Goal: Task Accomplishment & Management: Manage account settings

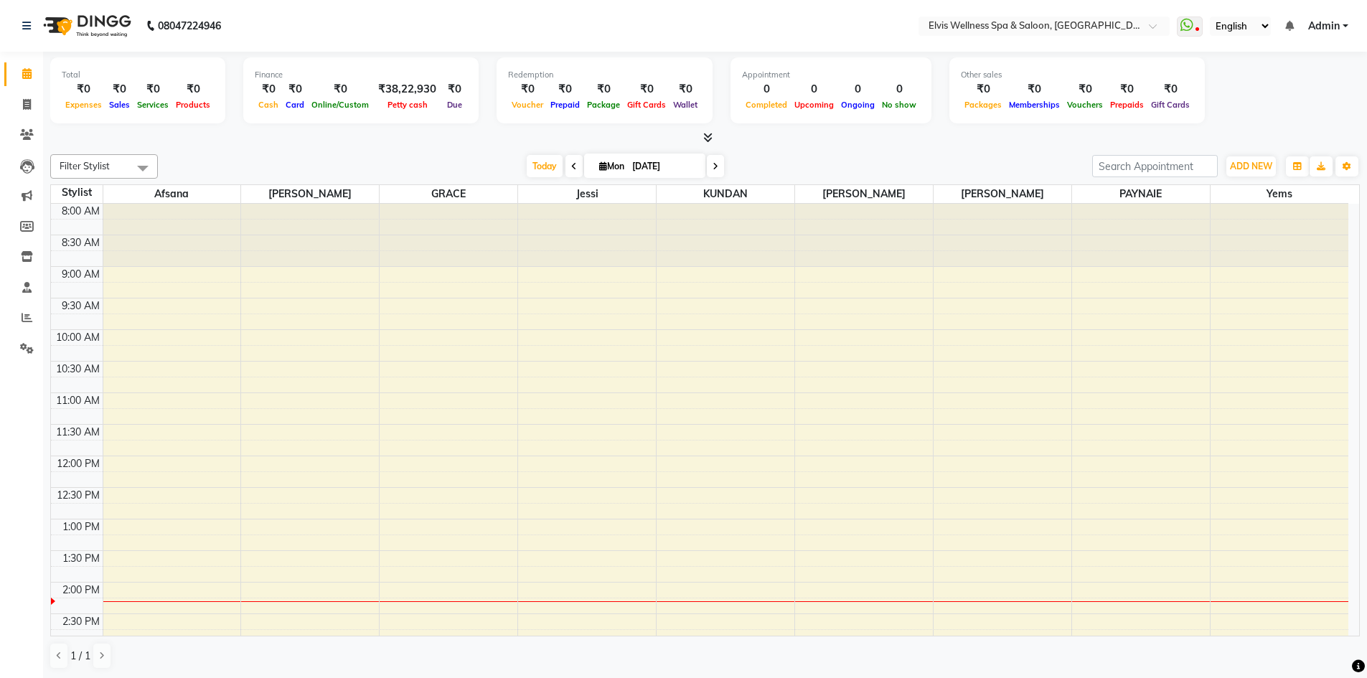
scroll to position [359, 0]
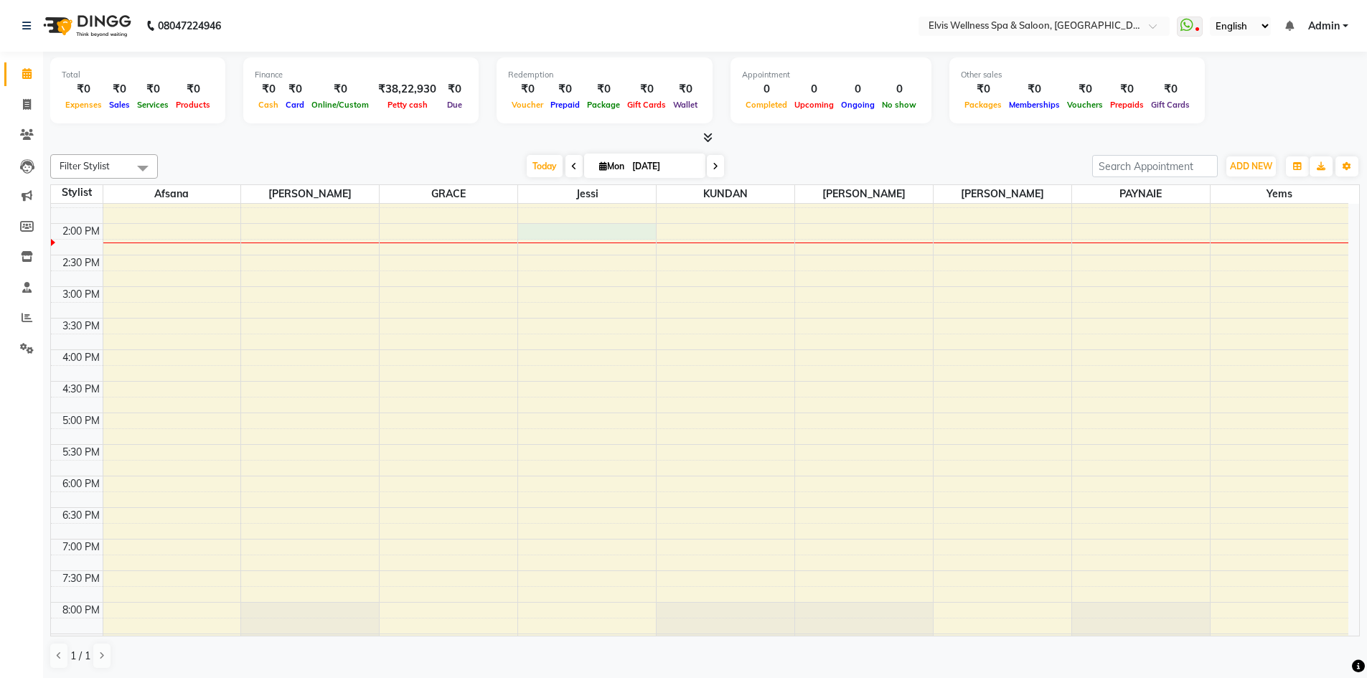
click at [535, 230] on div "8:00 AM 8:30 AM 9:00 AM 9:30 AM 10:00 AM 10:30 AM 11:00 AM 11:30 AM 12:00 PM 12…" at bounding box center [699, 318] width 1297 height 947
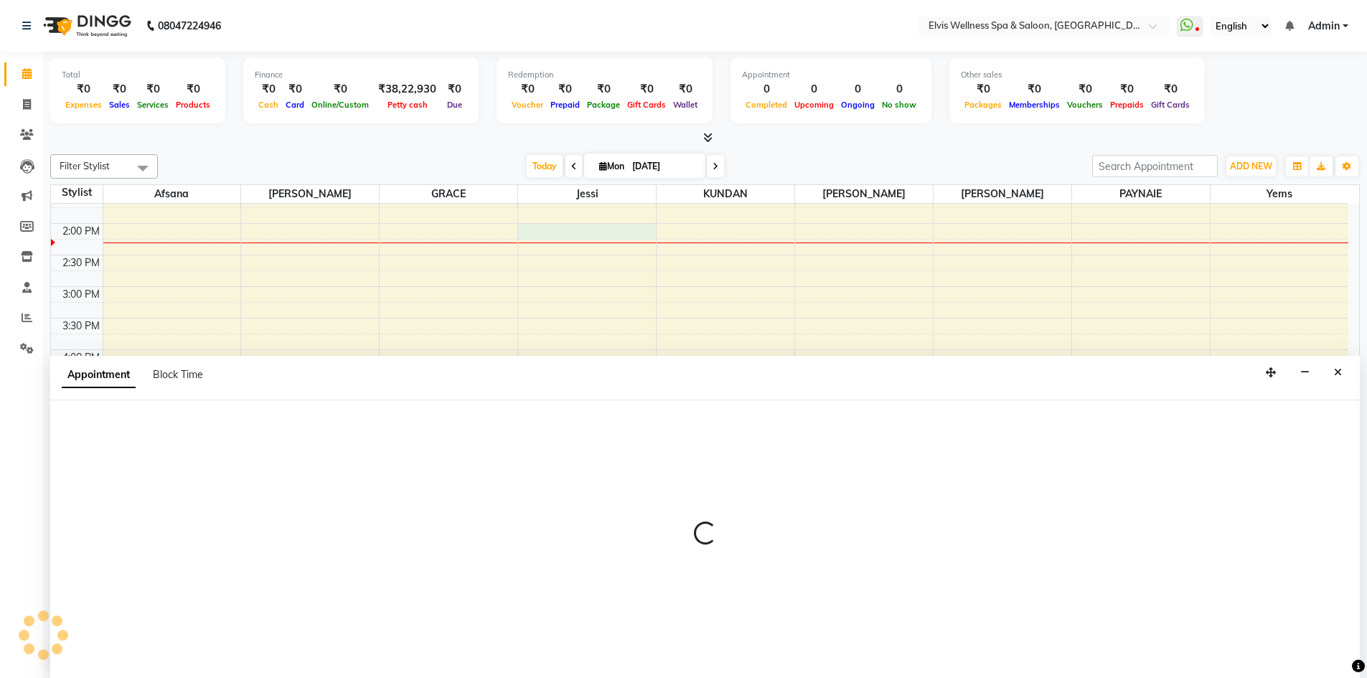
scroll to position [1, 0]
select select "79619"
select select "840"
select select "tentative"
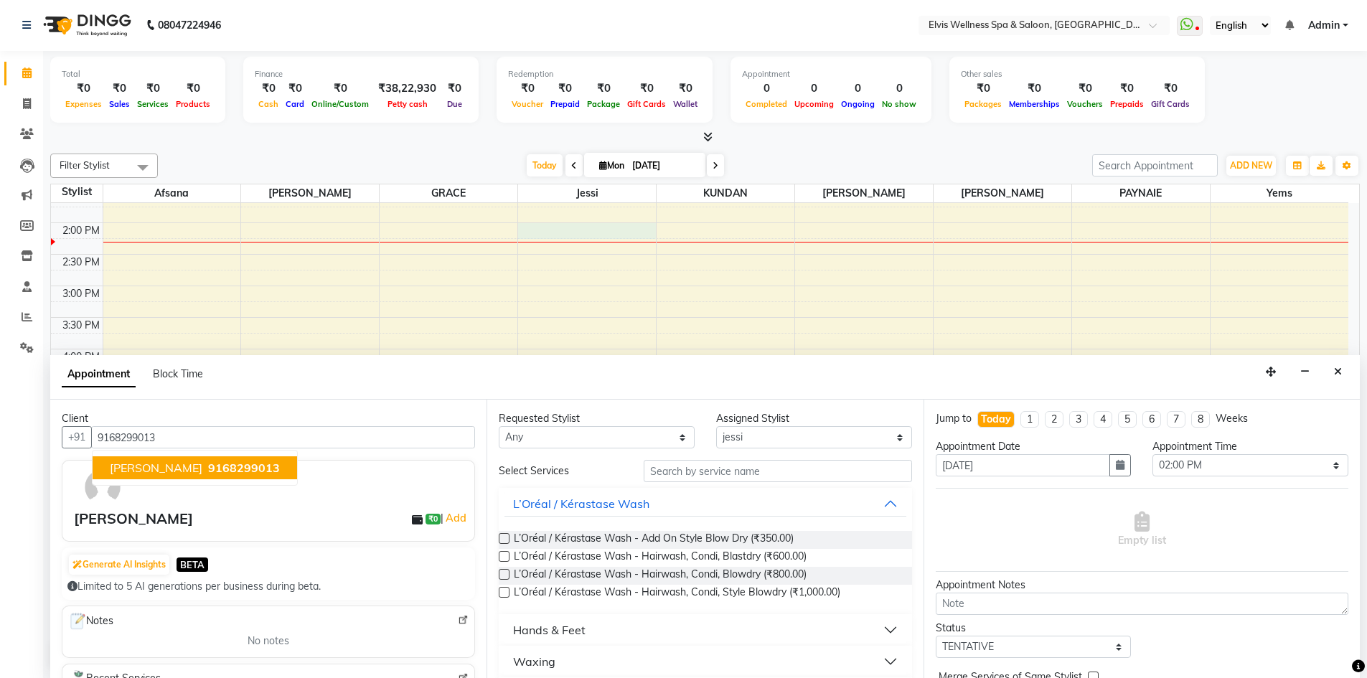
click at [208, 472] on span "9168299013" at bounding box center [244, 468] width 72 height 14
type input "9168299013"
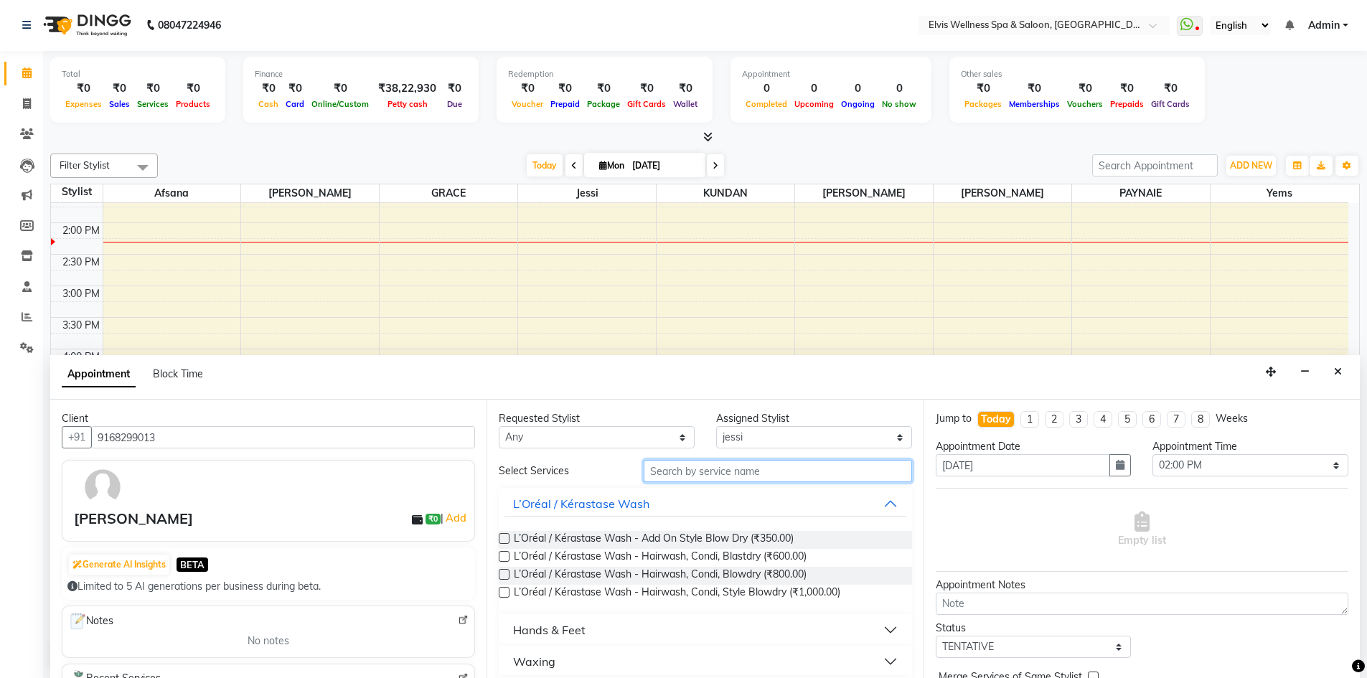
click at [685, 473] on input "text" at bounding box center [778, 471] width 268 height 22
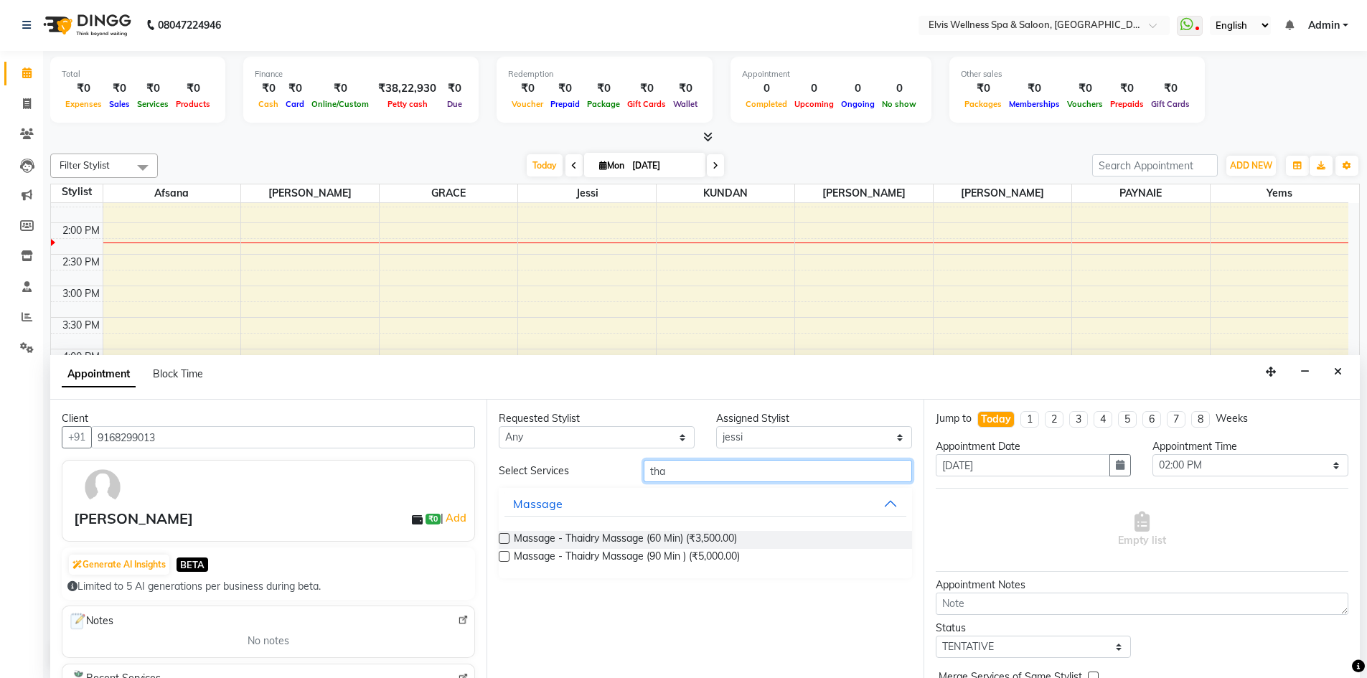
type input "tha"
click at [503, 542] on label at bounding box center [504, 538] width 11 height 11
click at [503, 542] on input "checkbox" at bounding box center [503, 539] width 9 height 9
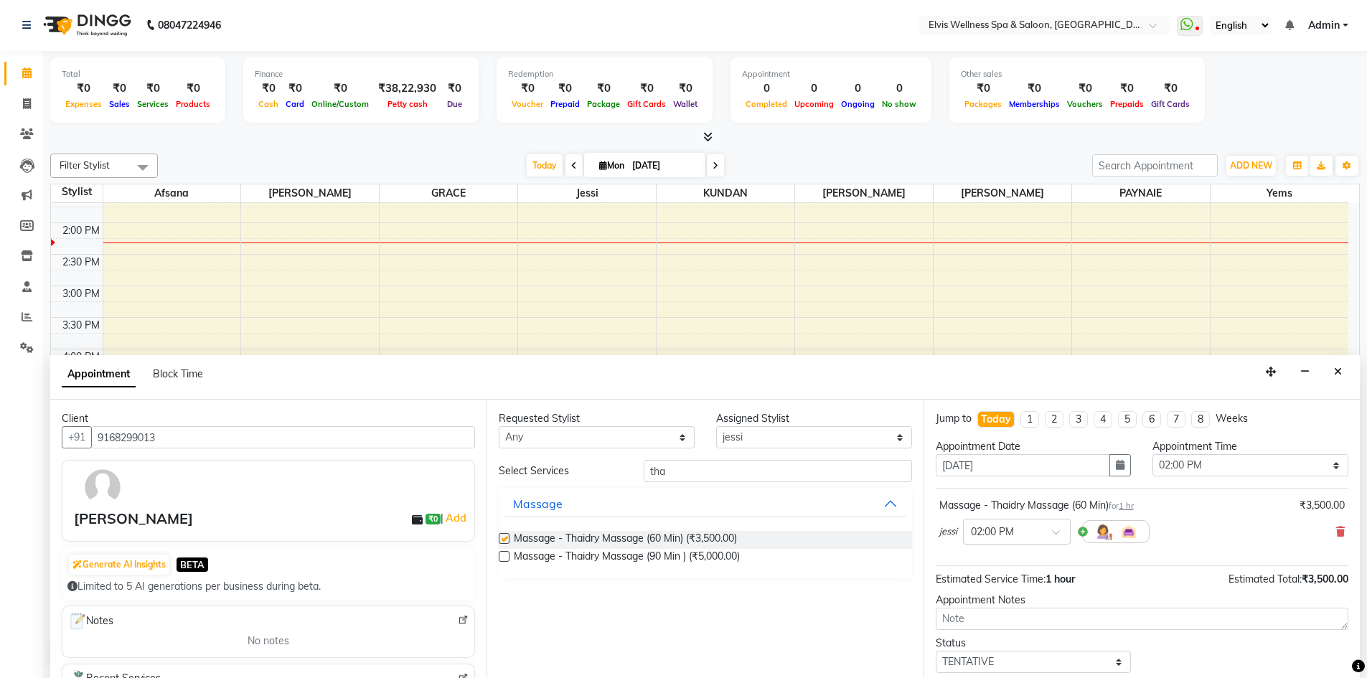
checkbox input "false"
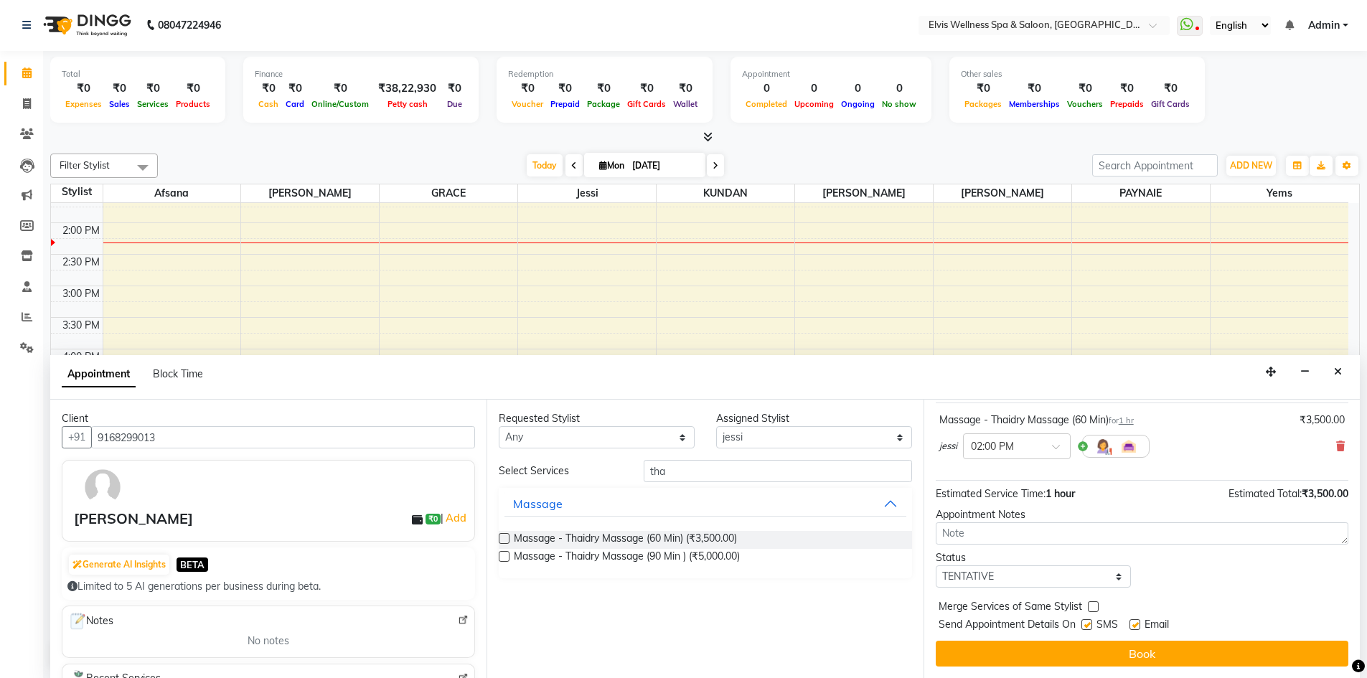
click at [1089, 628] on label at bounding box center [1086, 624] width 11 height 11
click at [1089, 628] on input "checkbox" at bounding box center [1085, 625] width 9 height 9
checkbox input "false"
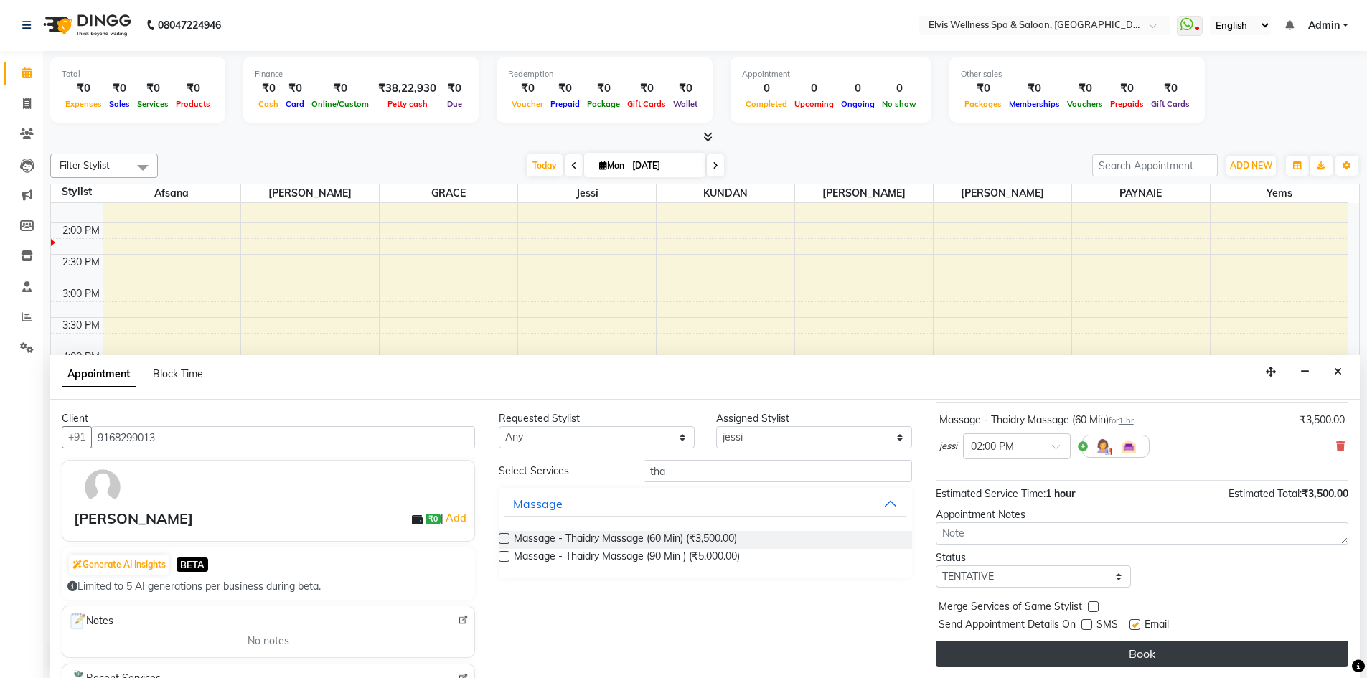
click at [1110, 654] on button "Book" at bounding box center [1142, 654] width 413 height 26
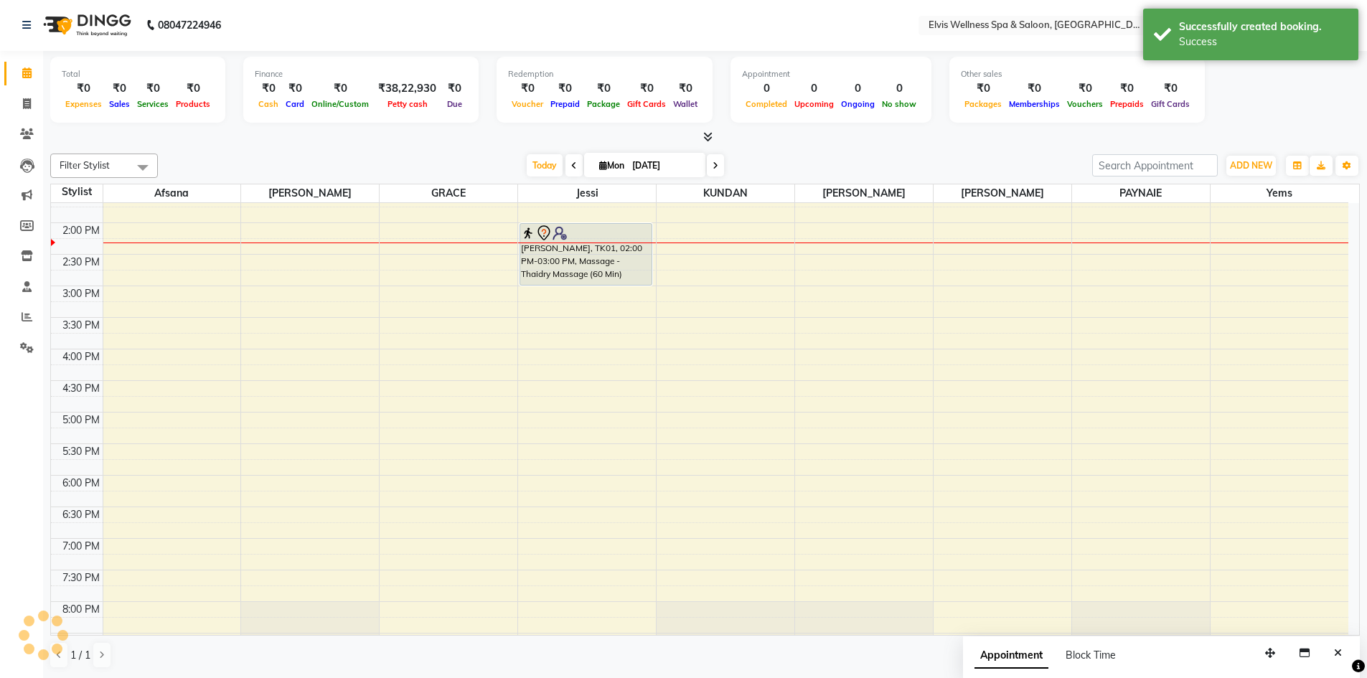
scroll to position [0, 0]
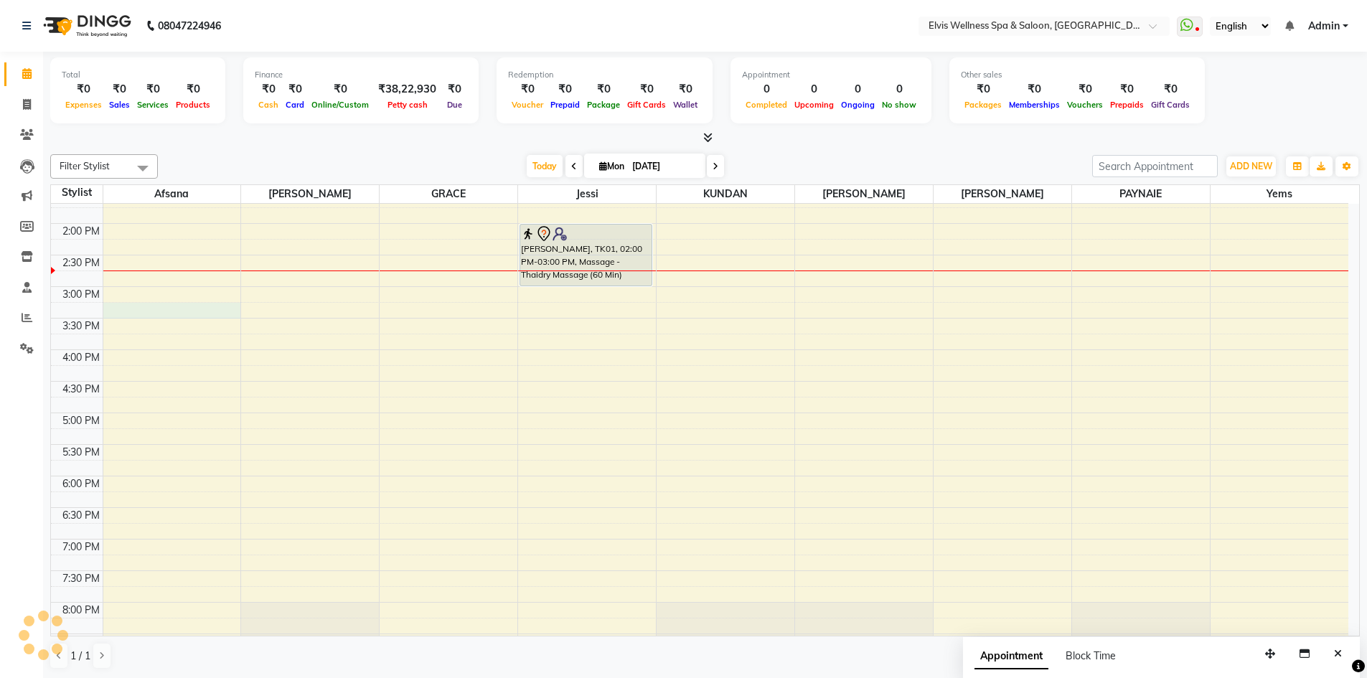
click at [118, 304] on div "8:00 AM 8:30 AM 9:00 AM 9:30 AM 10:00 AM 10:30 AM 11:00 AM 11:30 AM 12:00 PM 12…" at bounding box center [699, 318] width 1297 height 947
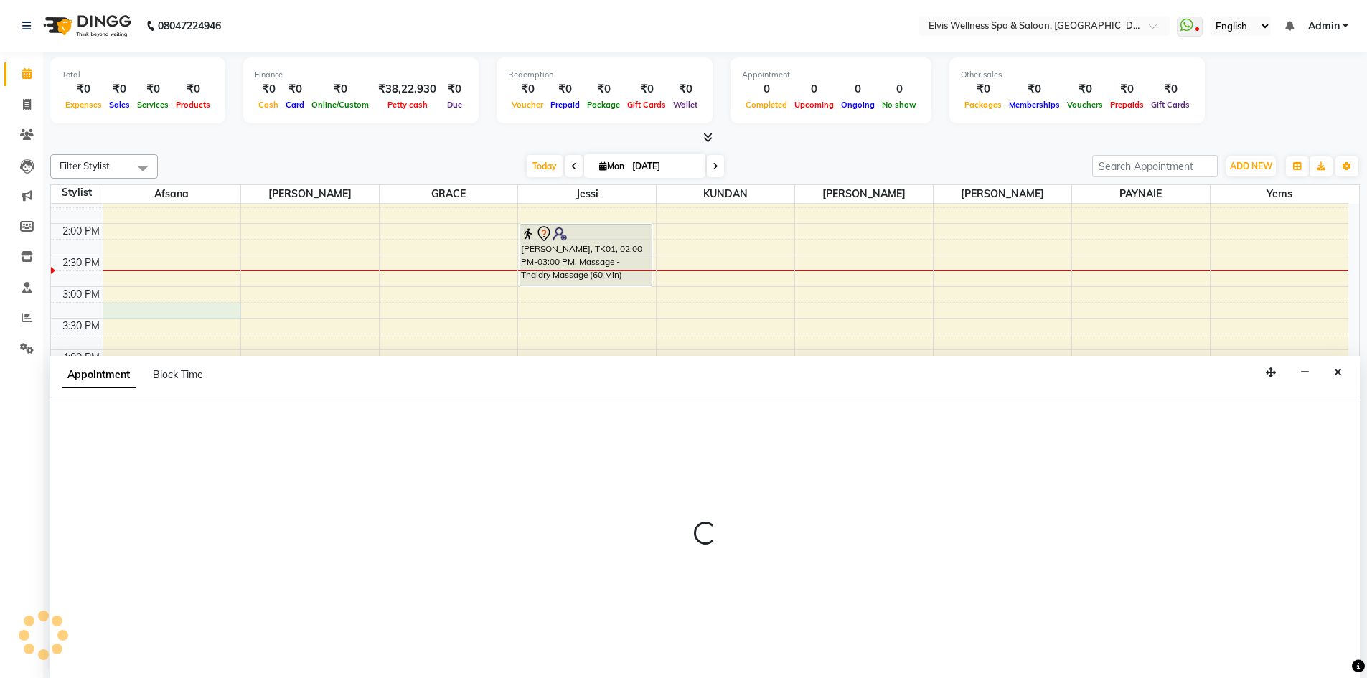
scroll to position [1, 0]
select select "24328"
select select "915"
select select "tentative"
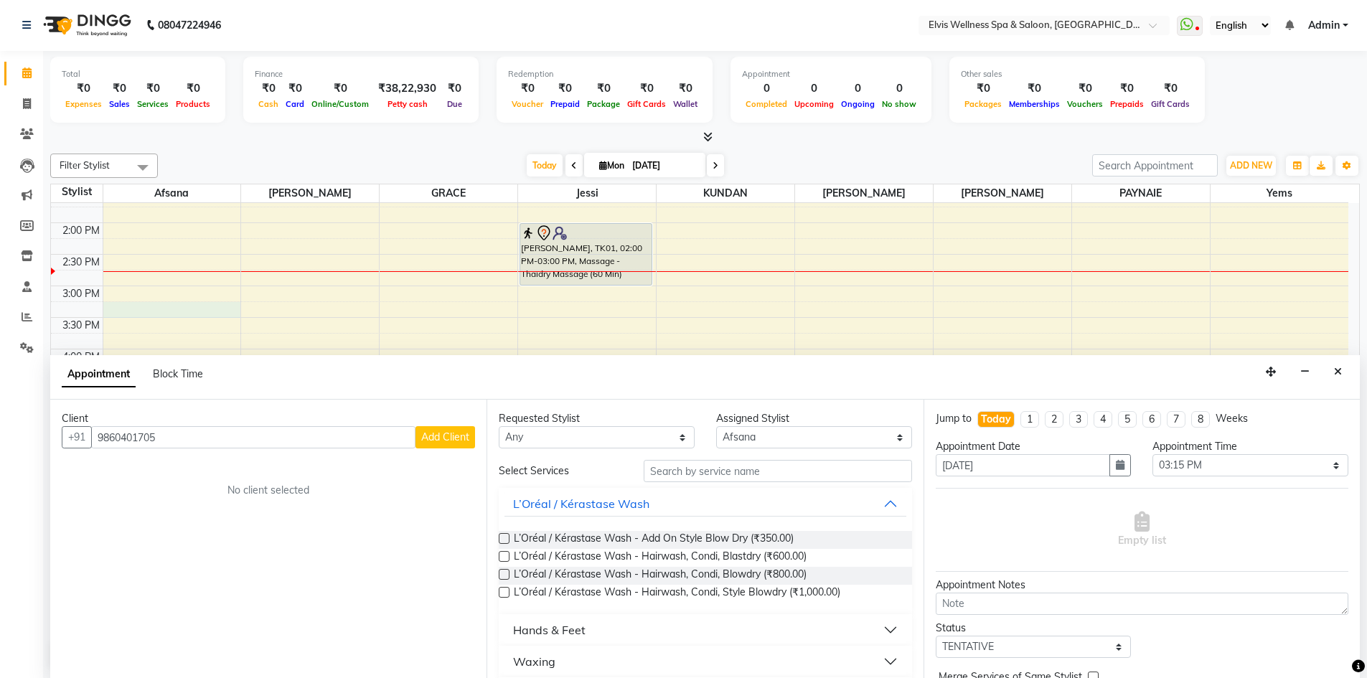
type input "9860401705"
click at [445, 441] on span "Add Client" at bounding box center [445, 437] width 48 height 13
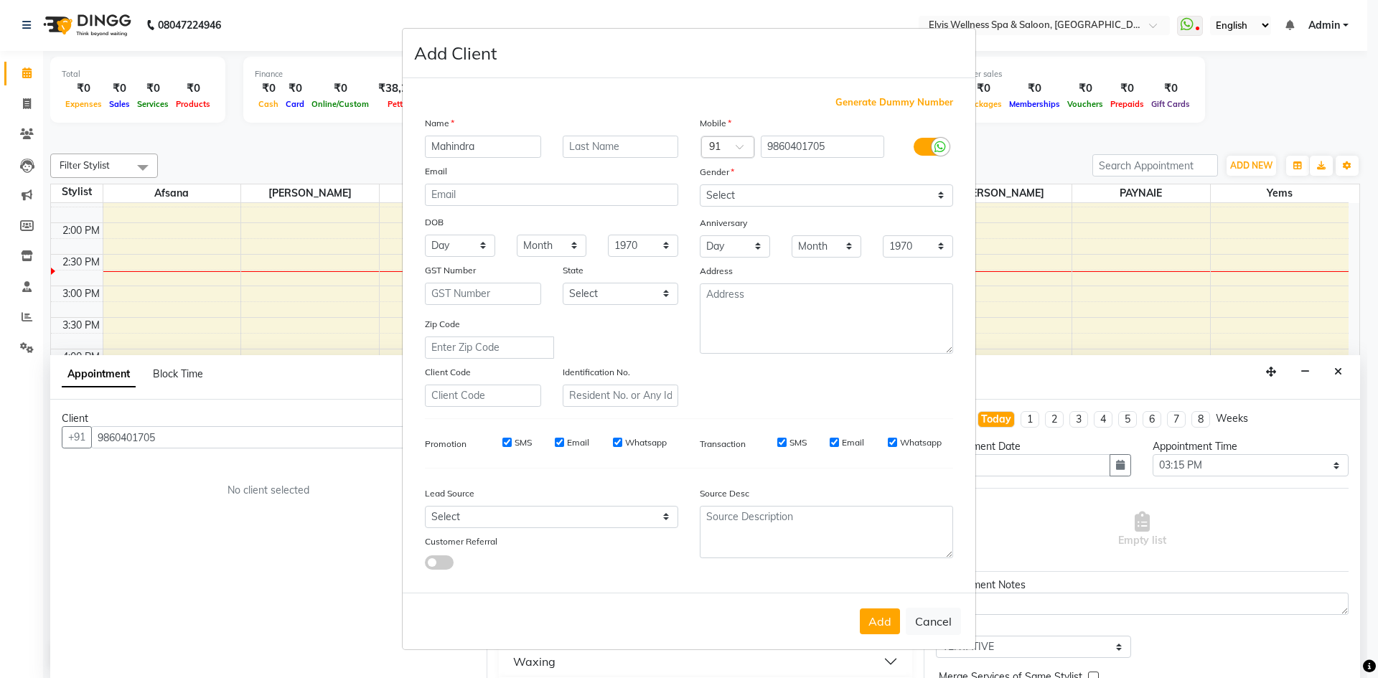
type input "Mahindra"
click at [883, 191] on select "Select Male Female Other Prefer Not To Say" at bounding box center [826, 195] width 253 height 22
select select "male"
click at [700, 184] on select "Select Male Female Other Prefer Not To Say" at bounding box center [826, 195] width 253 height 22
click at [876, 626] on button "Add" at bounding box center [880, 622] width 40 height 26
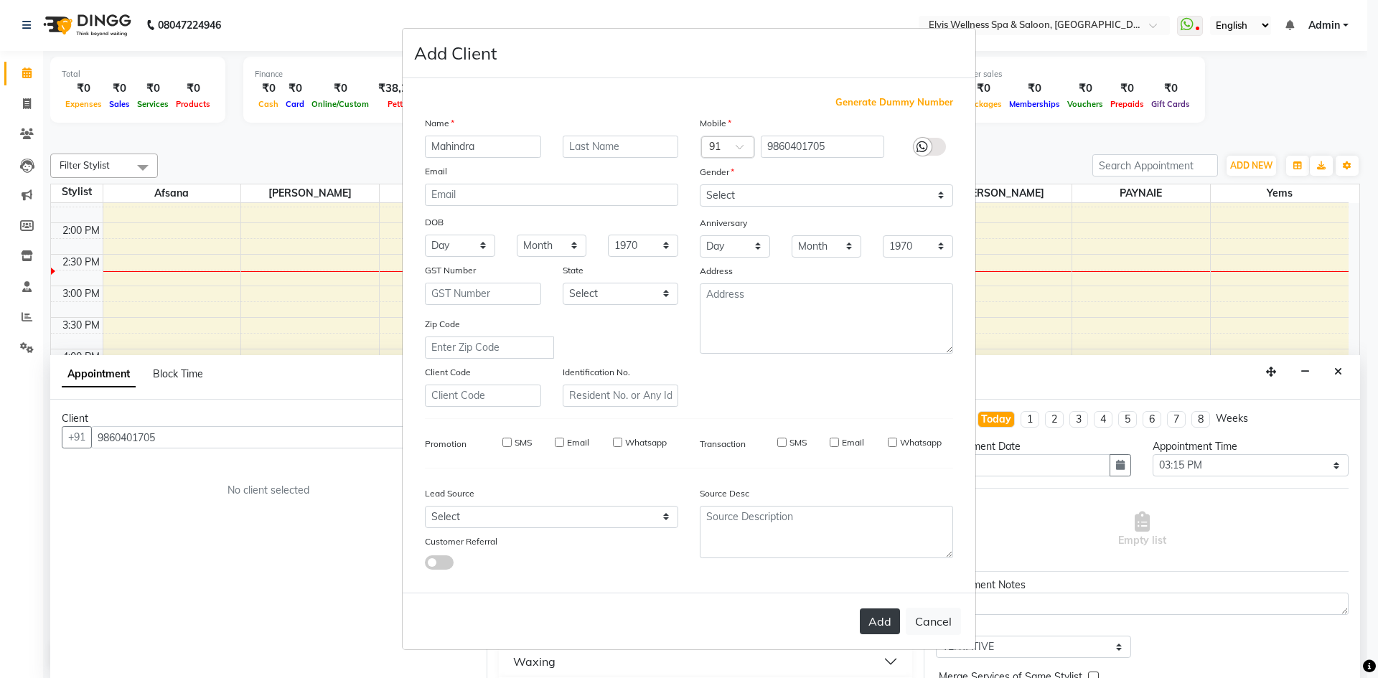
select select
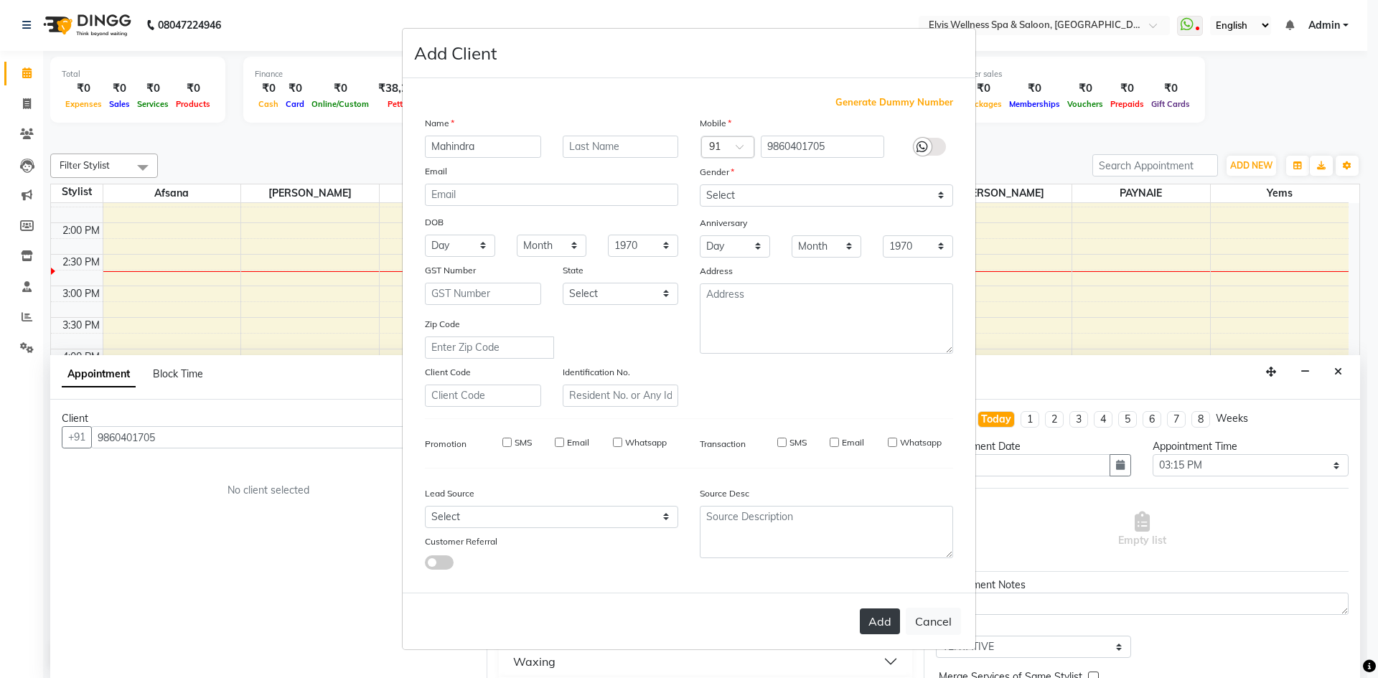
select select
checkbox input "false"
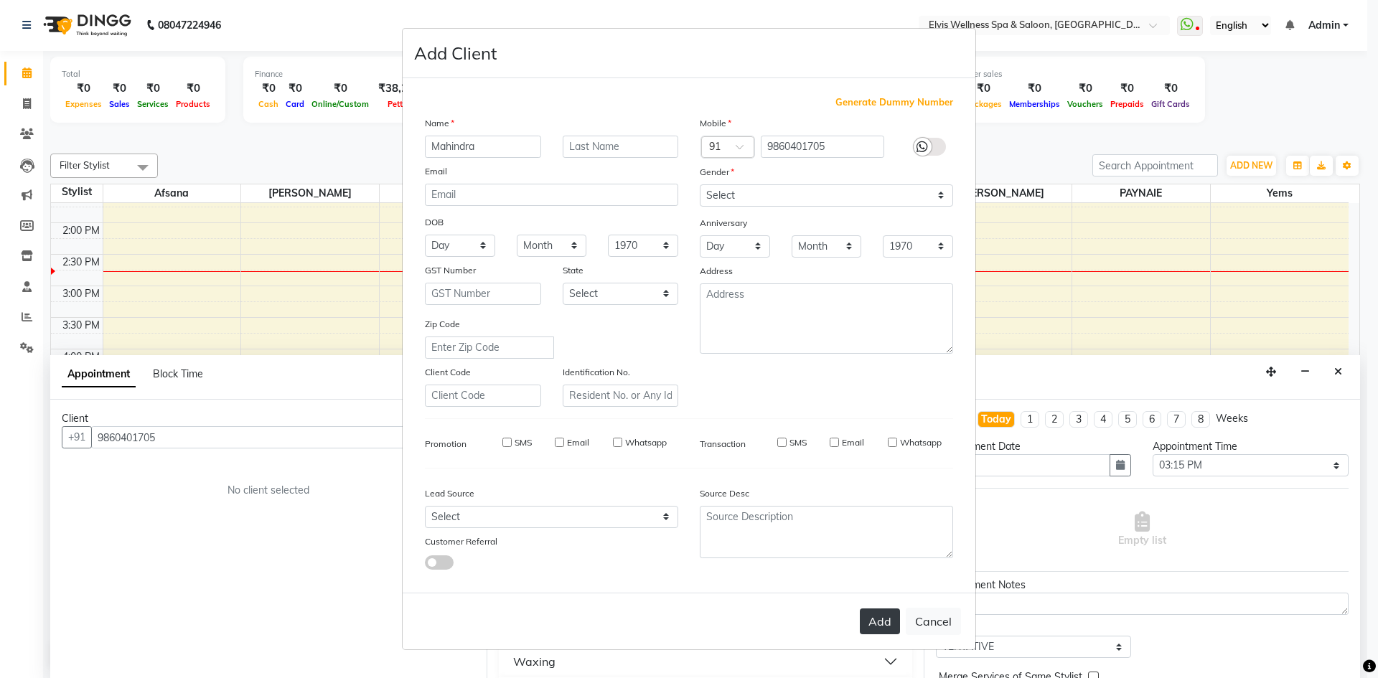
checkbox input "false"
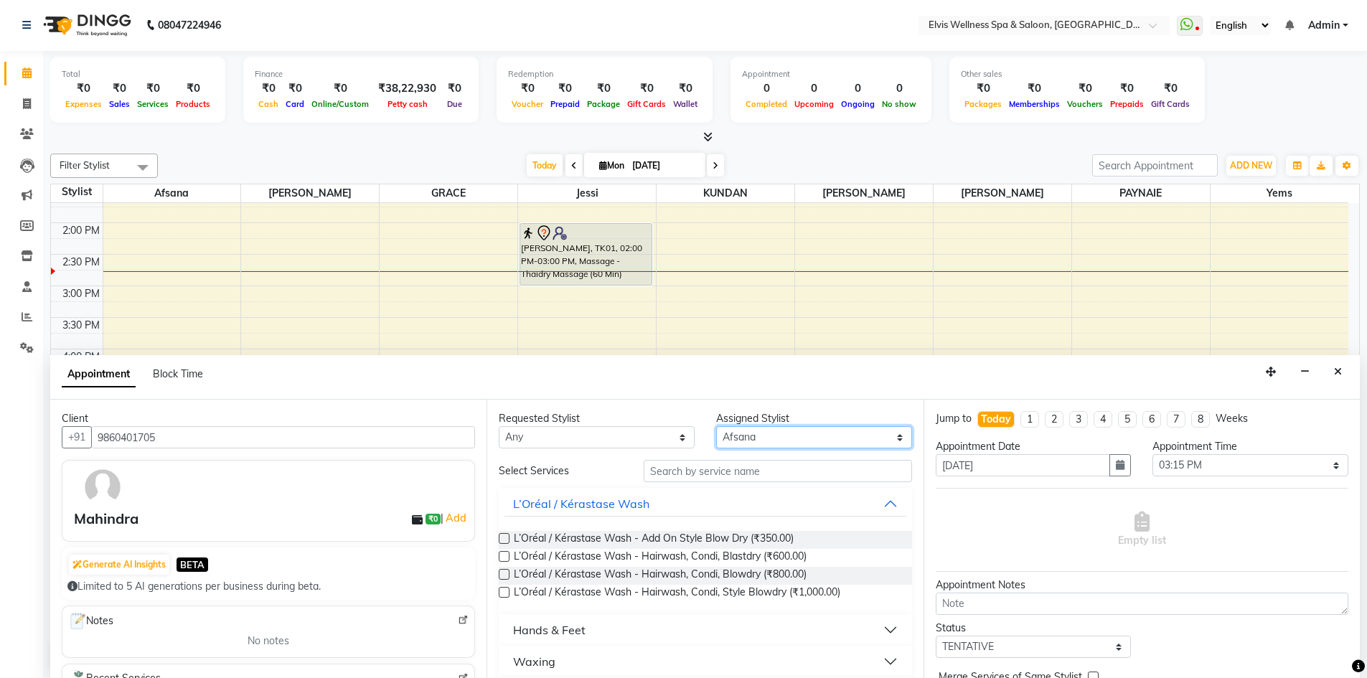
click at [808, 443] on select "Select Afsana Eunice GRACE jessi KUNDAN LUCY luna PAYNAIE yems" at bounding box center [814, 437] width 196 height 22
select select "78125"
click at [716, 426] on select "Select Afsana Eunice GRACE jessi KUNDAN LUCY luna PAYNAIE yems" at bounding box center [814, 437] width 196 height 22
click at [682, 477] on input "text" at bounding box center [778, 471] width 268 height 22
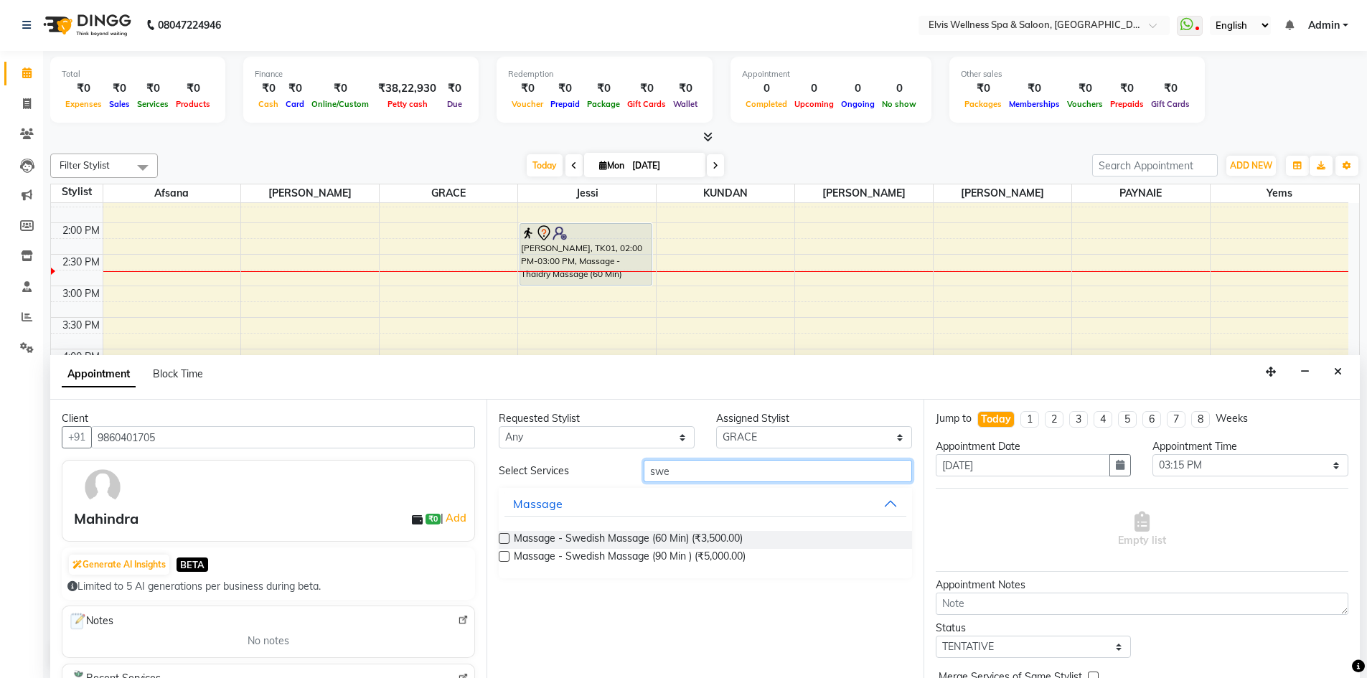
type input "swe"
click at [507, 540] on label at bounding box center [504, 538] width 11 height 11
click at [507, 540] on input "checkbox" at bounding box center [503, 539] width 9 height 9
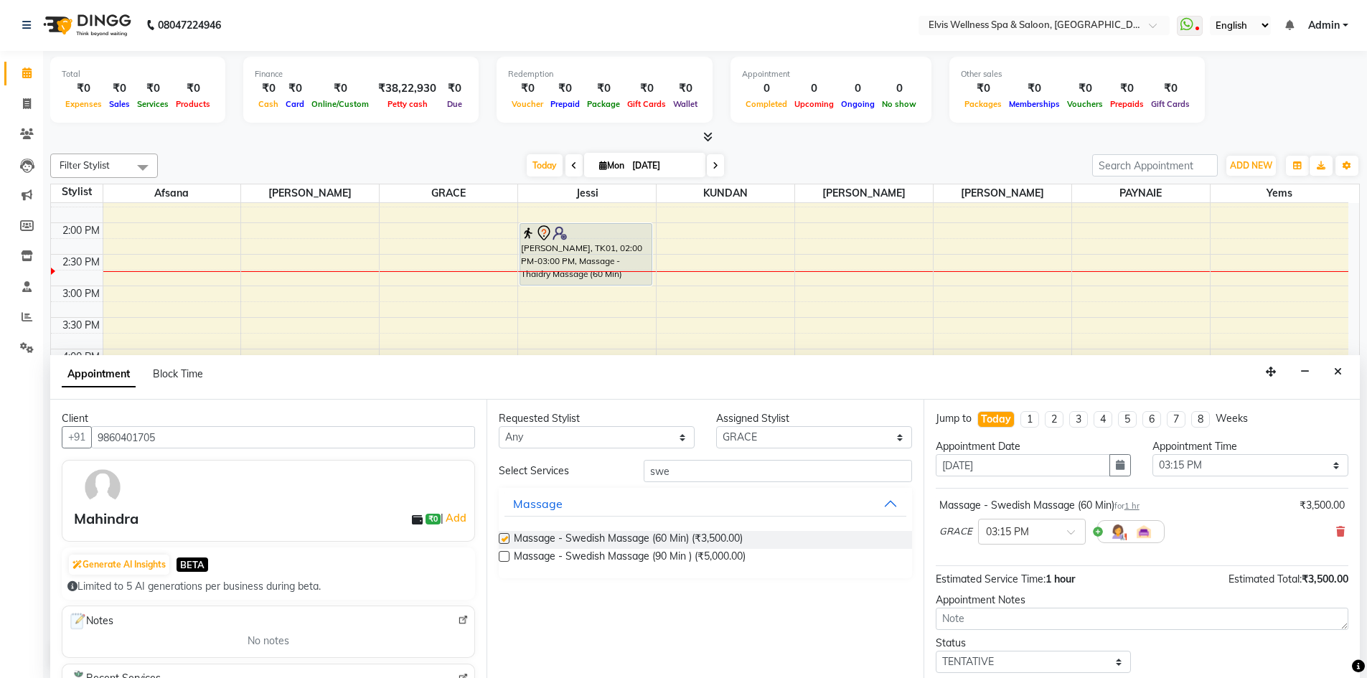
checkbox input "false"
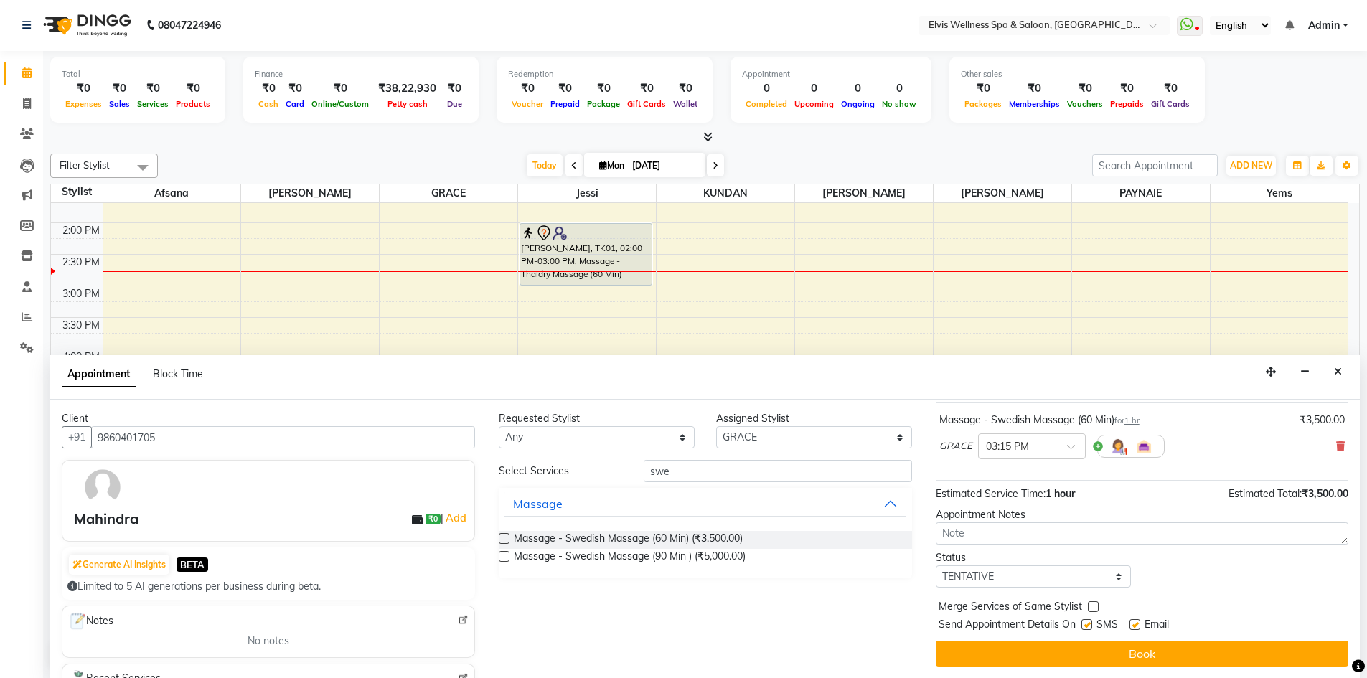
click at [1089, 626] on label at bounding box center [1086, 624] width 11 height 11
click at [1089, 626] on input "checkbox" at bounding box center [1085, 625] width 9 height 9
checkbox input "false"
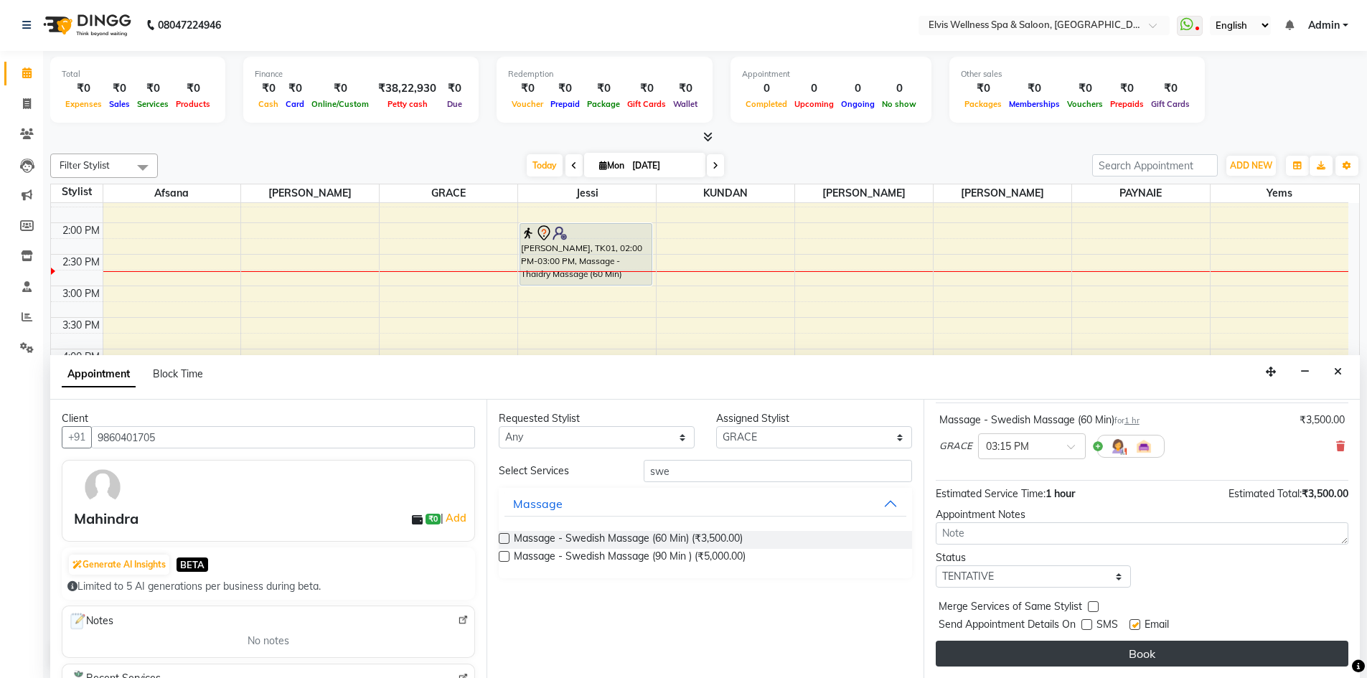
click at [1142, 649] on button "Book" at bounding box center [1142, 654] width 413 height 26
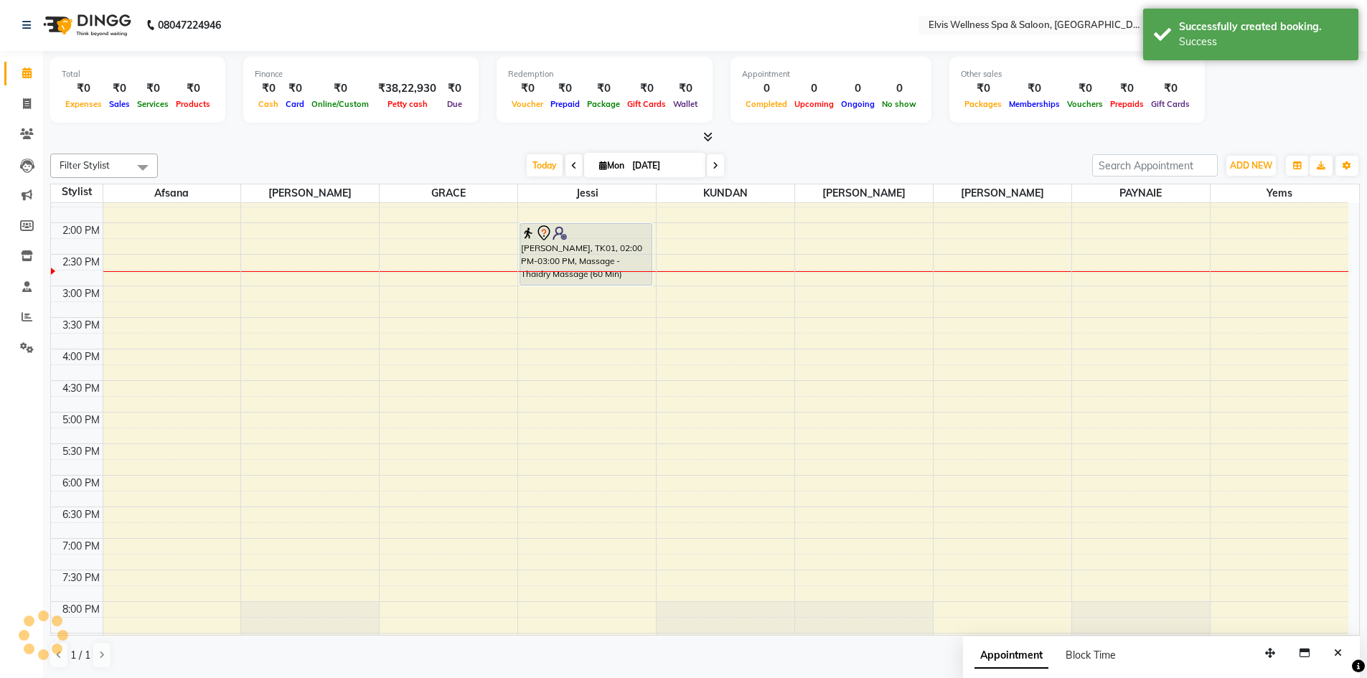
scroll to position [0, 0]
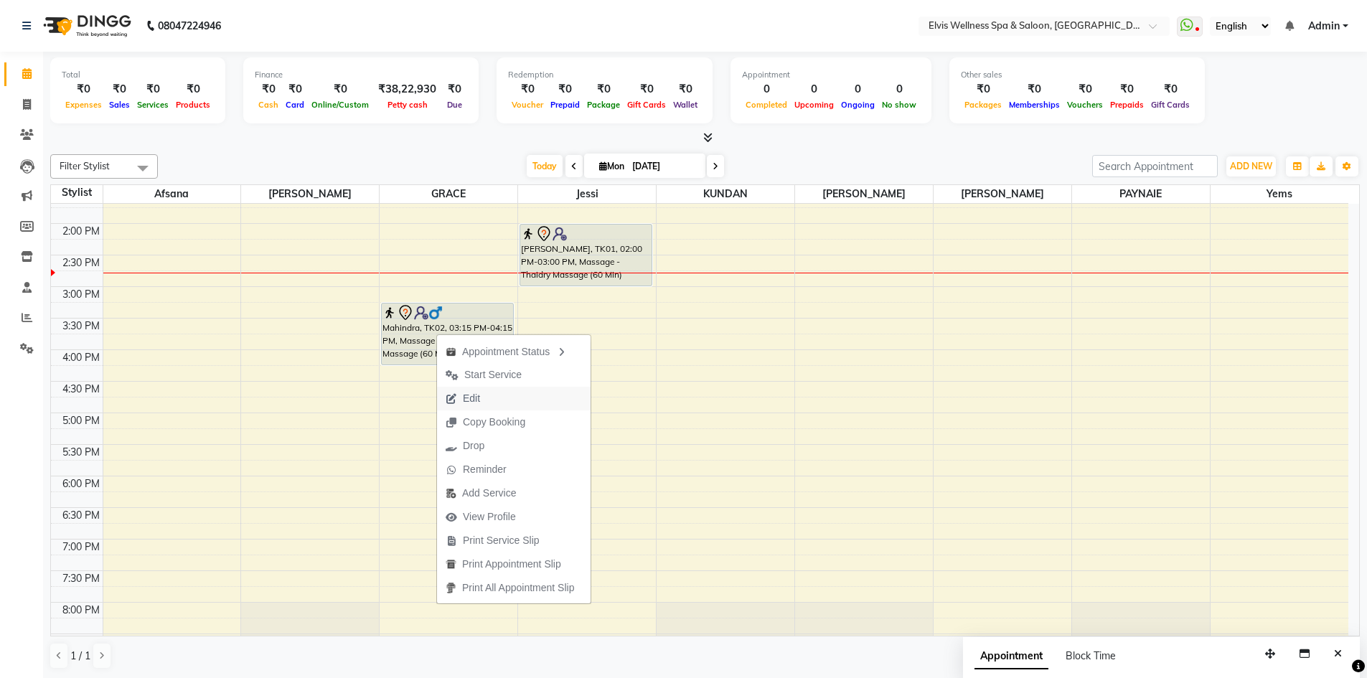
click at [468, 392] on span "Edit" at bounding box center [471, 398] width 17 height 15
select select "tentative"
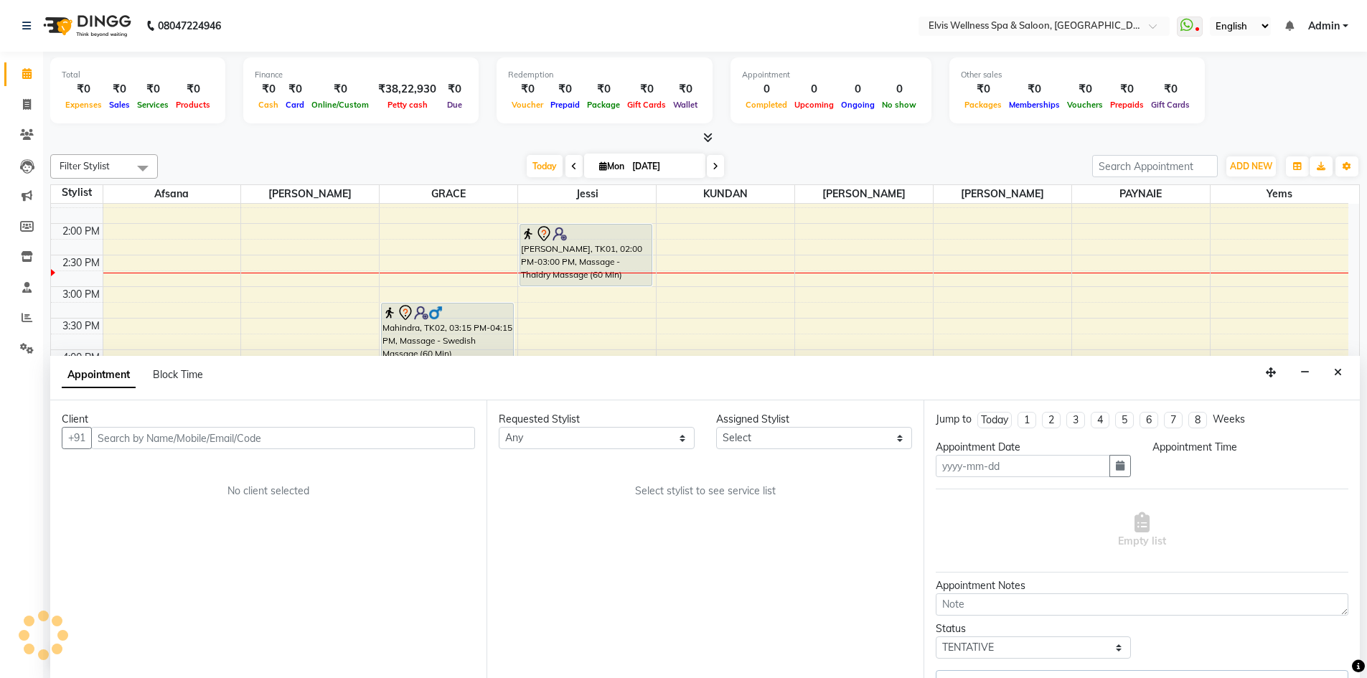
type input "[DATE]"
select select "78125"
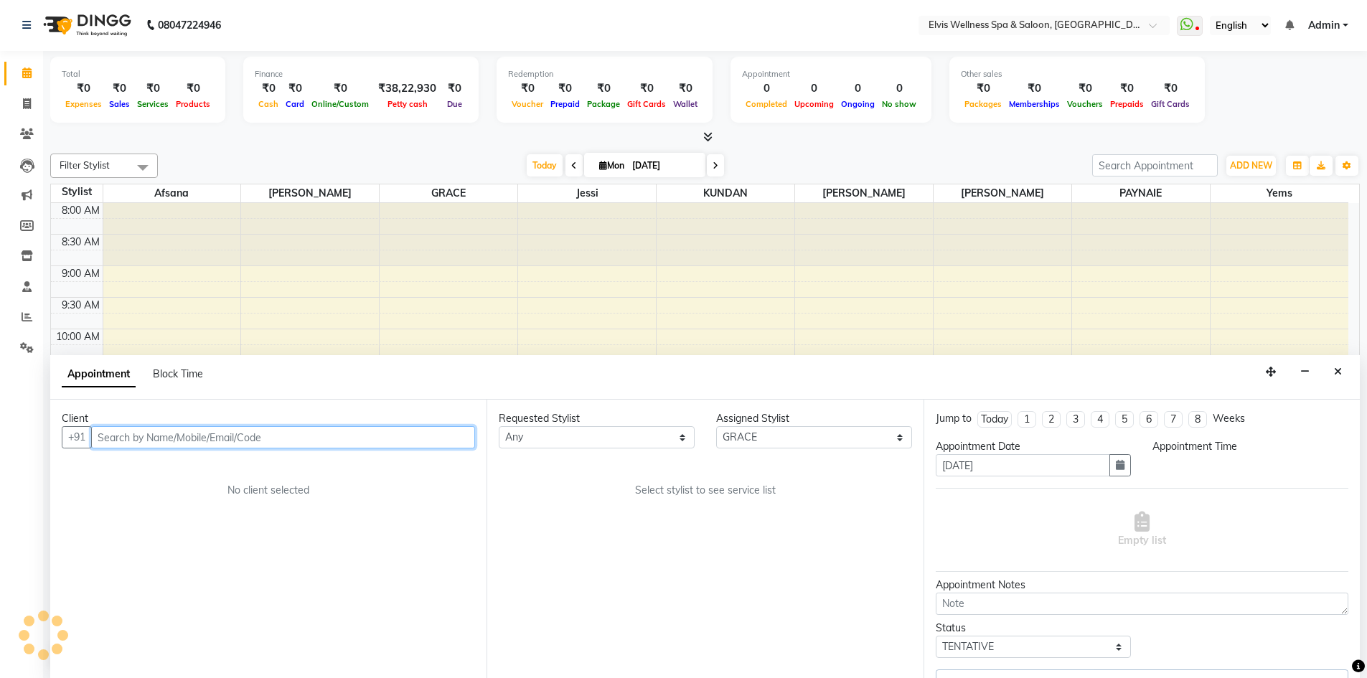
select select "915"
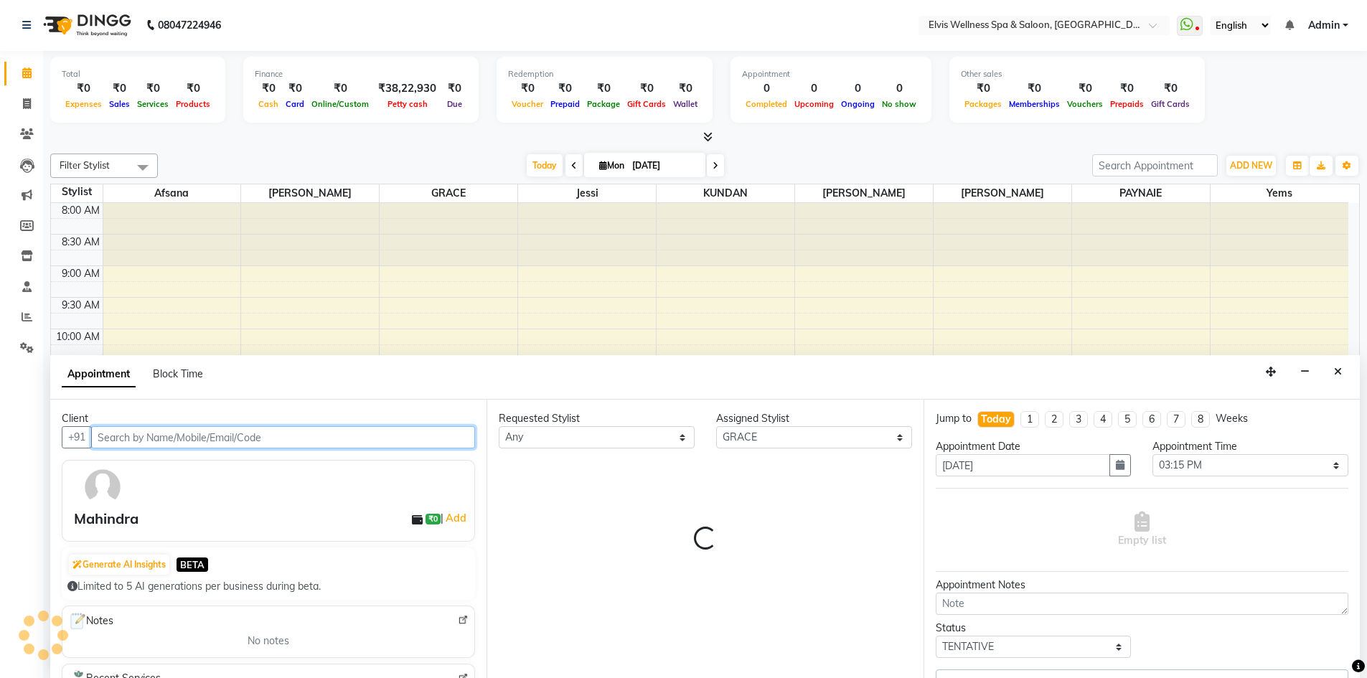
scroll to position [380, 0]
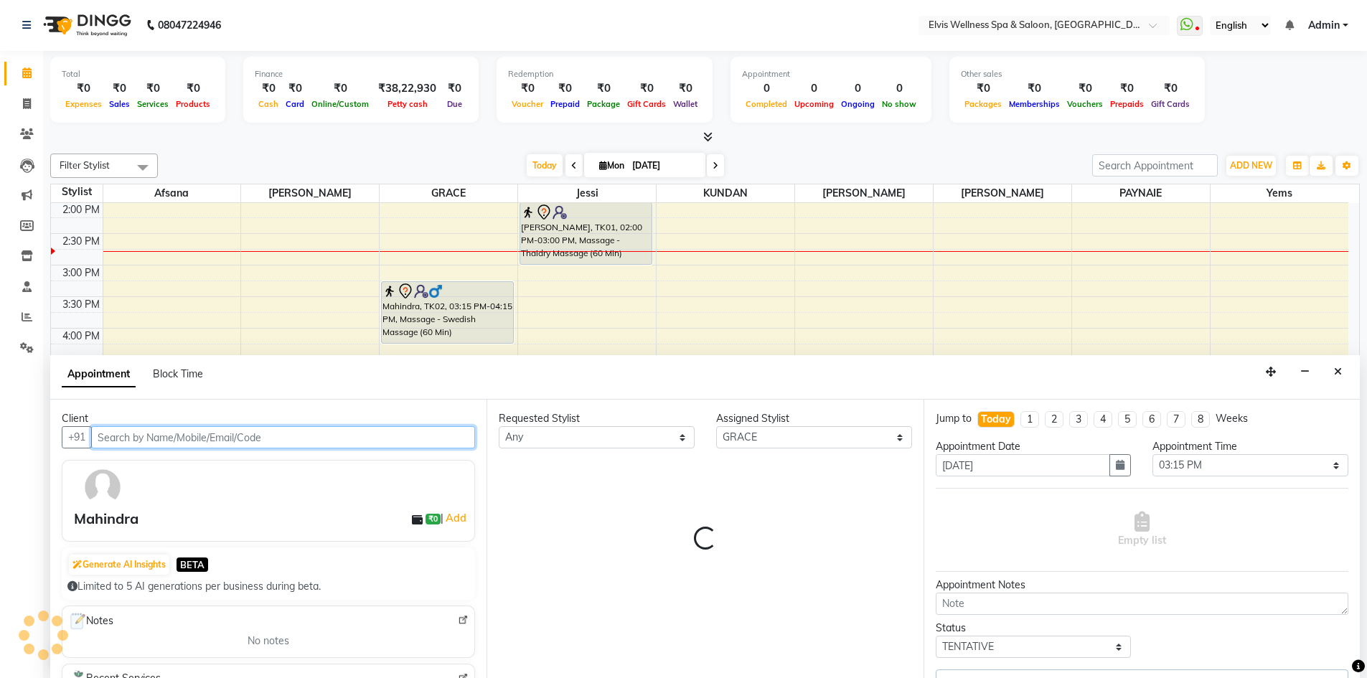
select select "1885"
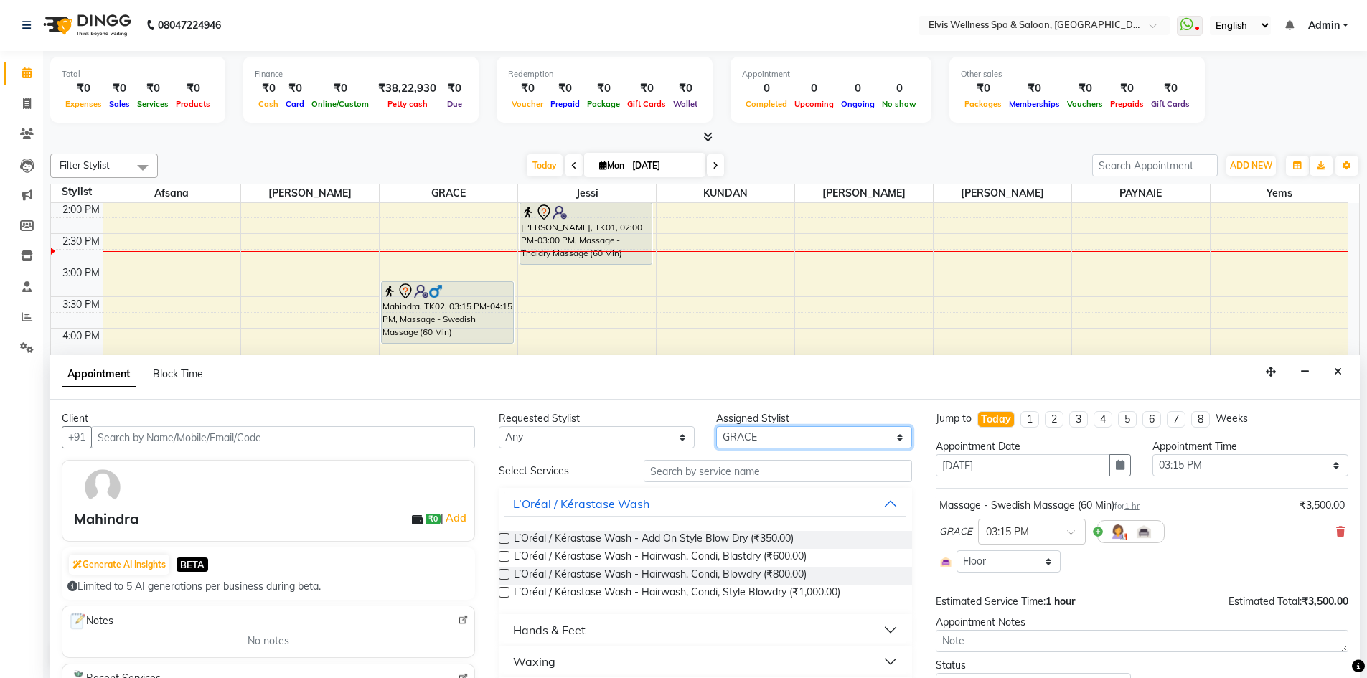
click at [763, 440] on select "Select Afsana Eunice GRACE jessi KUNDAN LUCY luna PAYNAIE yems" at bounding box center [814, 437] width 196 height 22
select select "24318"
click at [716, 426] on select "Select Afsana Eunice GRACE jessi KUNDAN LUCY luna PAYNAIE yems" at bounding box center [814, 437] width 196 height 22
click at [678, 475] on input "text" at bounding box center [778, 471] width 268 height 22
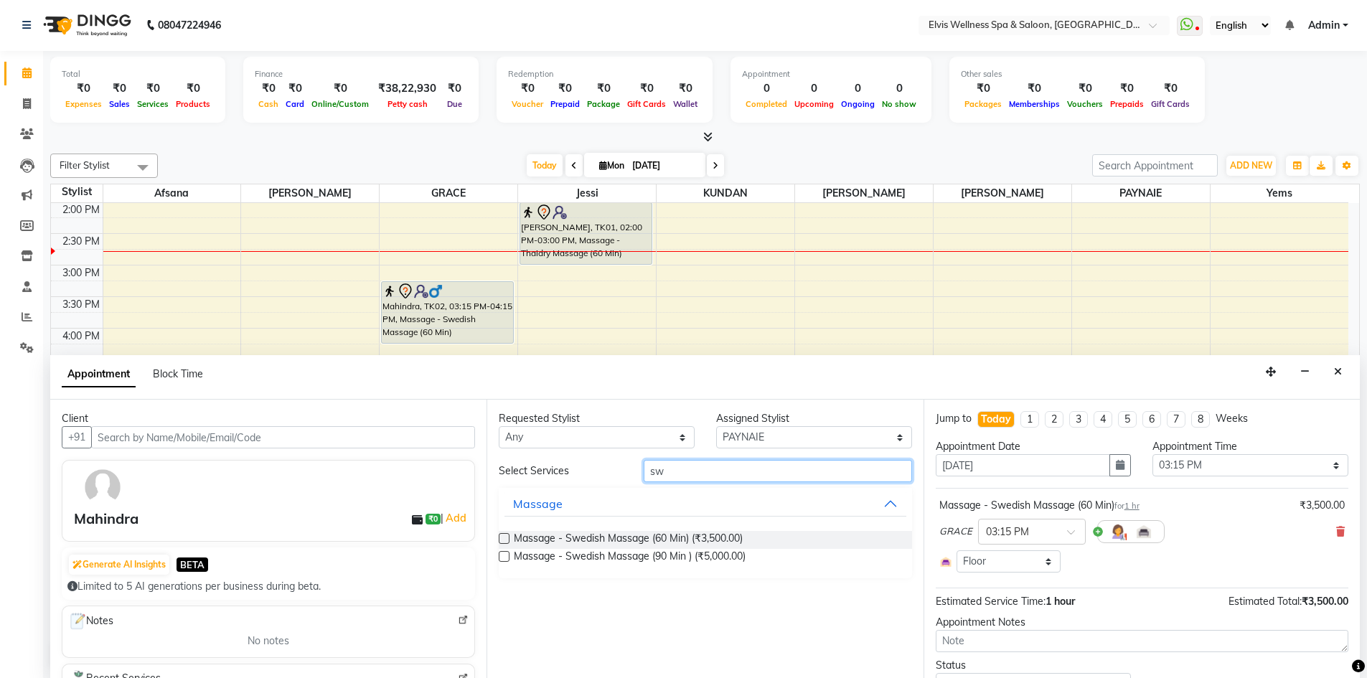
type input "sw"
click at [508, 540] on label at bounding box center [504, 538] width 11 height 11
click at [508, 540] on input "checkbox" at bounding box center [503, 539] width 9 height 9
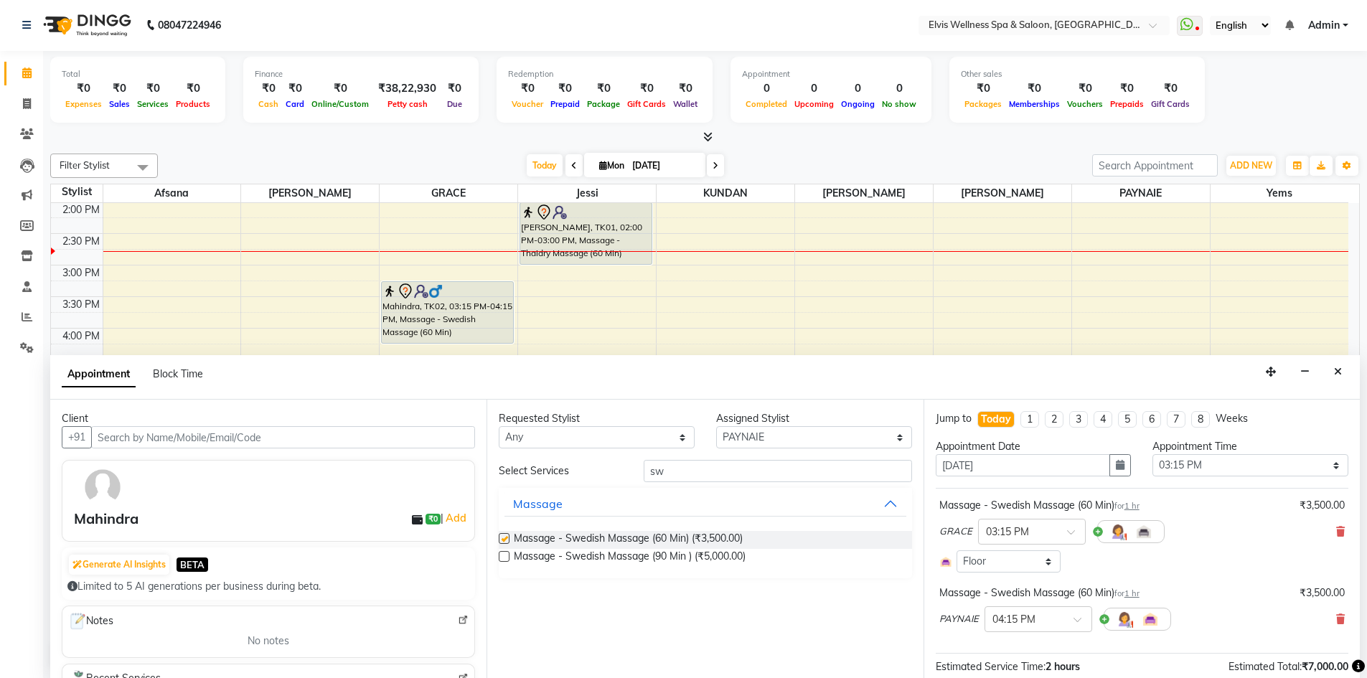
checkbox input "false"
click at [861, 436] on select "Select Afsana Eunice GRACE jessi KUNDAN LUCY luna PAYNAIE yems" at bounding box center [814, 437] width 196 height 22
select select "32217"
click at [716, 426] on select "Select Afsana Eunice GRACE jessi KUNDAN LUCY luna PAYNAIE yems" at bounding box center [814, 437] width 196 height 22
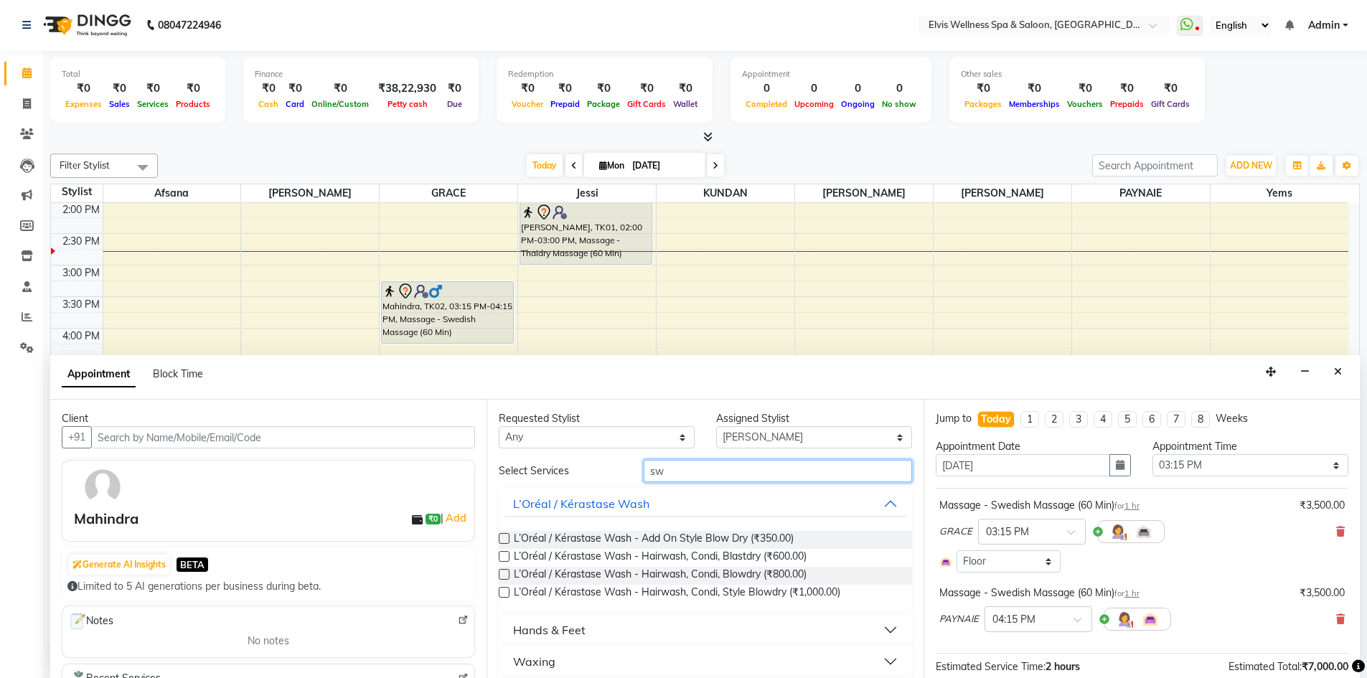
click at [704, 479] on input "sw" at bounding box center [778, 471] width 268 height 22
type input "s"
type input "sw"
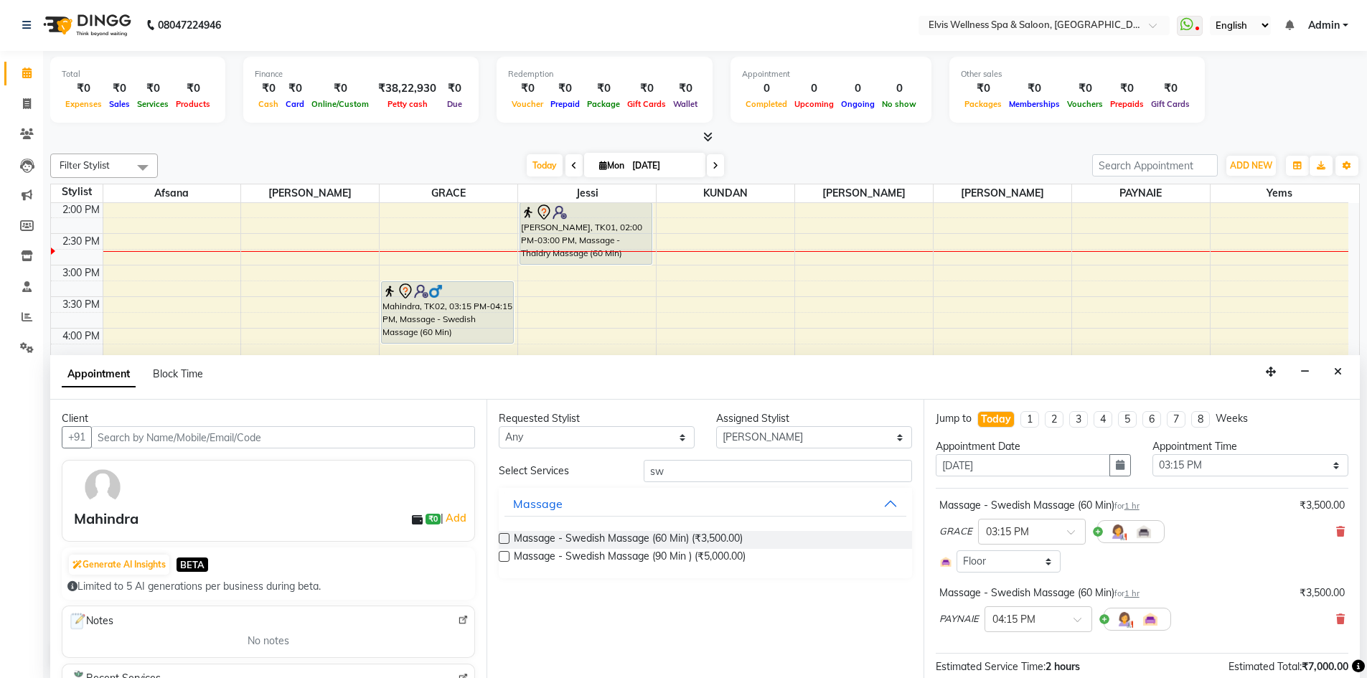
click at [506, 540] on label at bounding box center [504, 538] width 11 height 11
click at [506, 540] on input "checkbox" at bounding box center [503, 539] width 9 height 9
checkbox input "false"
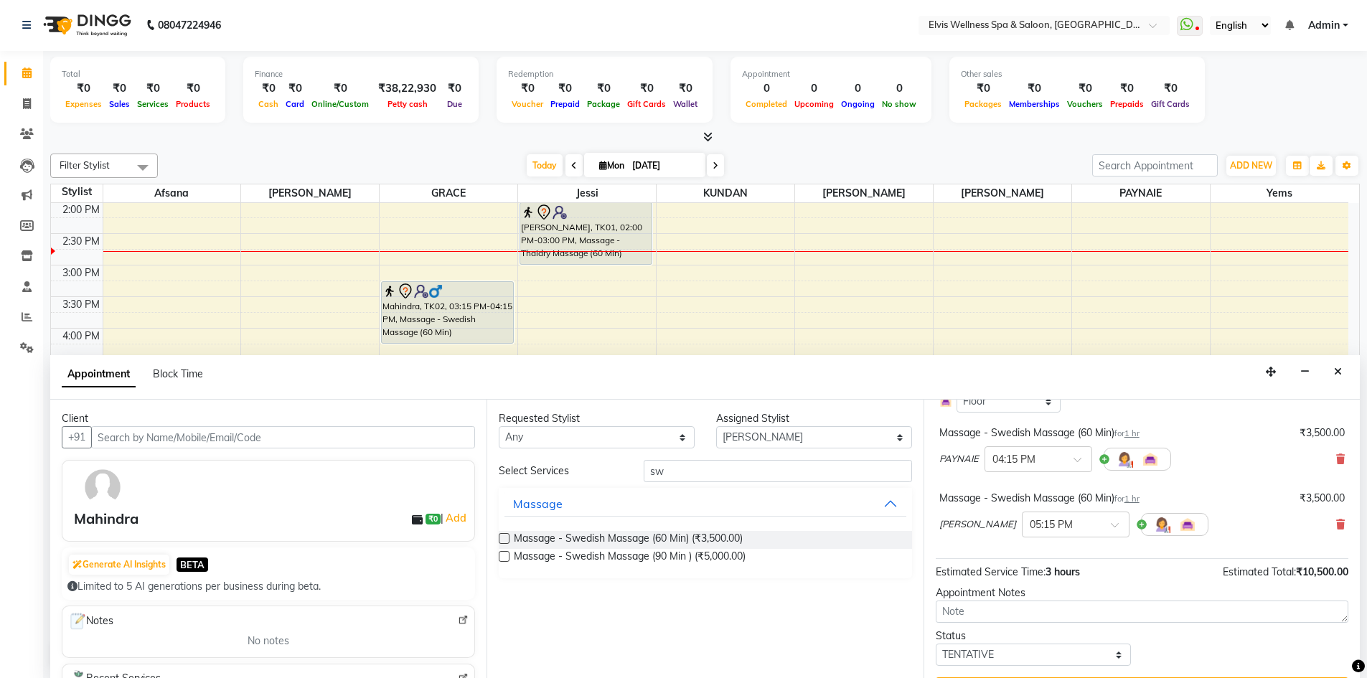
scroll to position [197, 0]
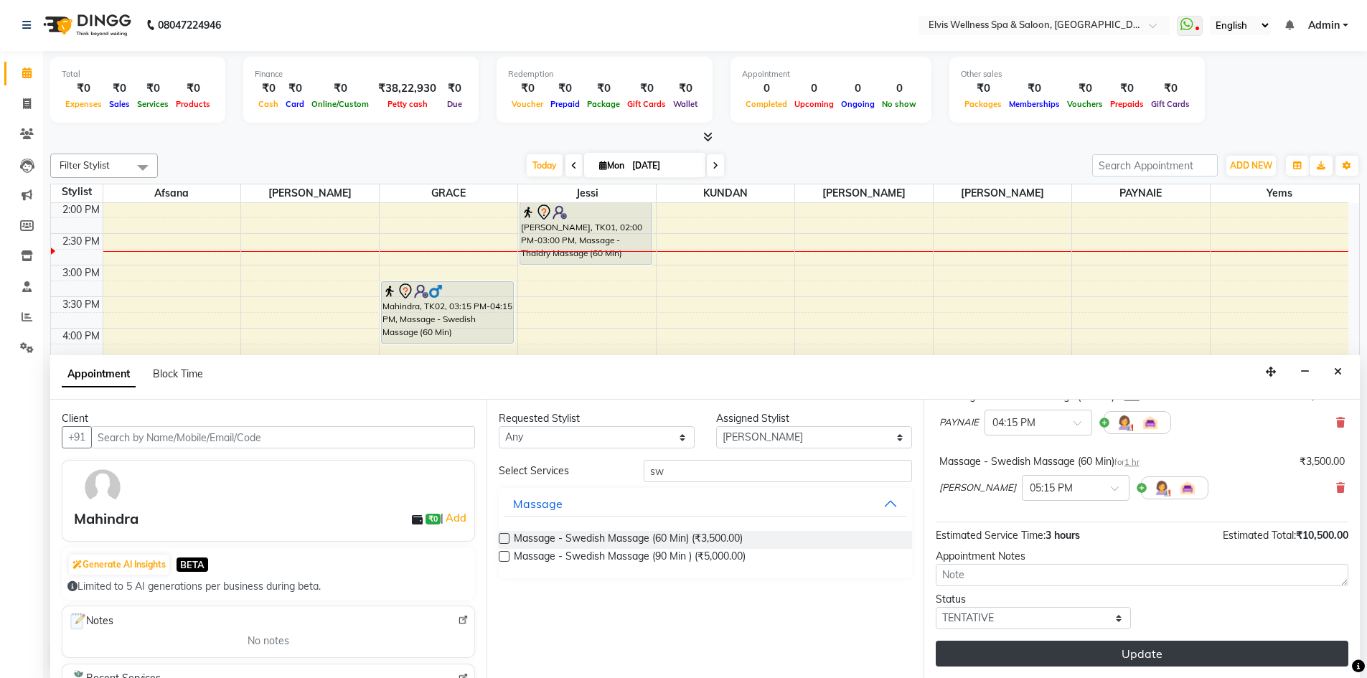
click at [1115, 657] on button "Update" at bounding box center [1142, 654] width 413 height 26
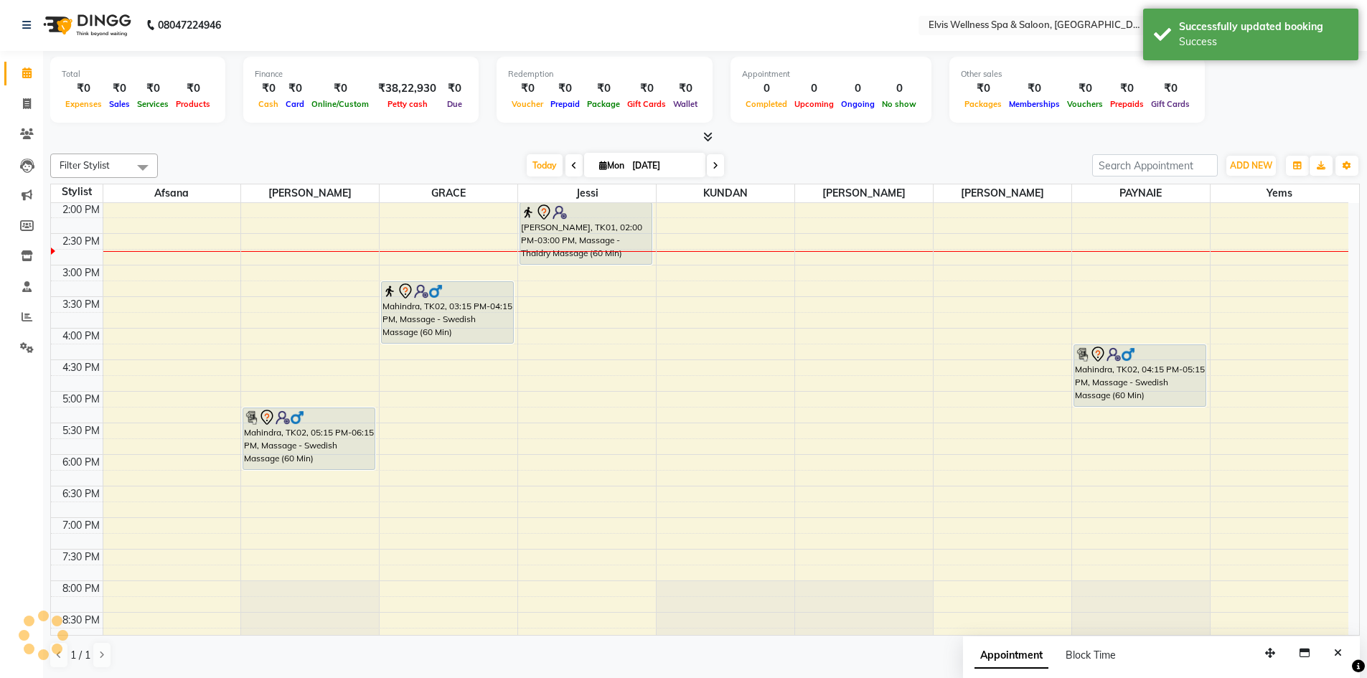
scroll to position [0, 0]
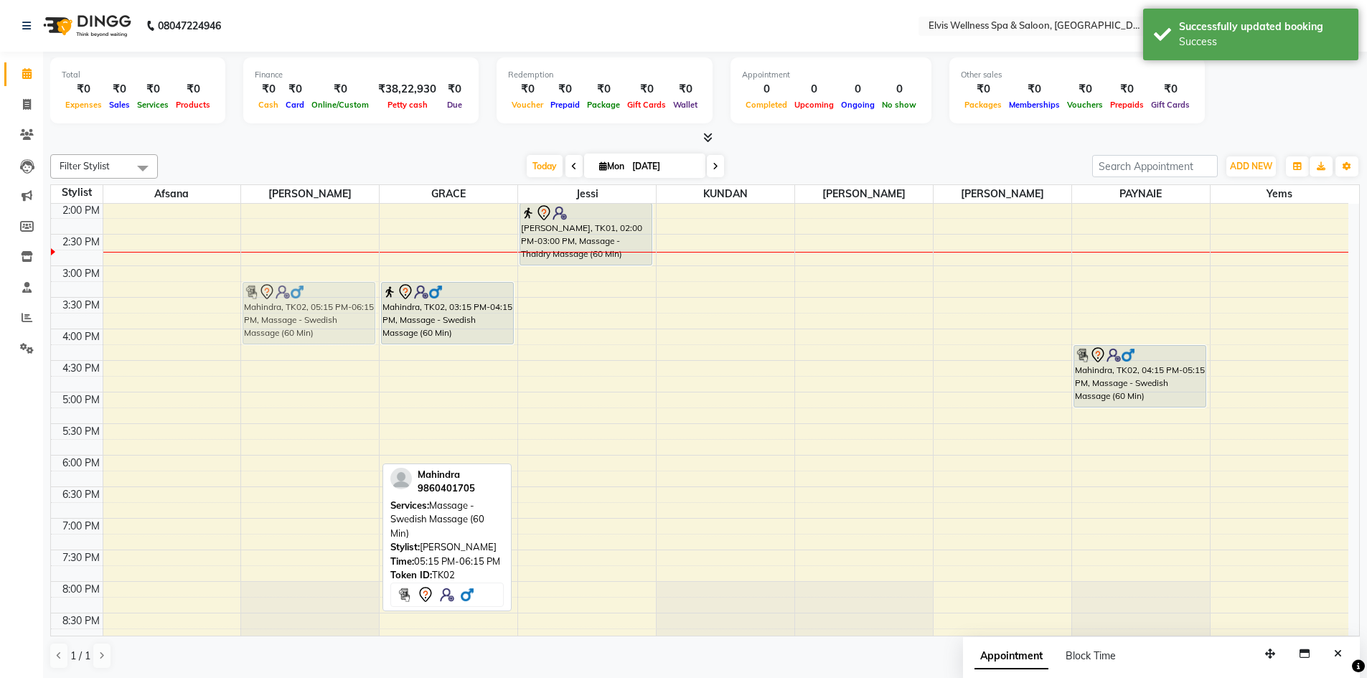
drag, startPoint x: 291, startPoint y: 440, endPoint x: 313, endPoint y: 313, distance: 129.0
click at [313, 313] on div "Mahindra, TK02, 05:15 PM-06:15 PM, Massage - Swedish Massage (60 Min) Mahindra,…" at bounding box center [310, 297] width 138 height 947
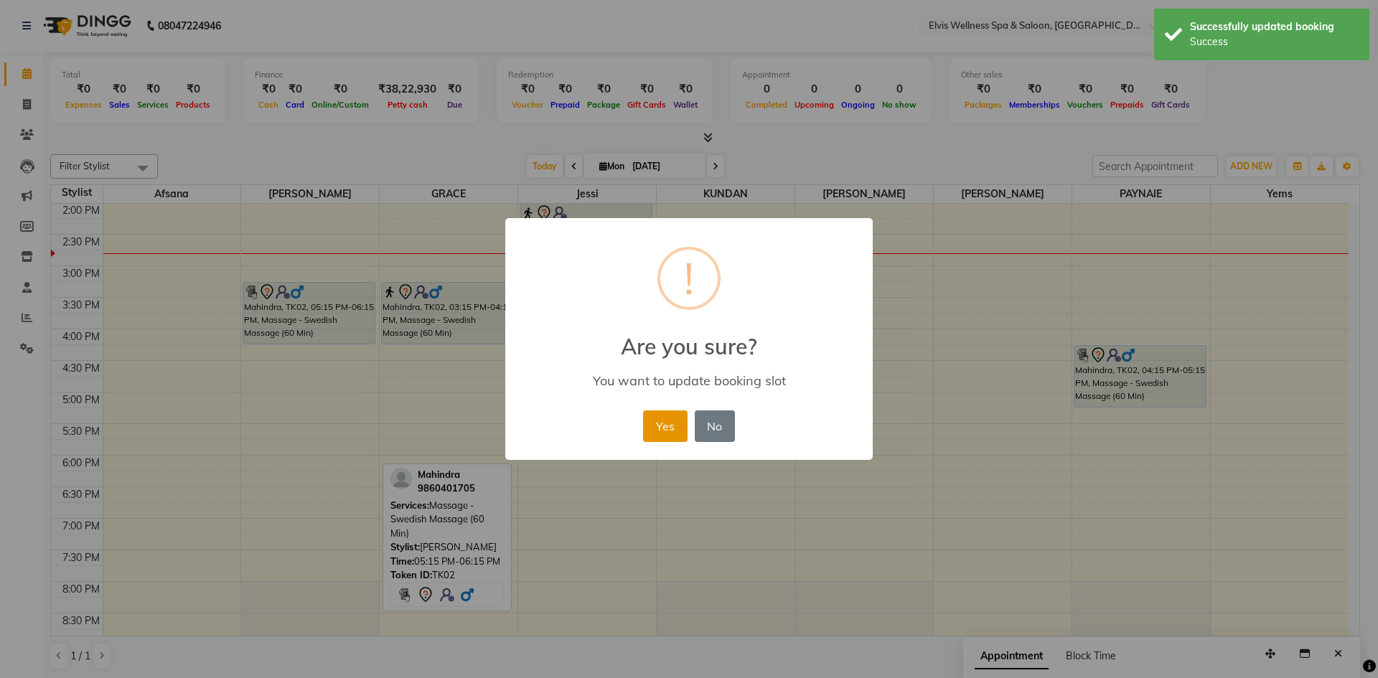
click at [665, 426] on button "Yes" at bounding box center [665, 426] width 44 height 32
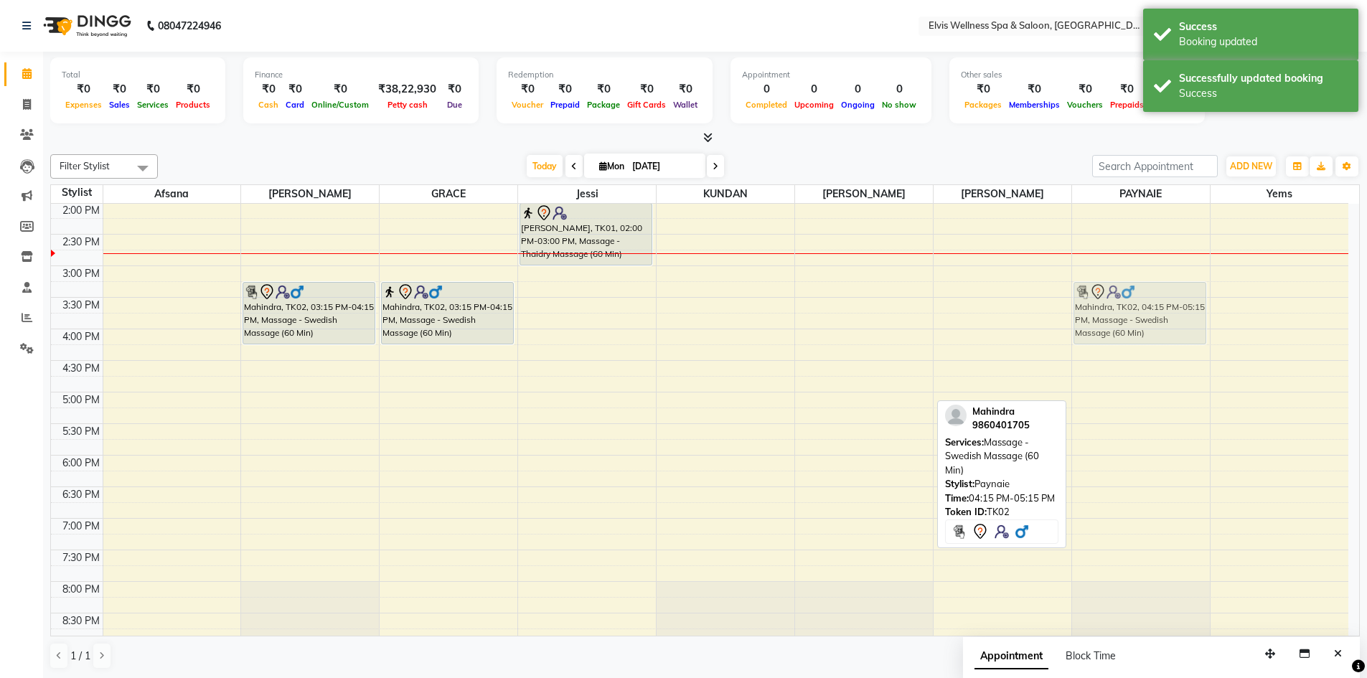
drag, startPoint x: 1122, startPoint y: 362, endPoint x: 1122, endPoint y: 303, distance: 58.8
click at [1122, 303] on div "Mahindra, TK02, 04:15 PM-05:15 PM, Massage - Swedish Massage (60 Min) Mahindra,…" at bounding box center [1141, 297] width 138 height 947
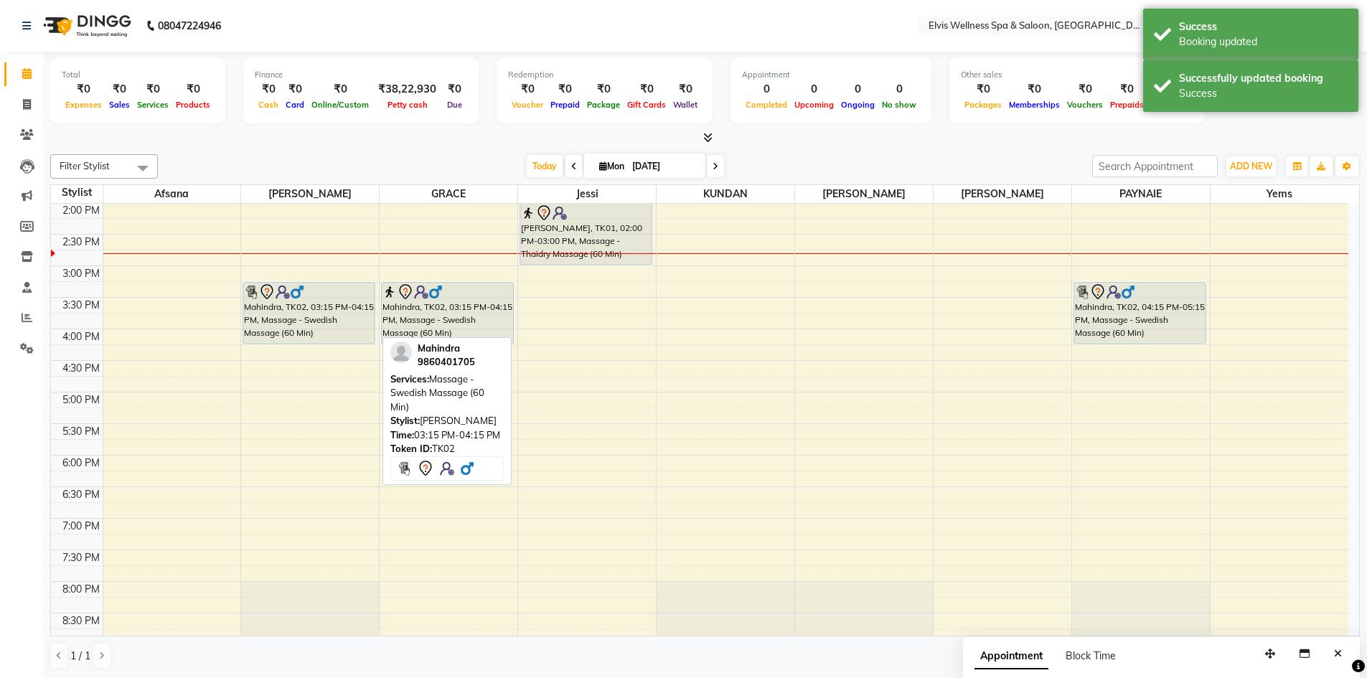
click at [335, 307] on div "Mahindra, TK02, 03:15 PM-04:15 PM, Massage - Swedish Massage (60 Min)" at bounding box center [308, 313] width 131 height 61
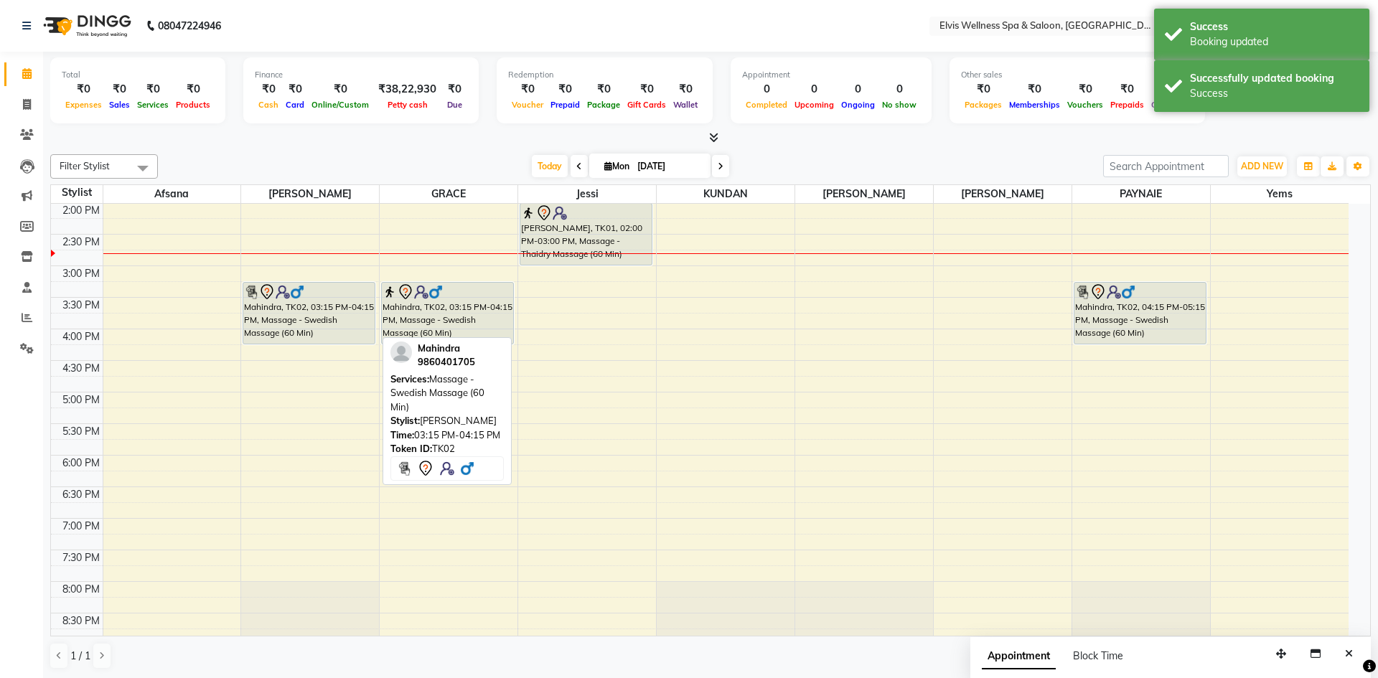
select select "7"
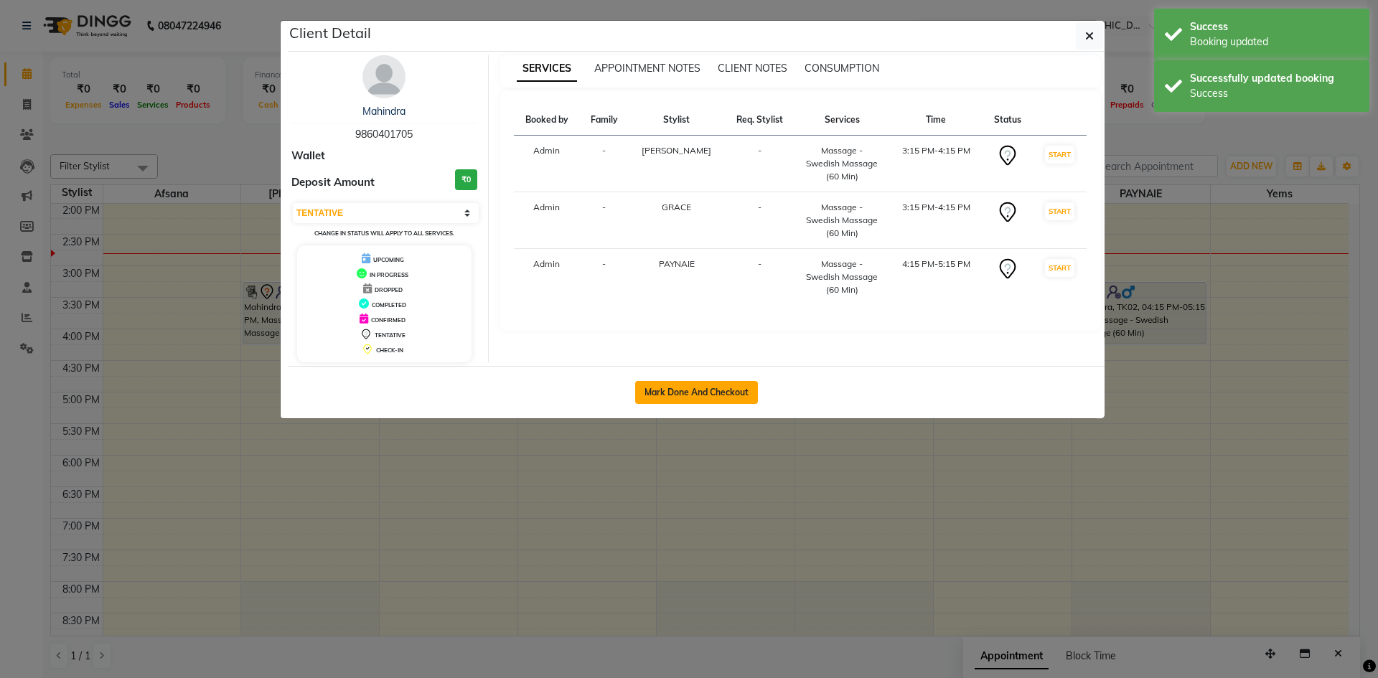
click at [708, 393] on button "Mark Done And Checkout" at bounding box center [696, 392] width 123 height 23
select select "service"
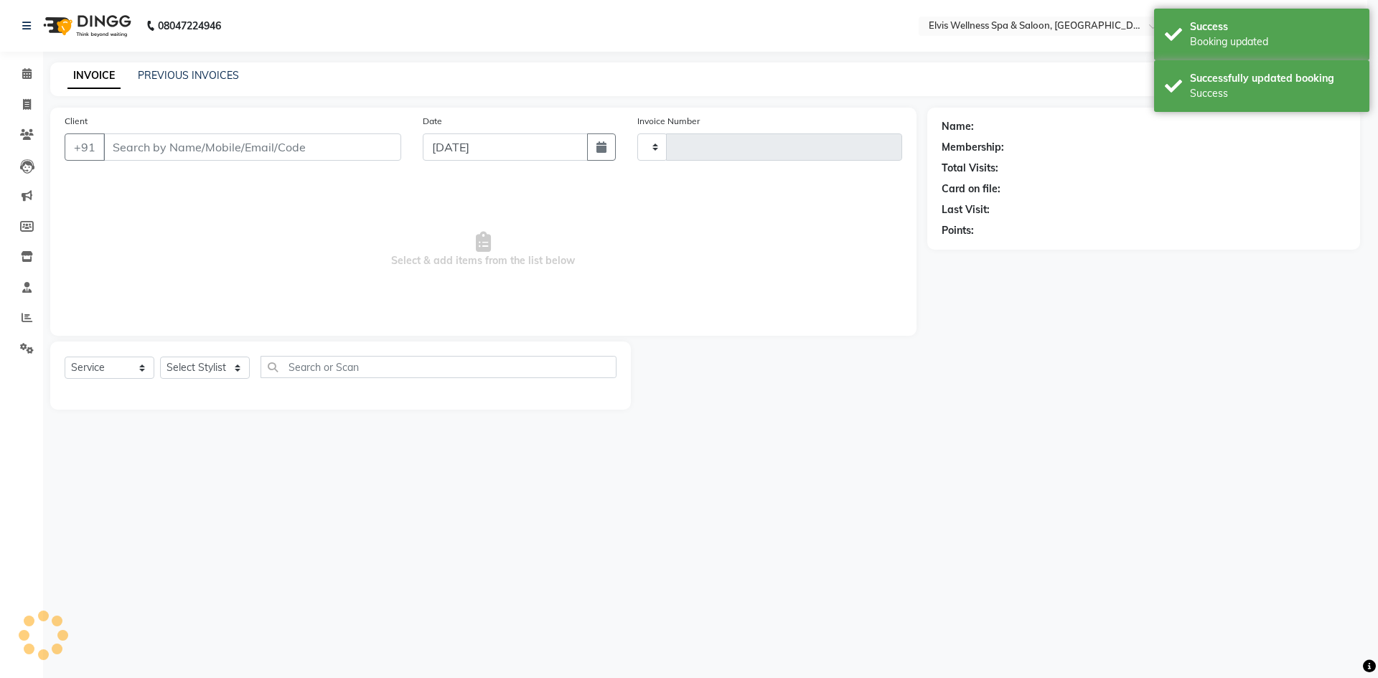
type input "1541"
select select "4399"
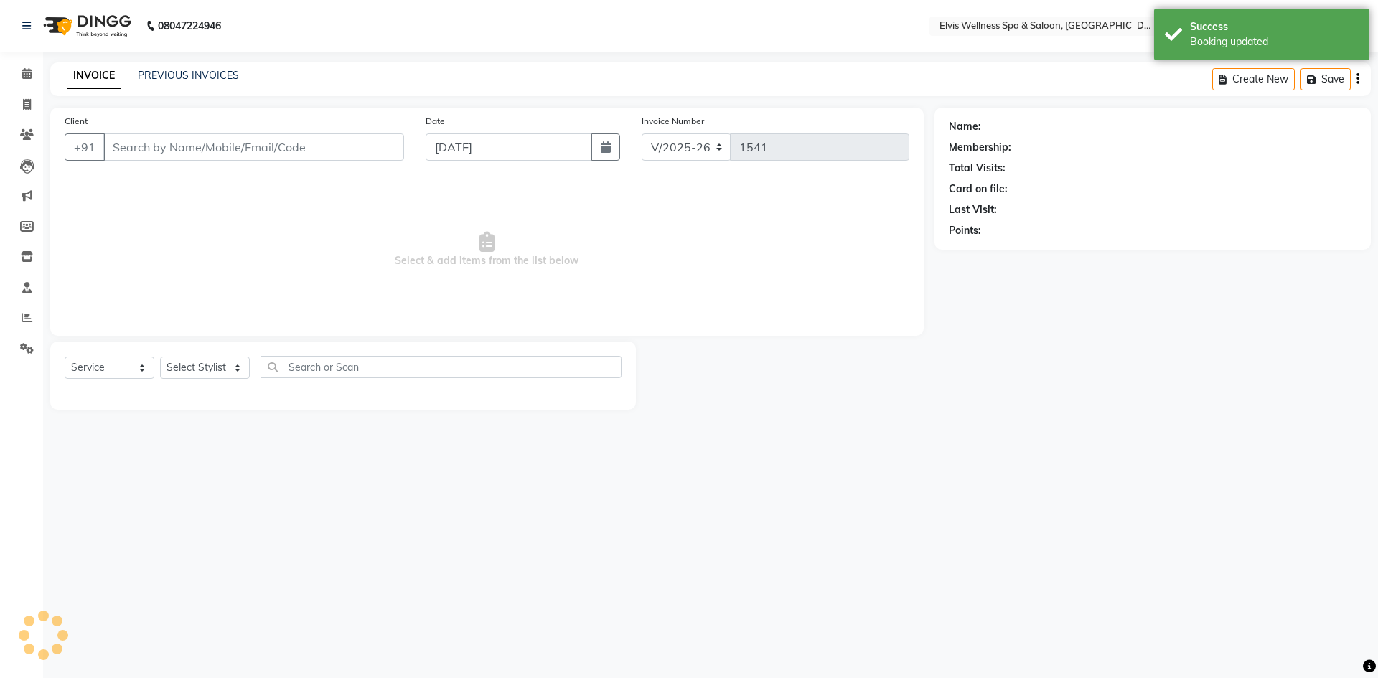
type input "9860401705"
select select "32217"
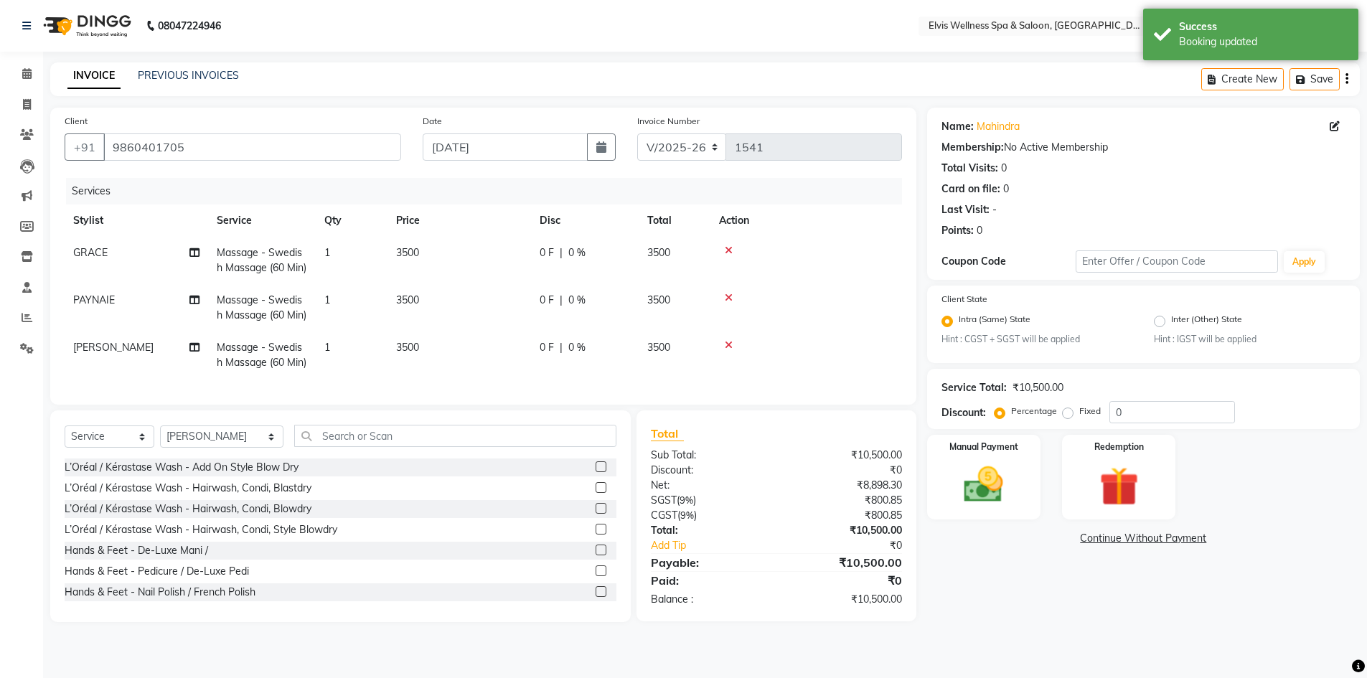
click at [411, 246] on span "3500" at bounding box center [407, 252] width 23 height 13
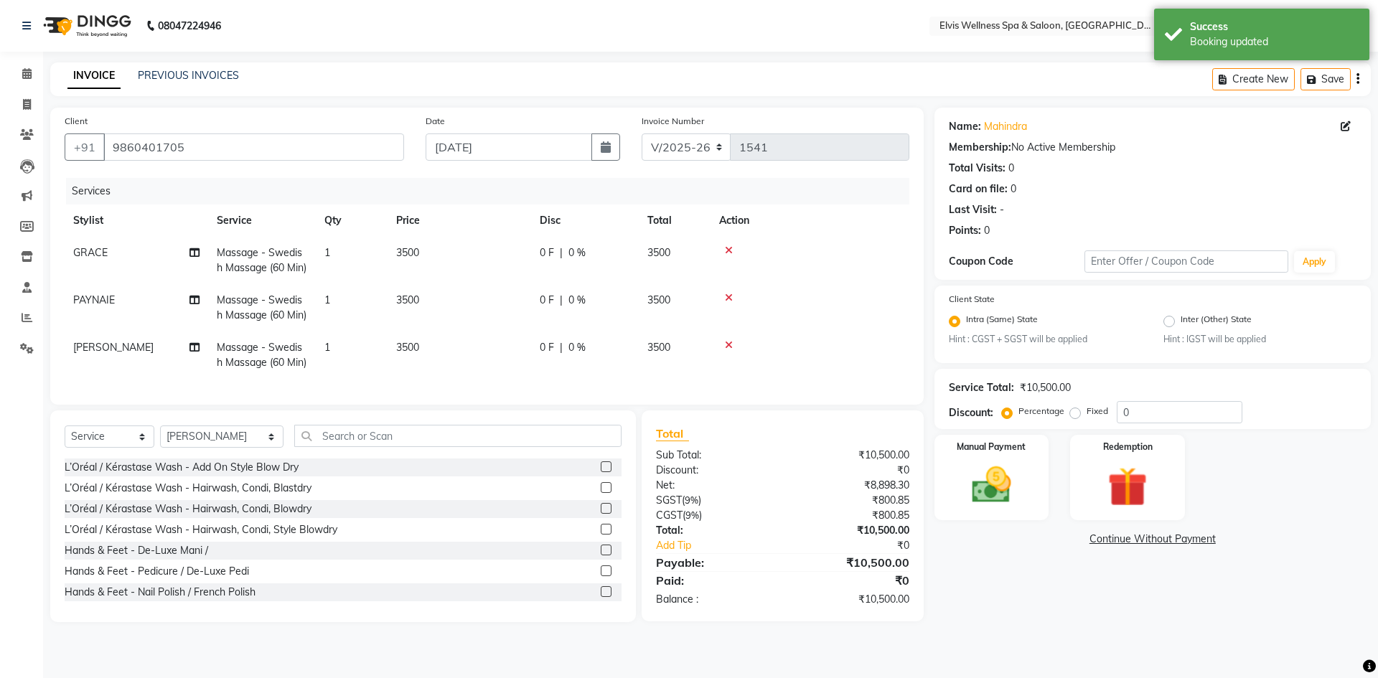
select select "78125"
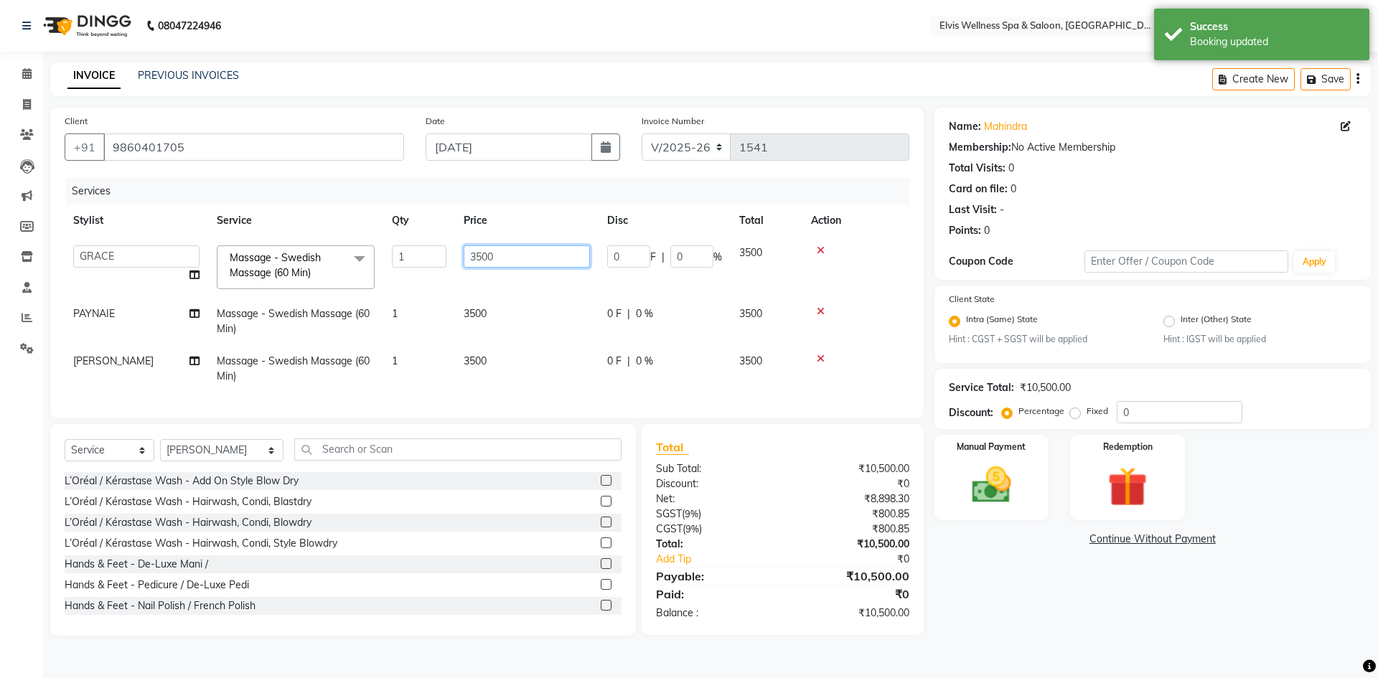
click at [484, 255] on input "3500" at bounding box center [527, 256] width 126 height 22
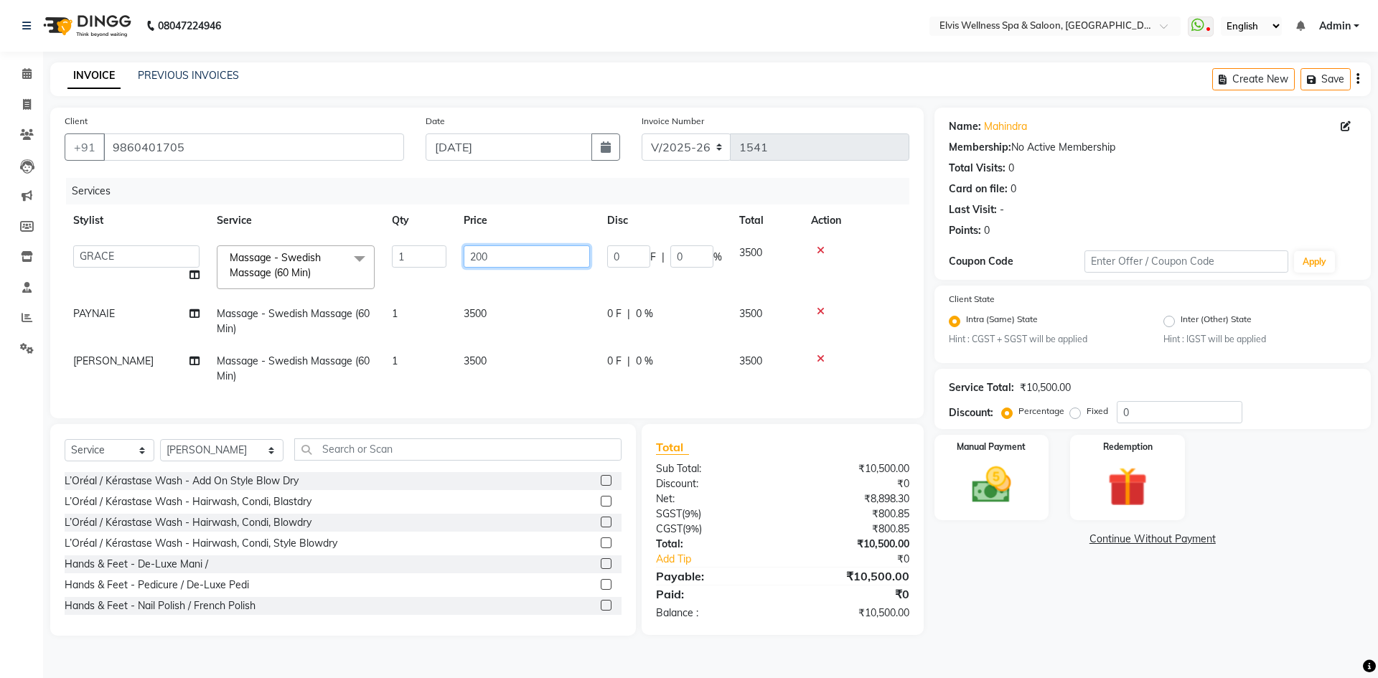
type input "2000"
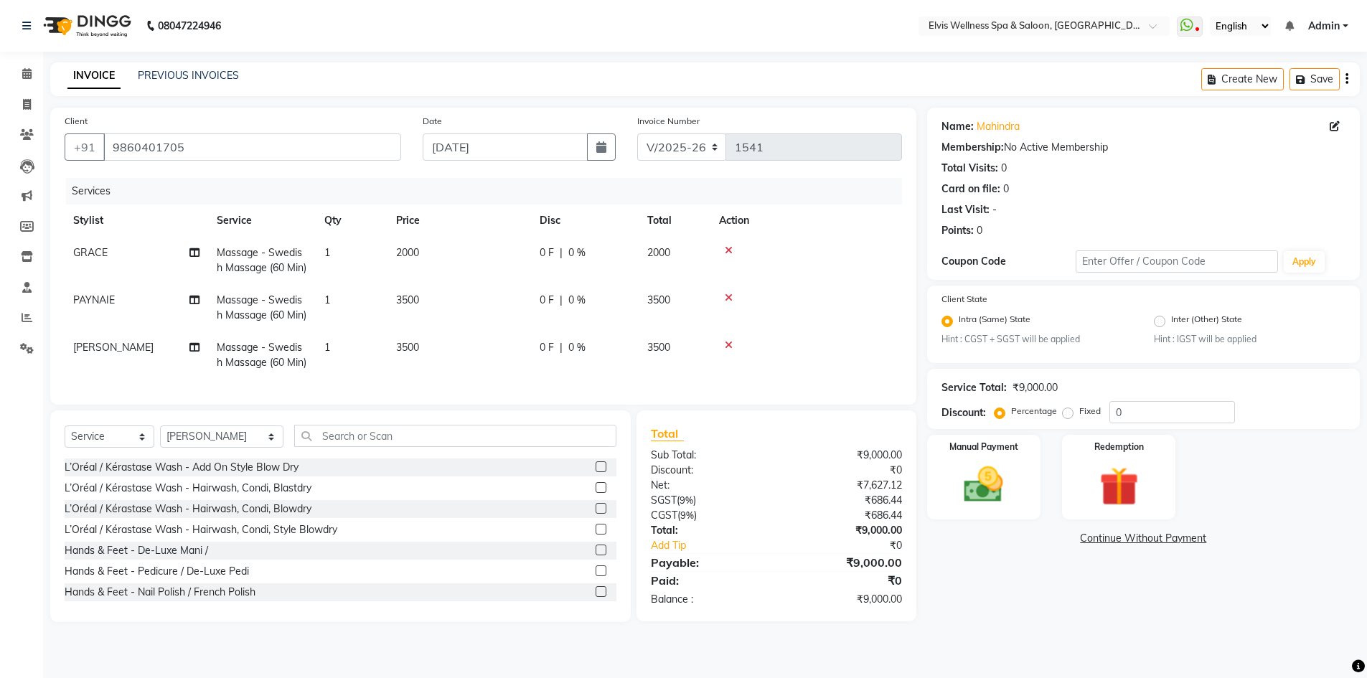
click at [481, 319] on td "3500" at bounding box center [460, 307] width 144 height 47
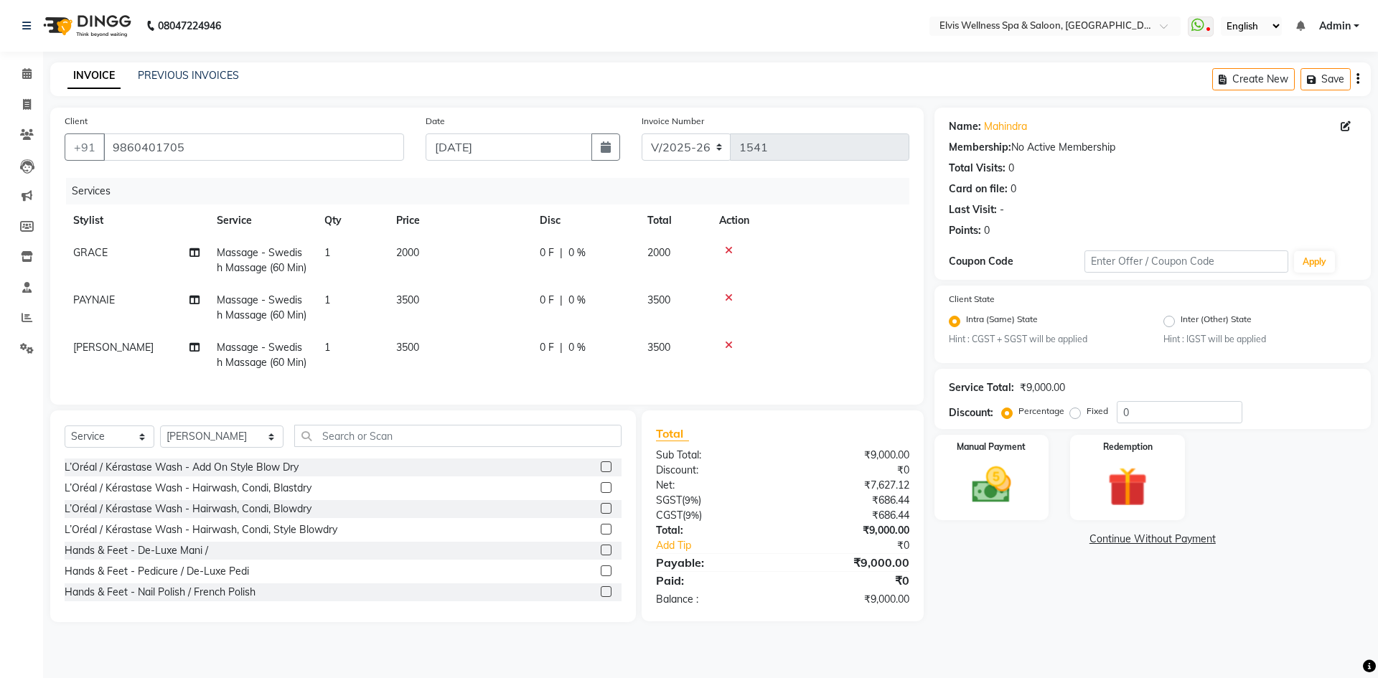
select select "24318"
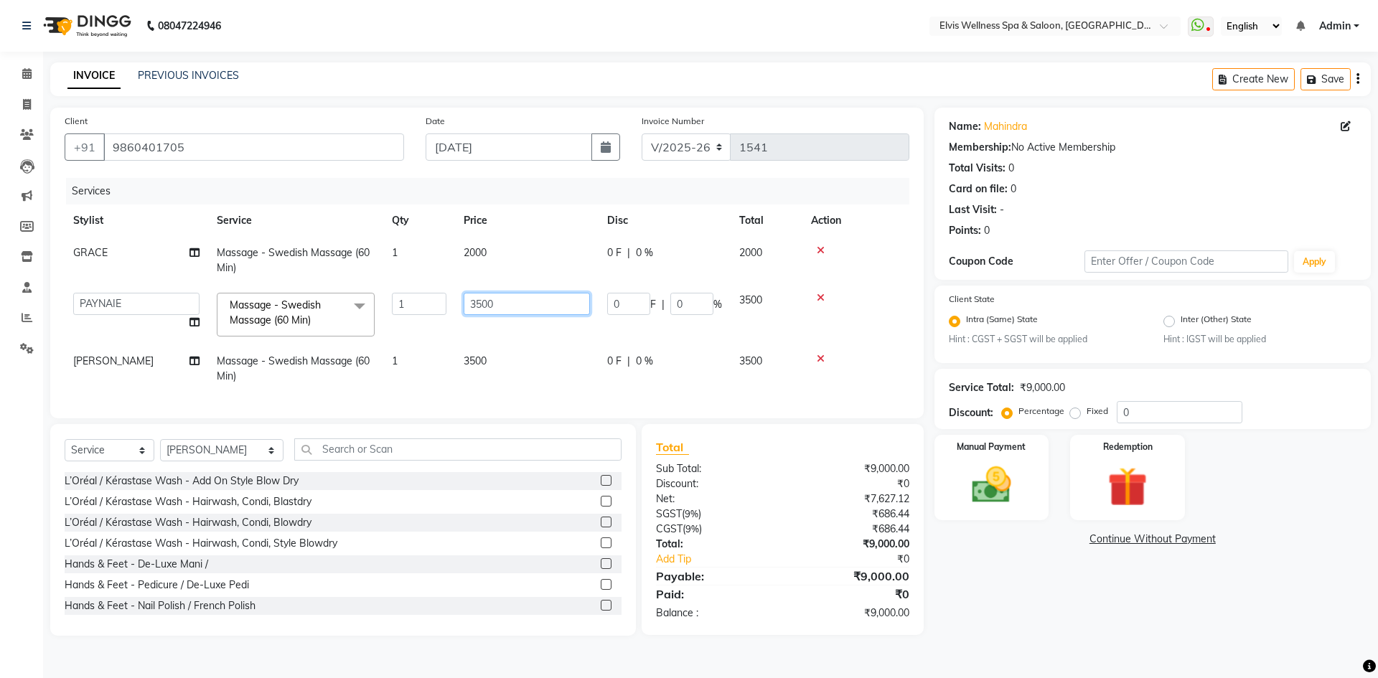
click at [482, 304] on input "3500" at bounding box center [527, 304] width 126 height 22
type input "2000"
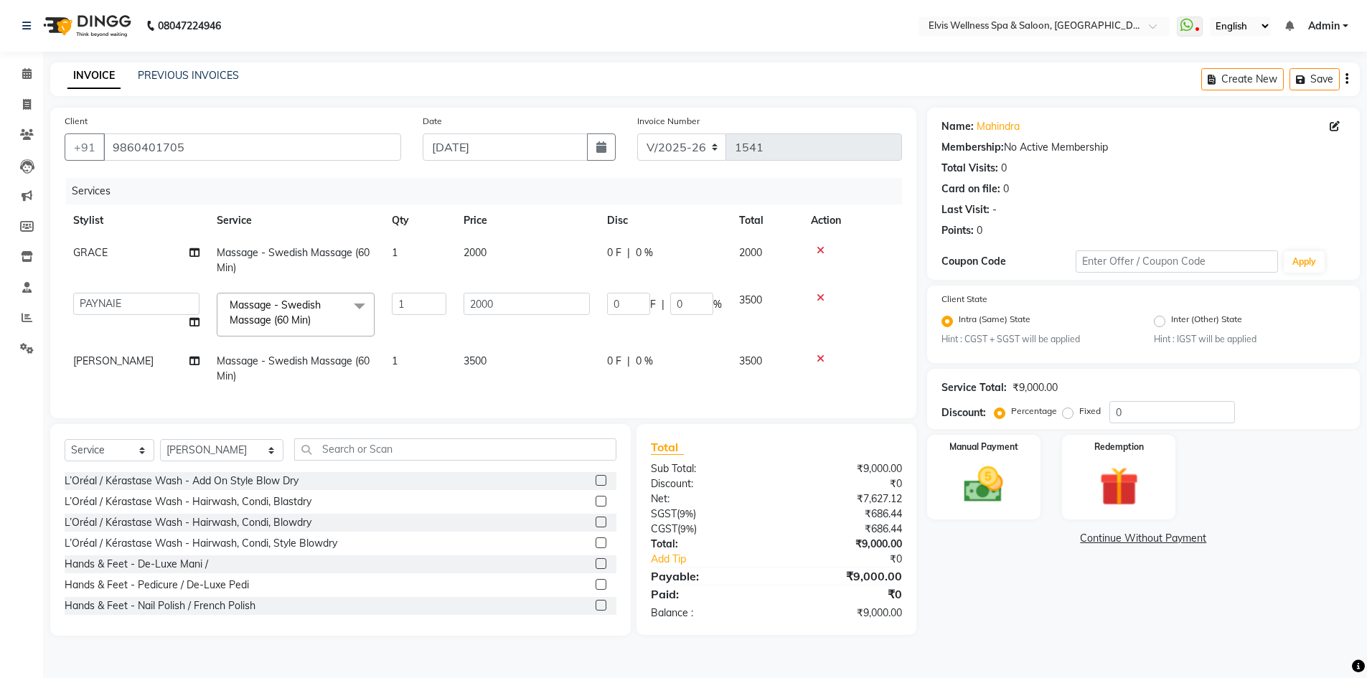
click at [481, 360] on tbody "GRACE Massage - Swedish Massage (60 Min) 1 2000 0 F | 0 % 2000 Afsana Eunice GR…" at bounding box center [483, 315] width 837 height 156
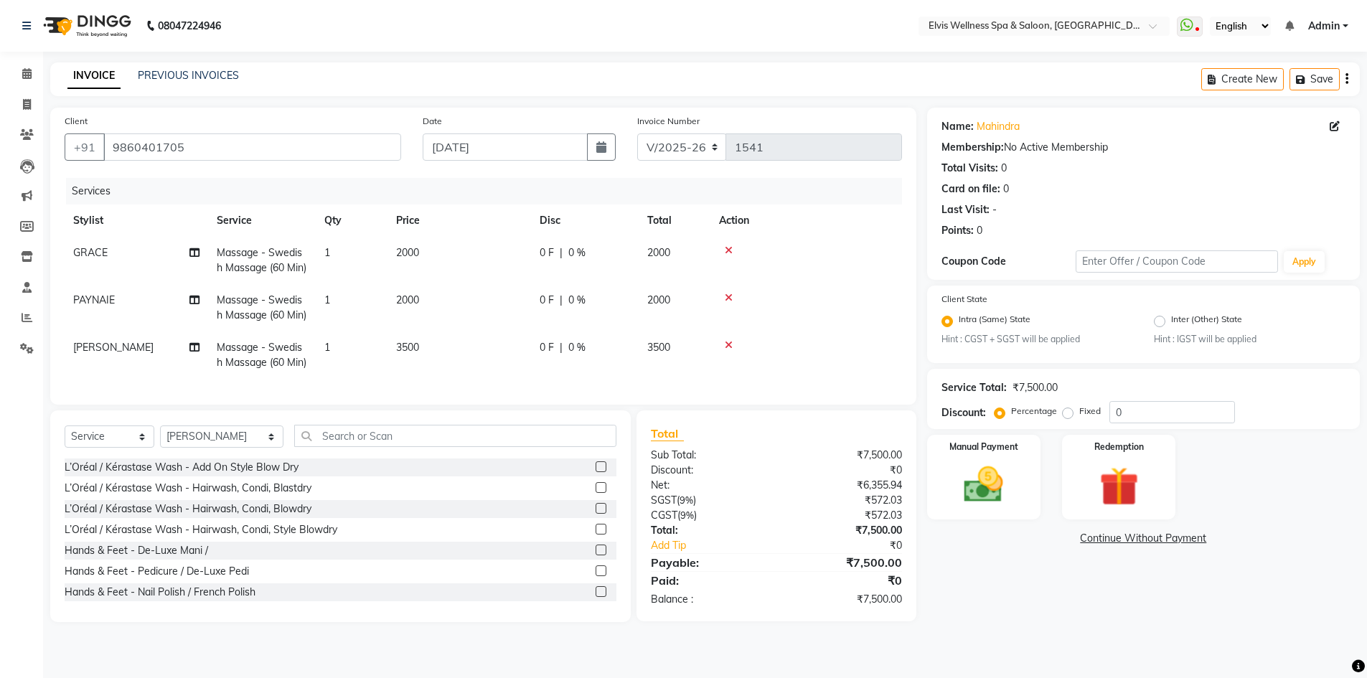
click at [406, 354] on span "3500" at bounding box center [407, 347] width 23 height 13
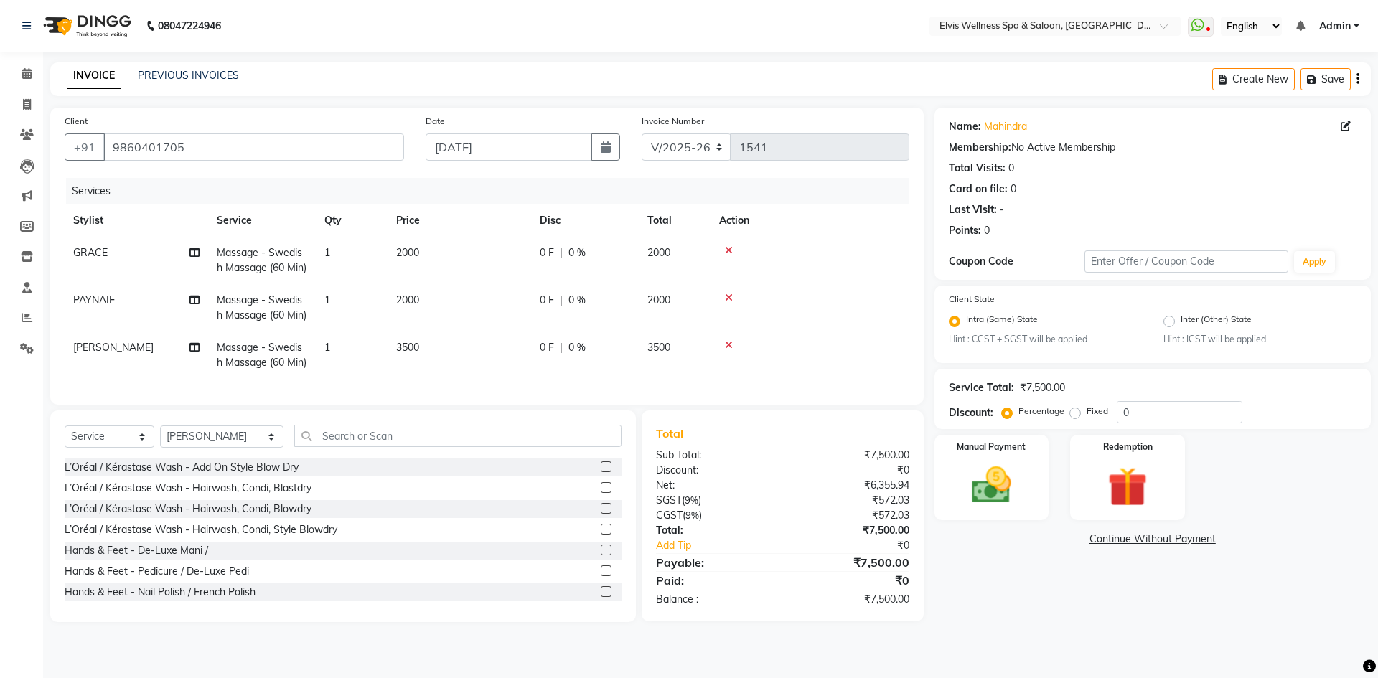
select select "32217"
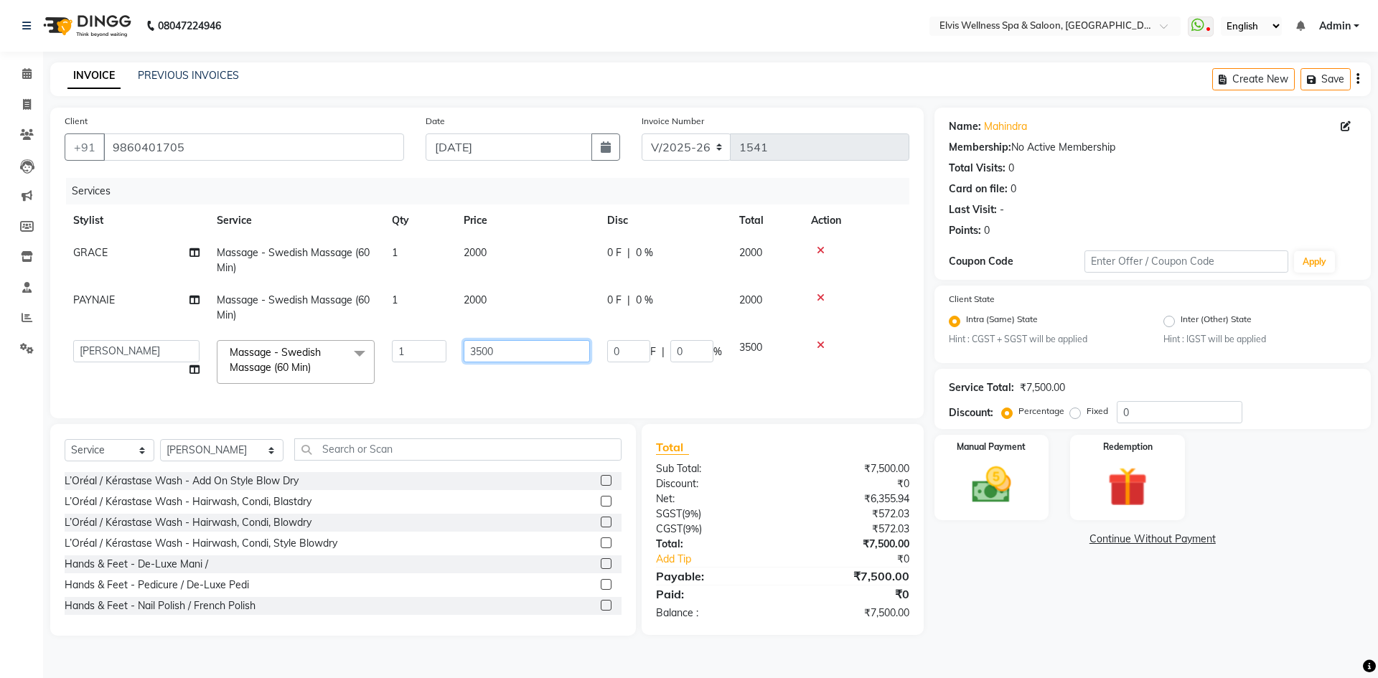
click at [482, 353] on input "3500" at bounding box center [527, 351] width 126 height 22
type input "2000"
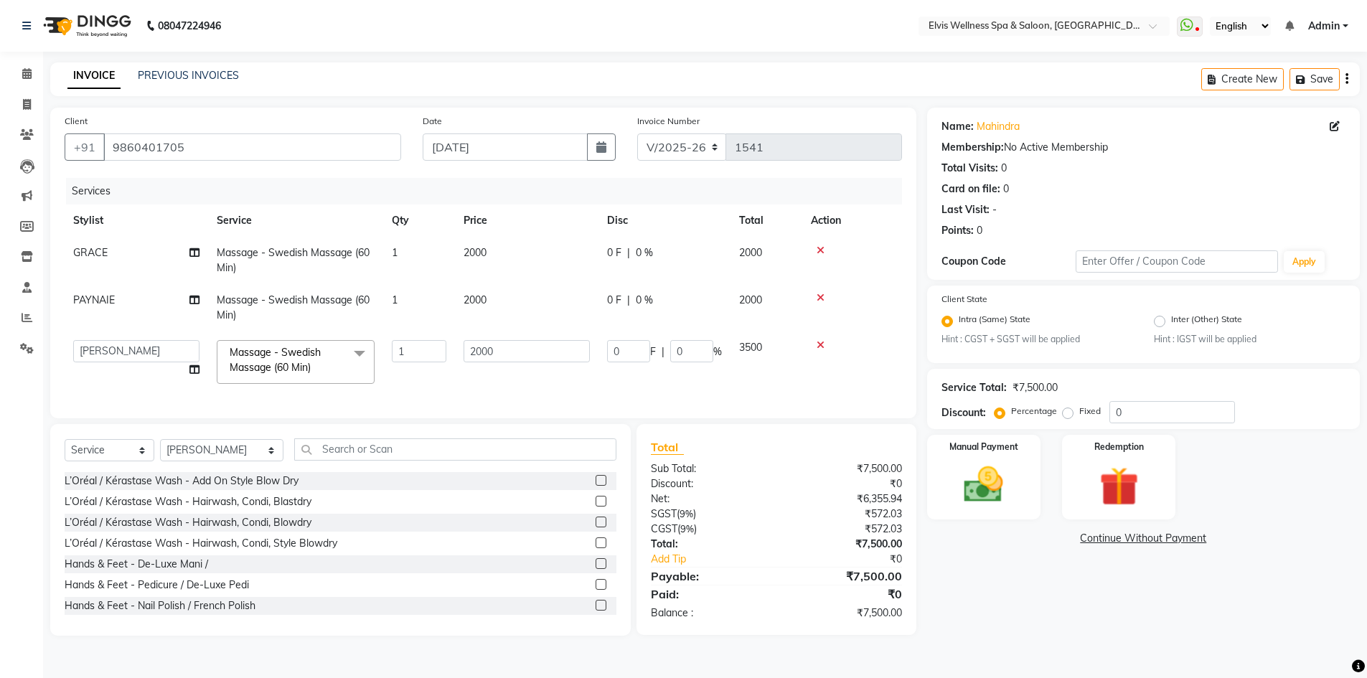
click at [1057, 624] on div "Name: Mahindra Membership: No Active Membership Total Visits: 0 Card on file: 0…" at bounding box center [1148, 372] width 443 height 528
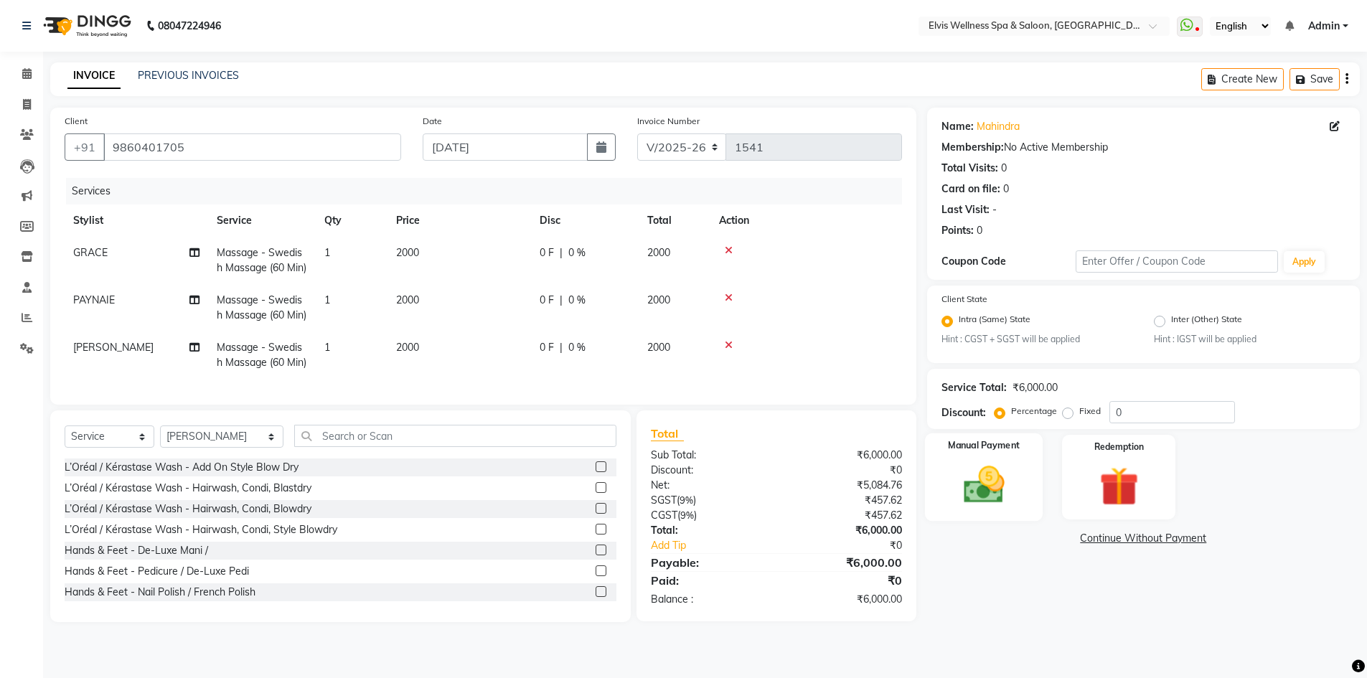
click at [971, 492] on img at bounding box center [984, 485] width 66 height 47
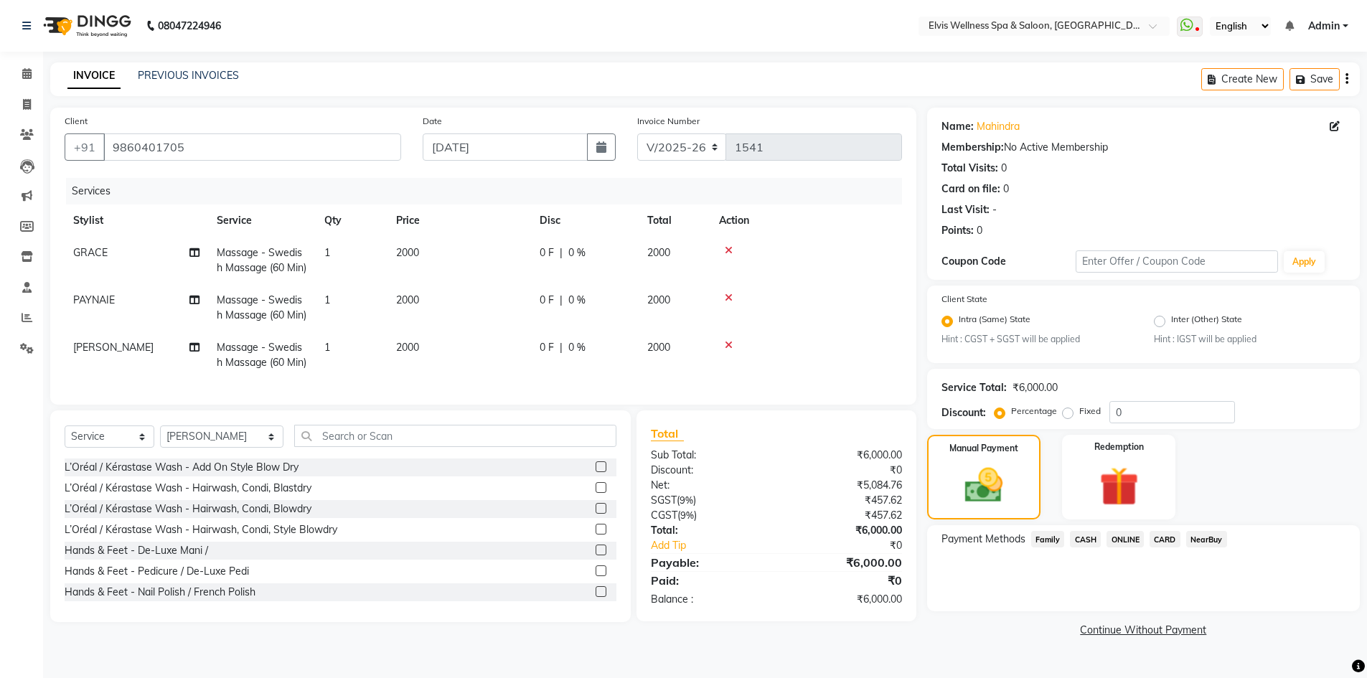
click at [1086, 539] on span "CASH" at bounding box center [1085, 539] width 31 height 17
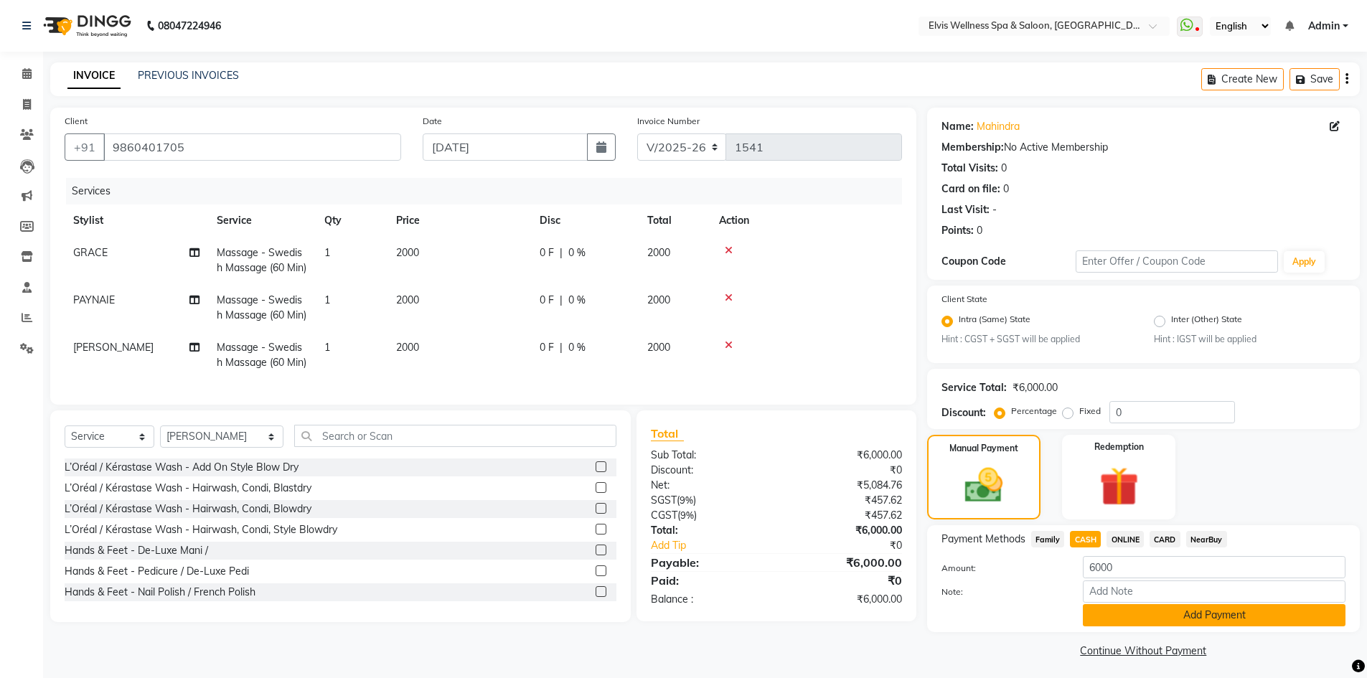
click at [1150, 607] on button "Add Payment" at bounding box center [1214, 615] width 263 height 22
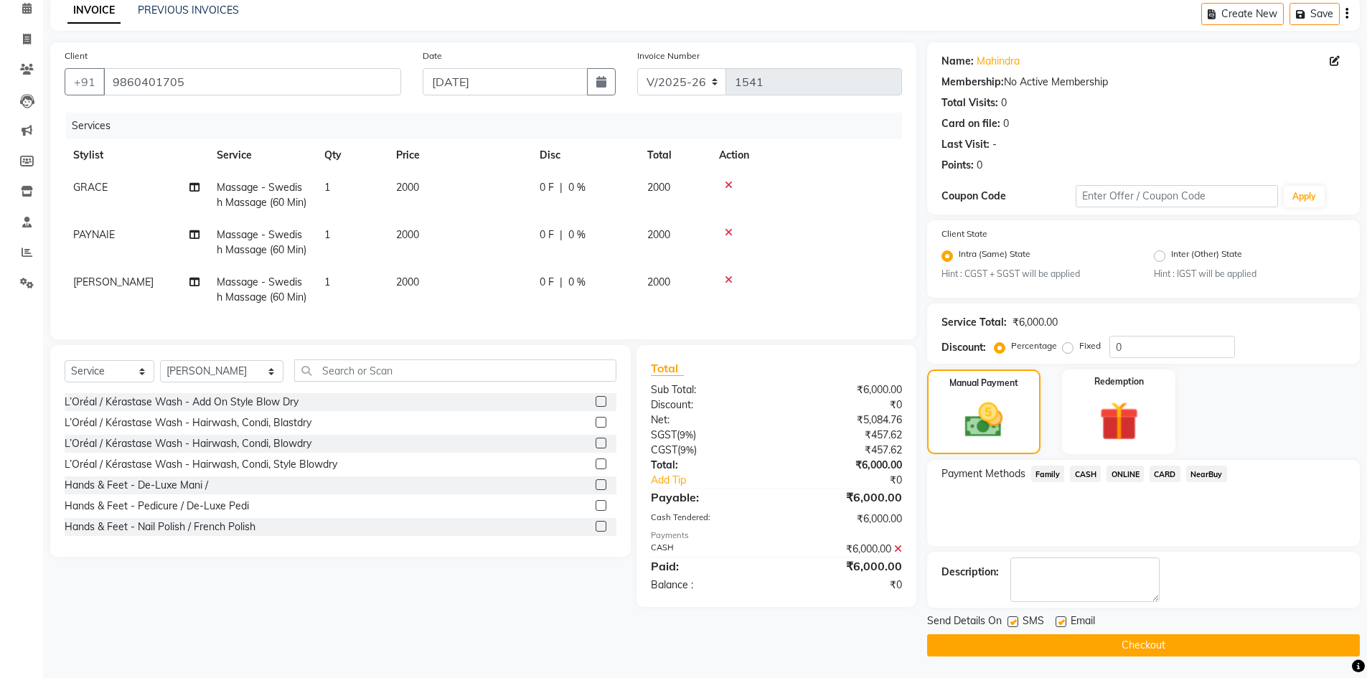
scroll to position [72, 0]
click at [1011, 617] on label at bounding box center [1013, 621] width 11 height 11
click at [1011, 618] on input "checkbox" at bounding box center [1012, 622] width 9 height 9
checkbox input "false"
click at [1052, 634] on button "Checkout" at bounding box center [1143, 645] width 433 height 22
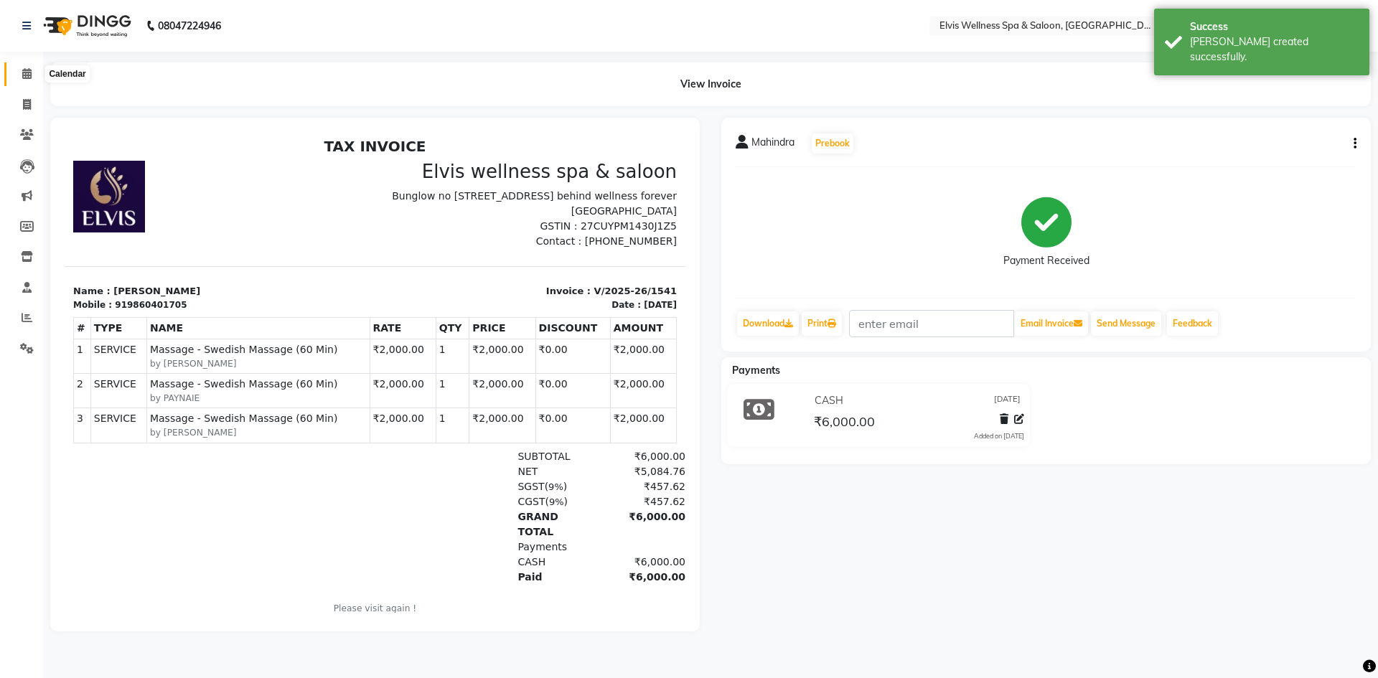
click at [20, 75] on span at bounding box center [26, 74] width 25 height 17
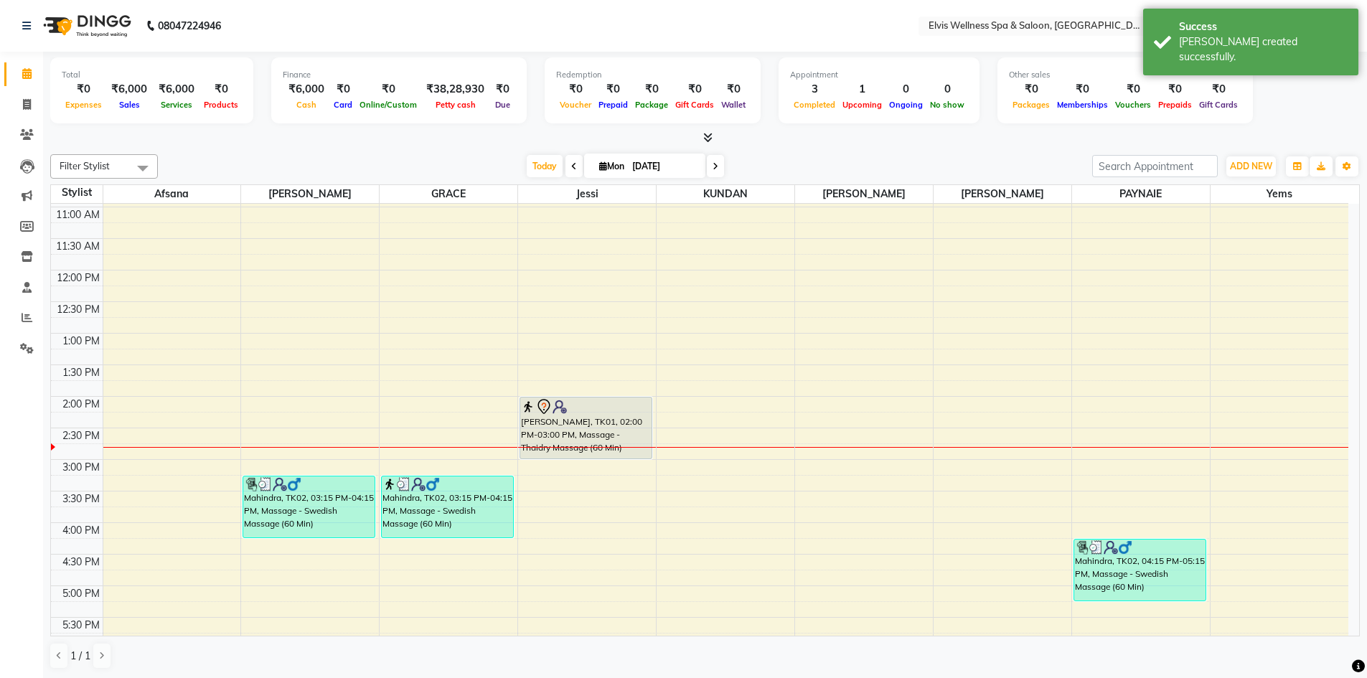
scroll to position [287, 0]
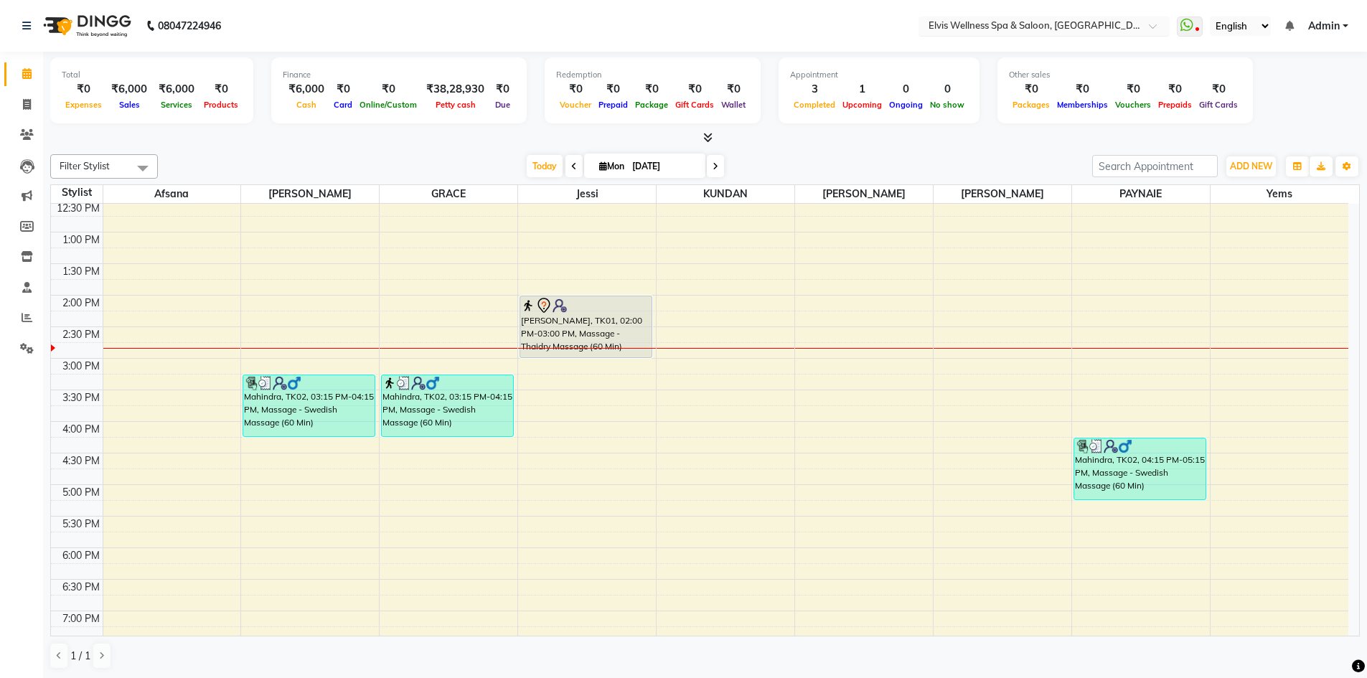
click at [1145, 24] on div at bounding box center [1044, 27] width 251 height 14
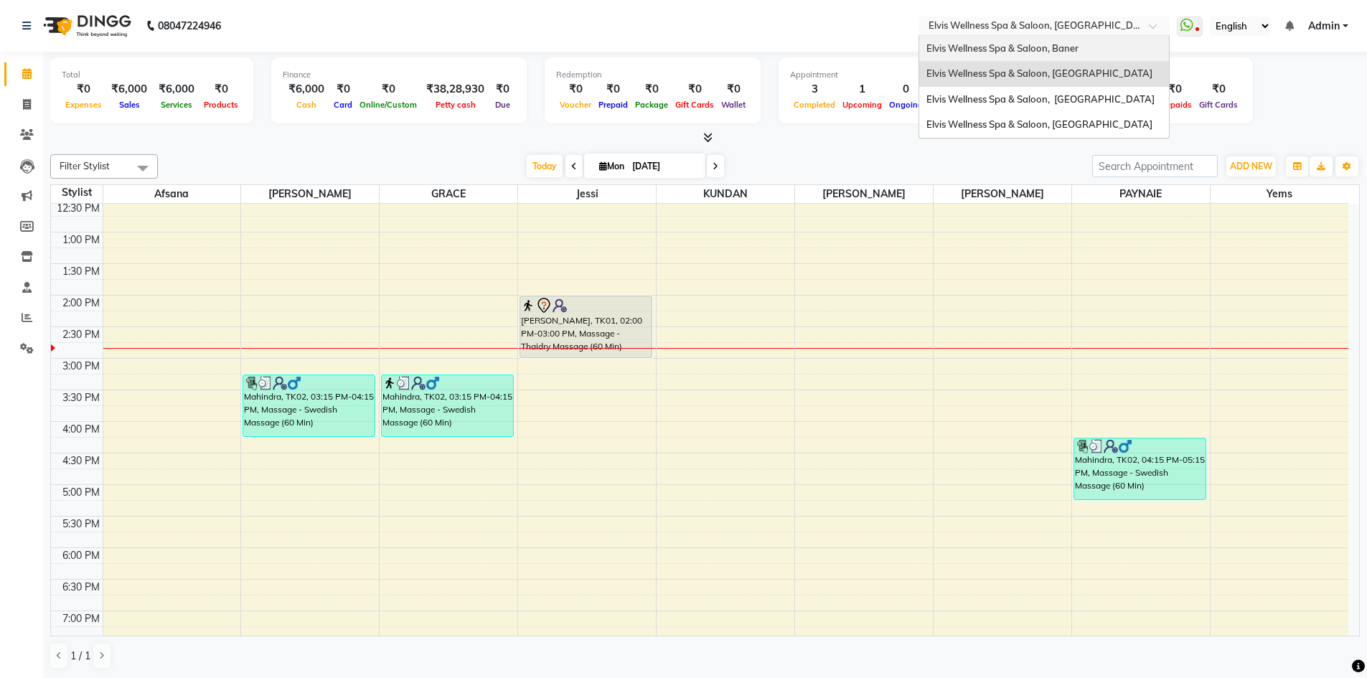
click at [1074, 45] on span "Elvis Wellness Spa & Saloon, Baner" at bounding box center [1002, 47] width 152 height 11
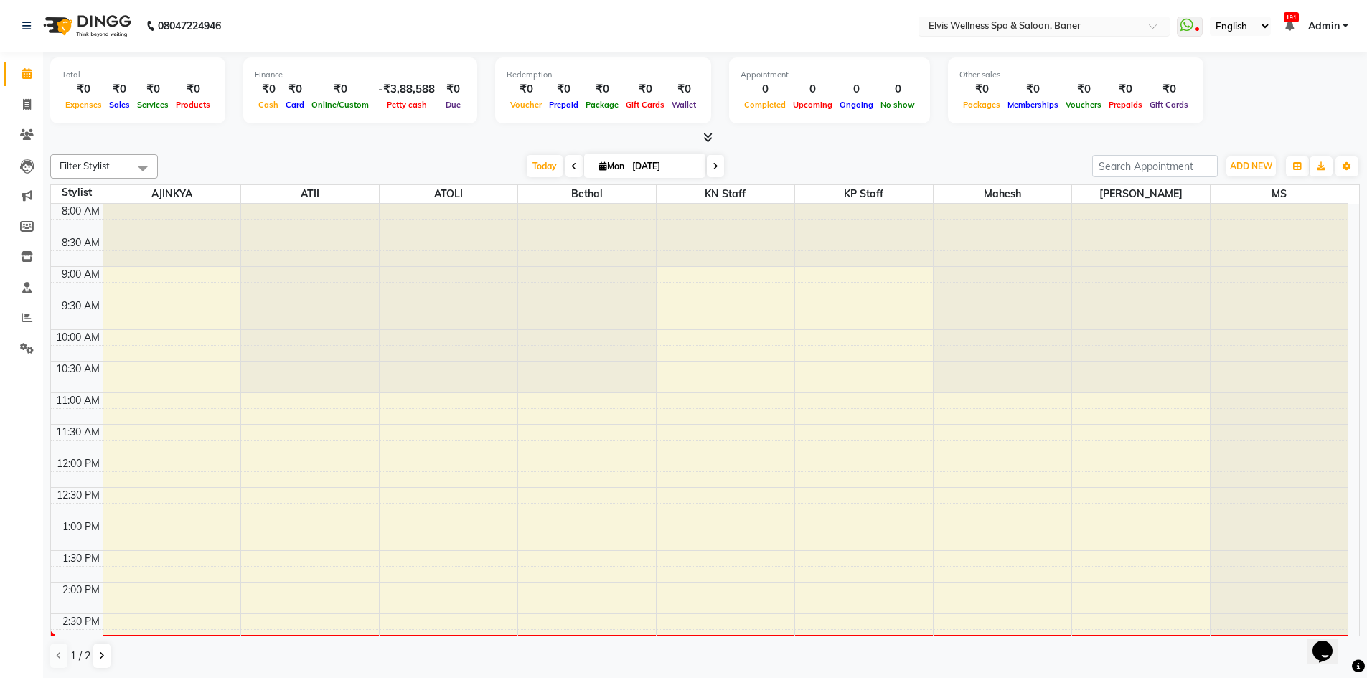
click at [1139, 27] on div at bounding box center [1044, 27] width 251 height 14
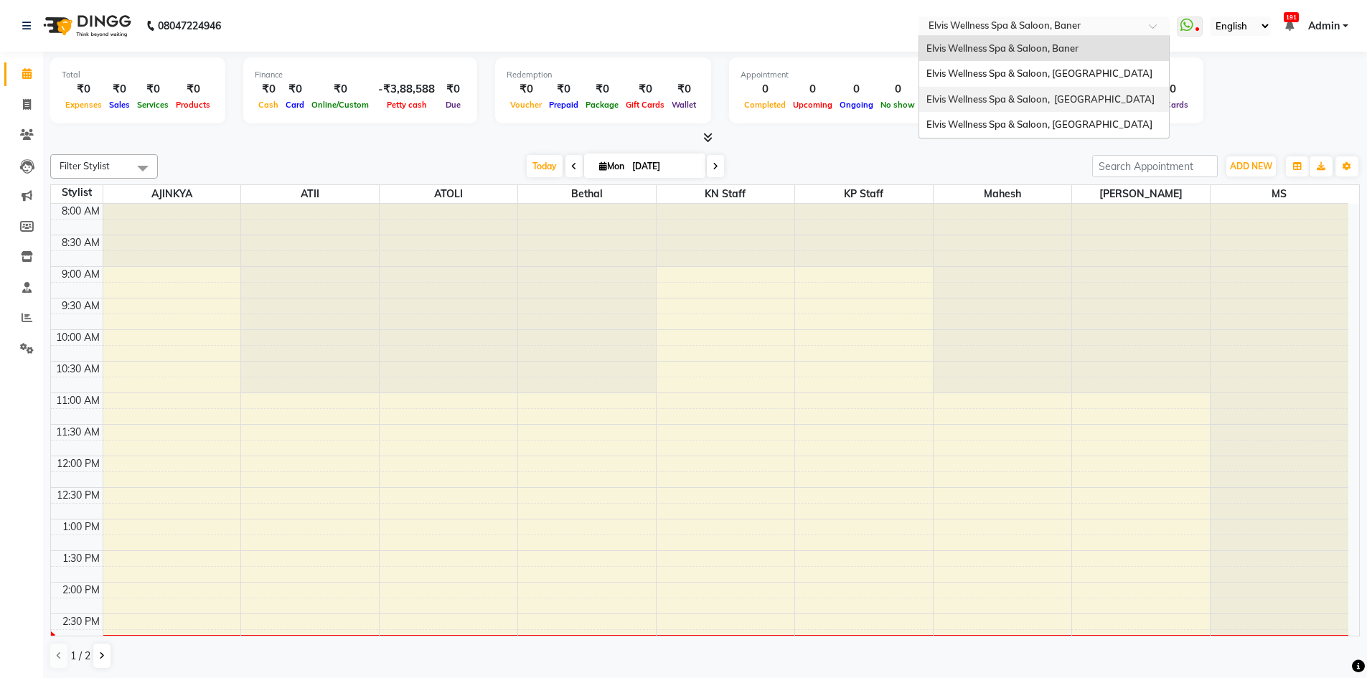
click at [1075, 98] on span "Elvis Wellness Spa & Saloon, [GEOGRAPHIC_DATA]" at bounding box center [1040, 98] width 228 height 11
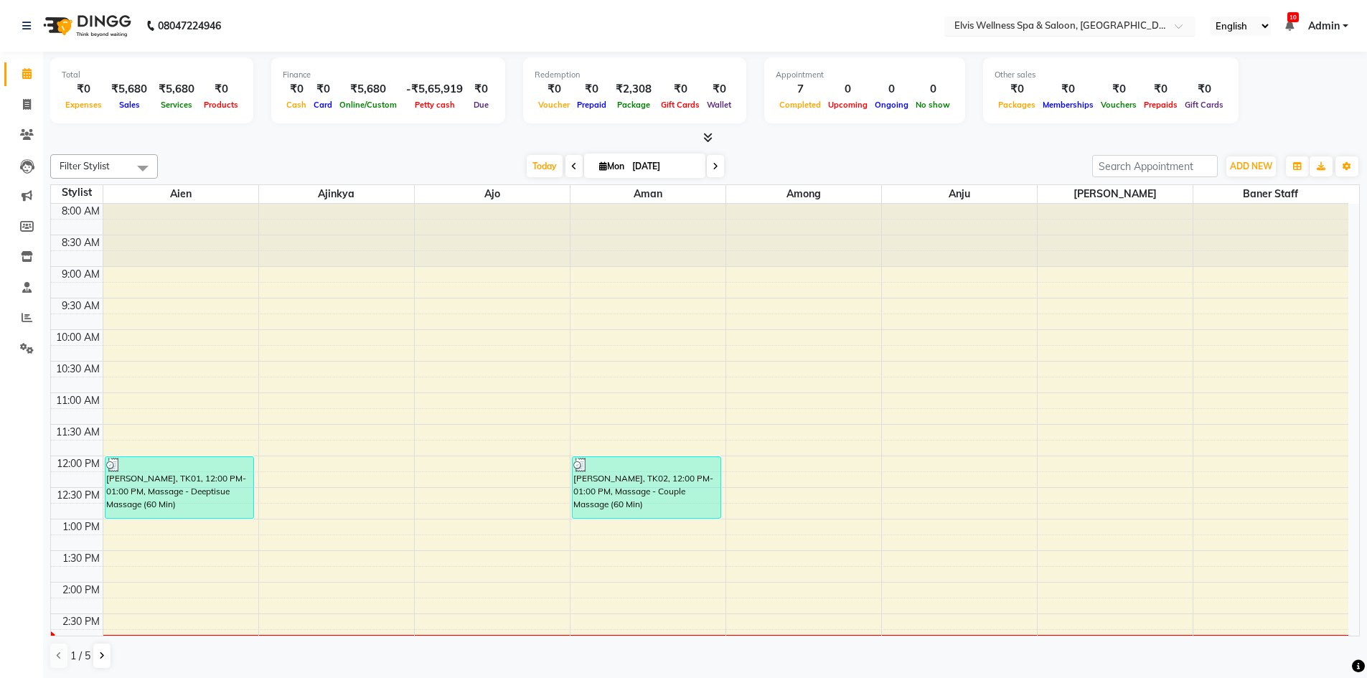
click at [1178, 29] on span at bounding box center [1184, 30] width 18 height 14
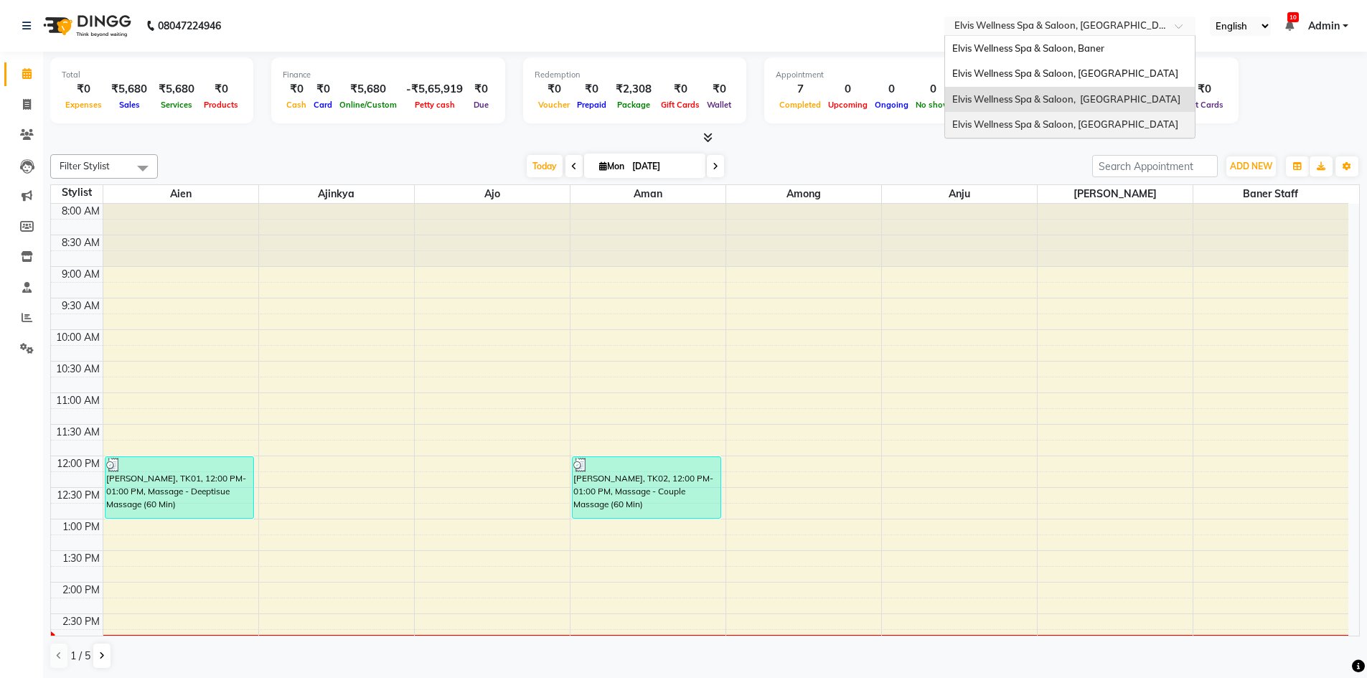
click at [1102, 130] on span "Elvis Wellness Spa & Saloon, [GEOGRAPHIC_DATA]" at bounding box center [1065, 123] width 226 height 11
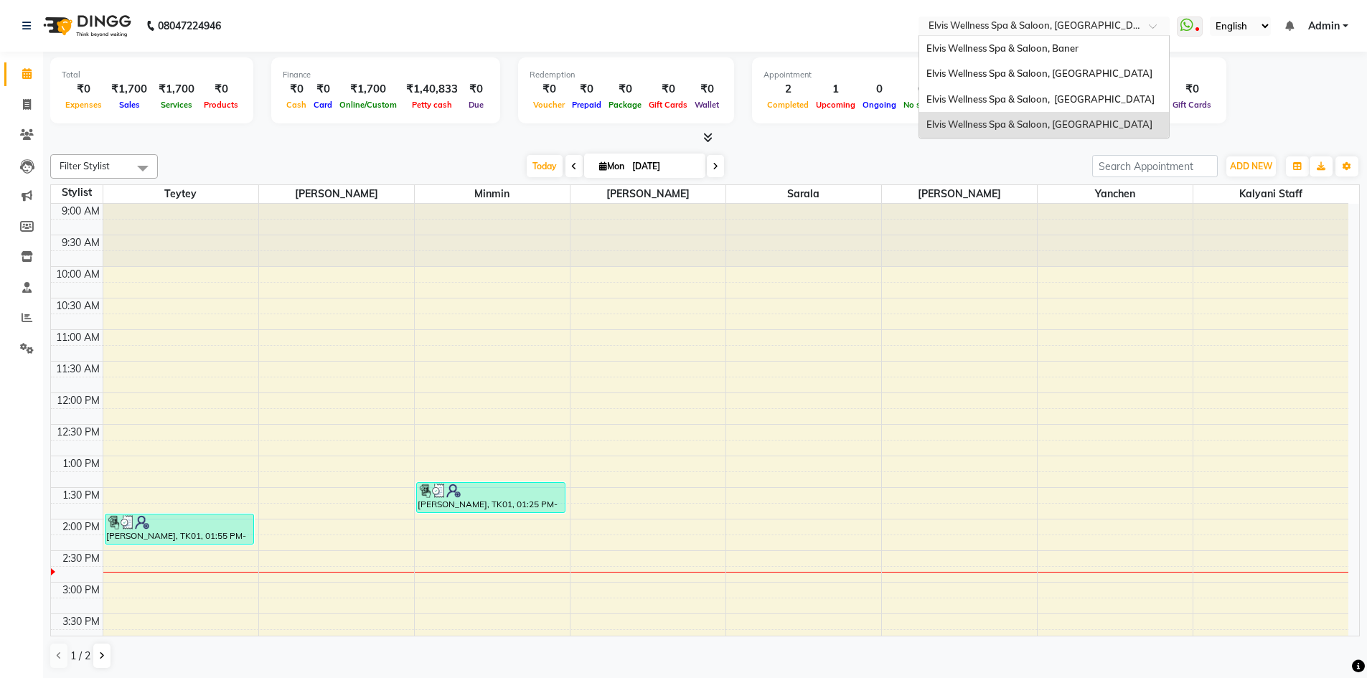
click at [1147, 25] on div at bounding box center [1044, 27] width 251 height 14
click at [1089, 81] on div "Elvis Wellness Spa & Saloon, [GEOGRAPHIC_DATA]" at bounding box center [1044, 74] width 250 height 26
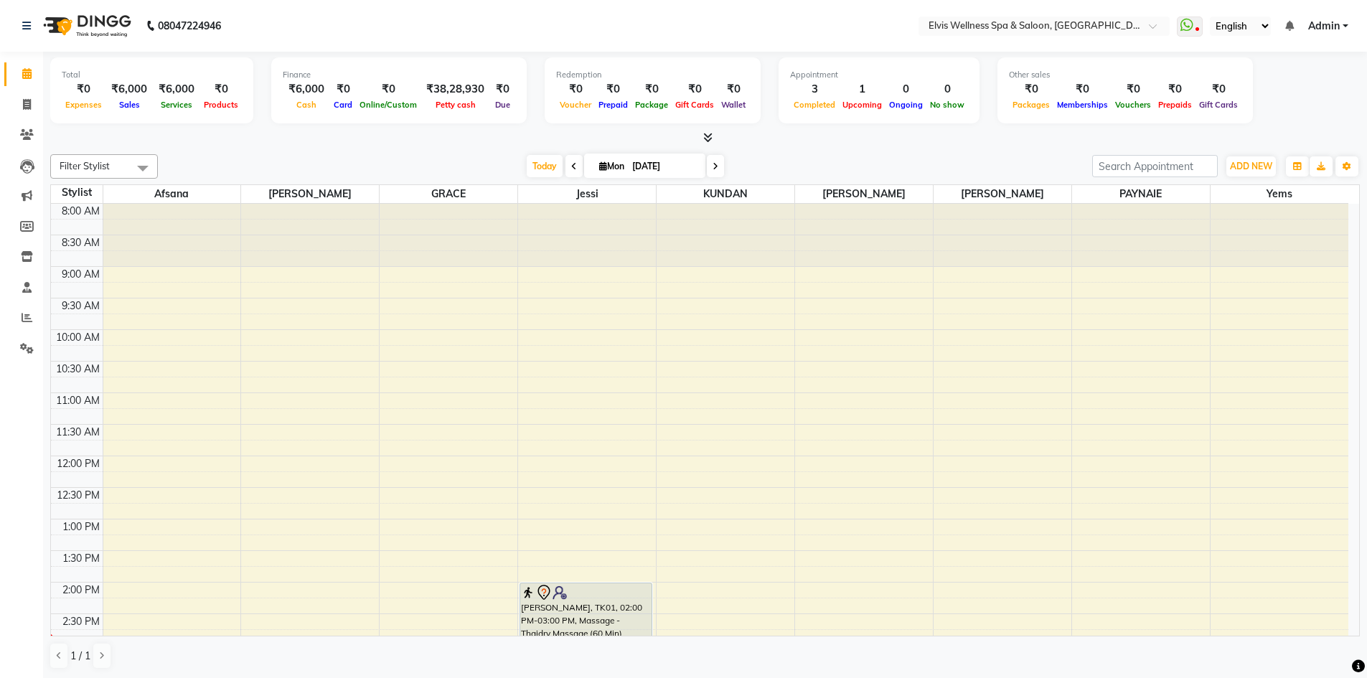
scroll to position [144, 0]
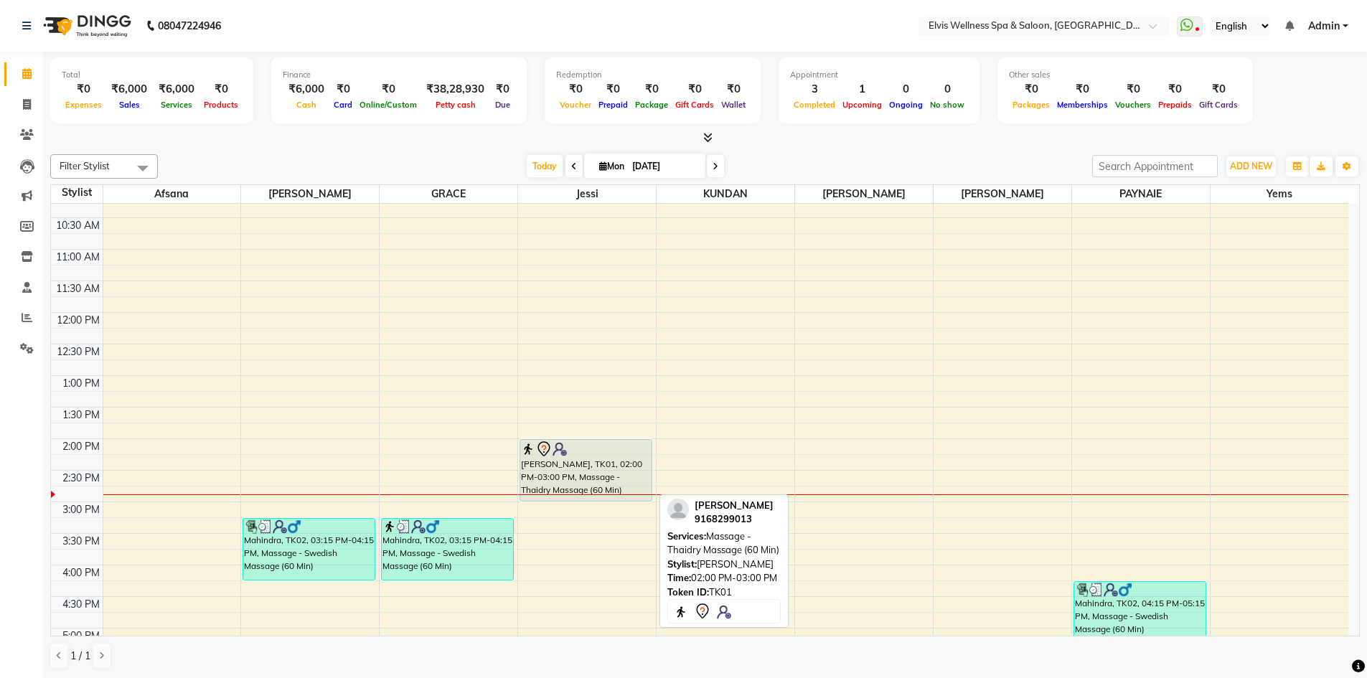
click at [565, 460] on div "shashank, TK01, 02:00 PM-03:00 PM, Massage - Thaidry Massage (60 Min)" at bounding box center [585, 470] width 131 height 61
select select "7"
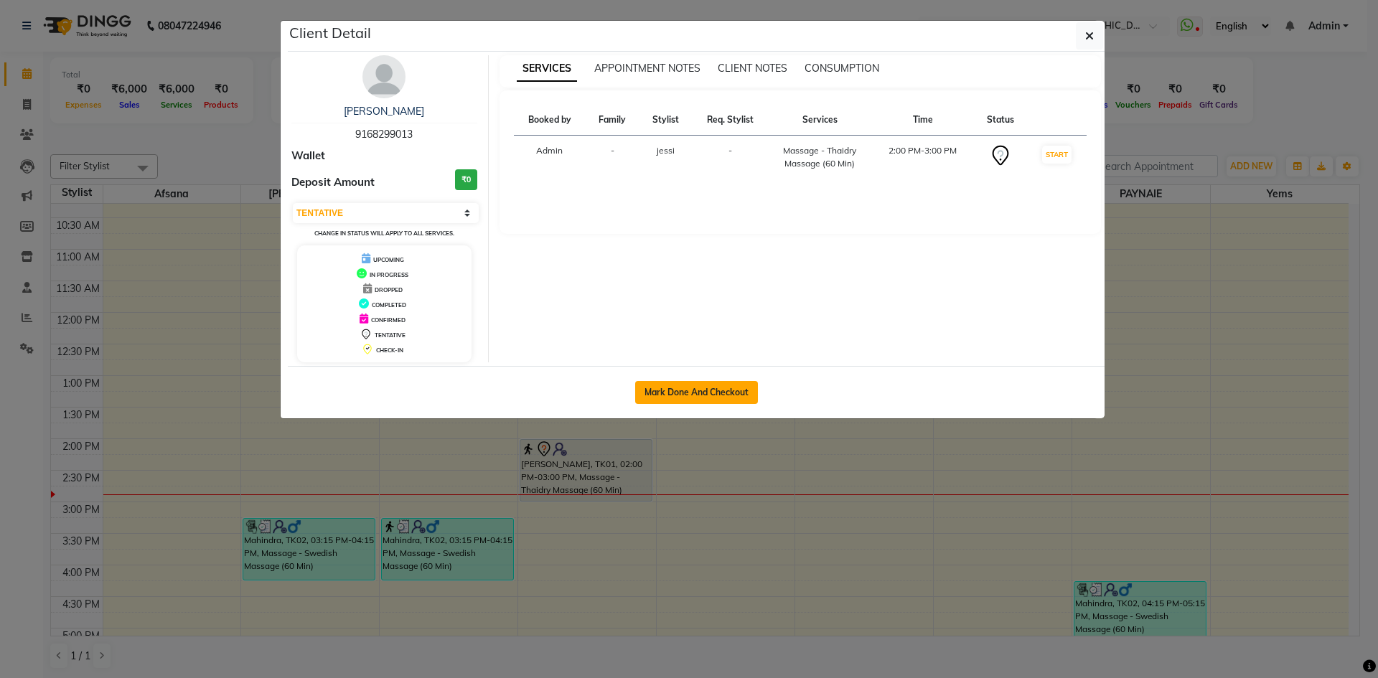
click at [675, 384] on button "Mark Done And Checkout" at bounding box center [696, 392] width 123 height 23
select select "4399"
select select "service"
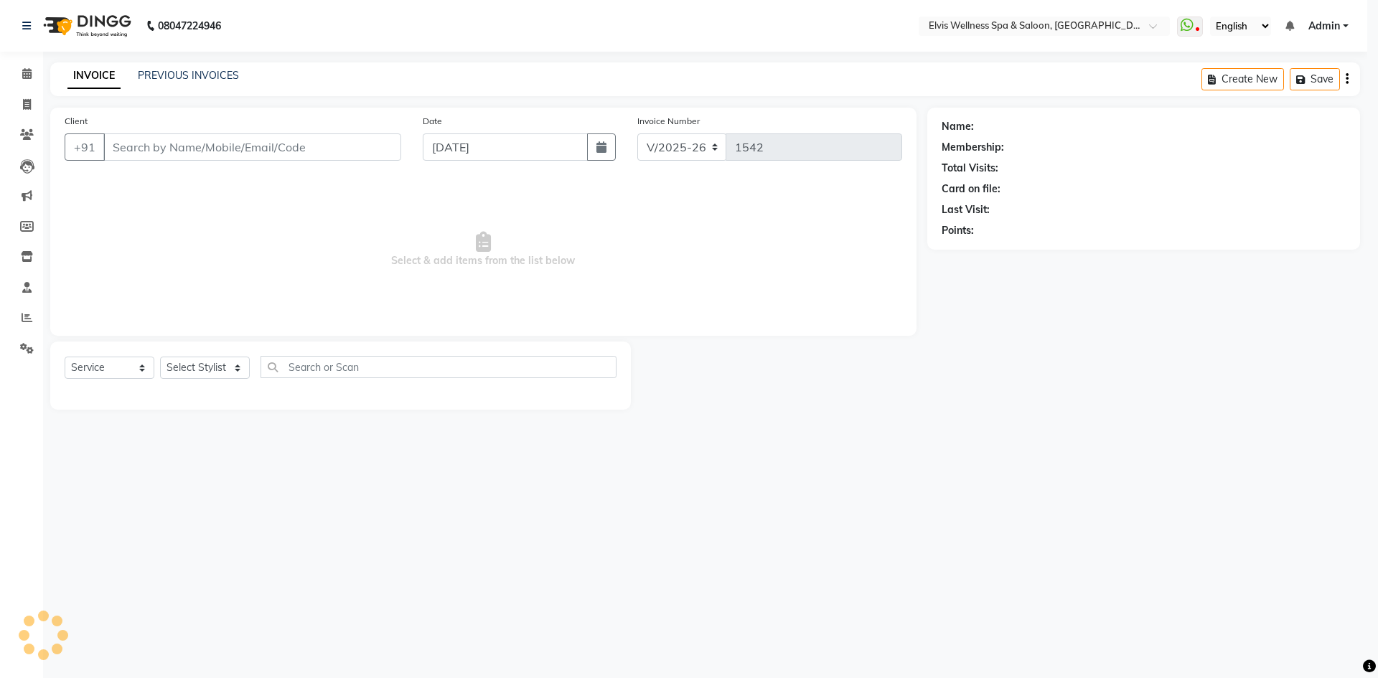
select select "3"
type input "9168299013"
select select "79619"
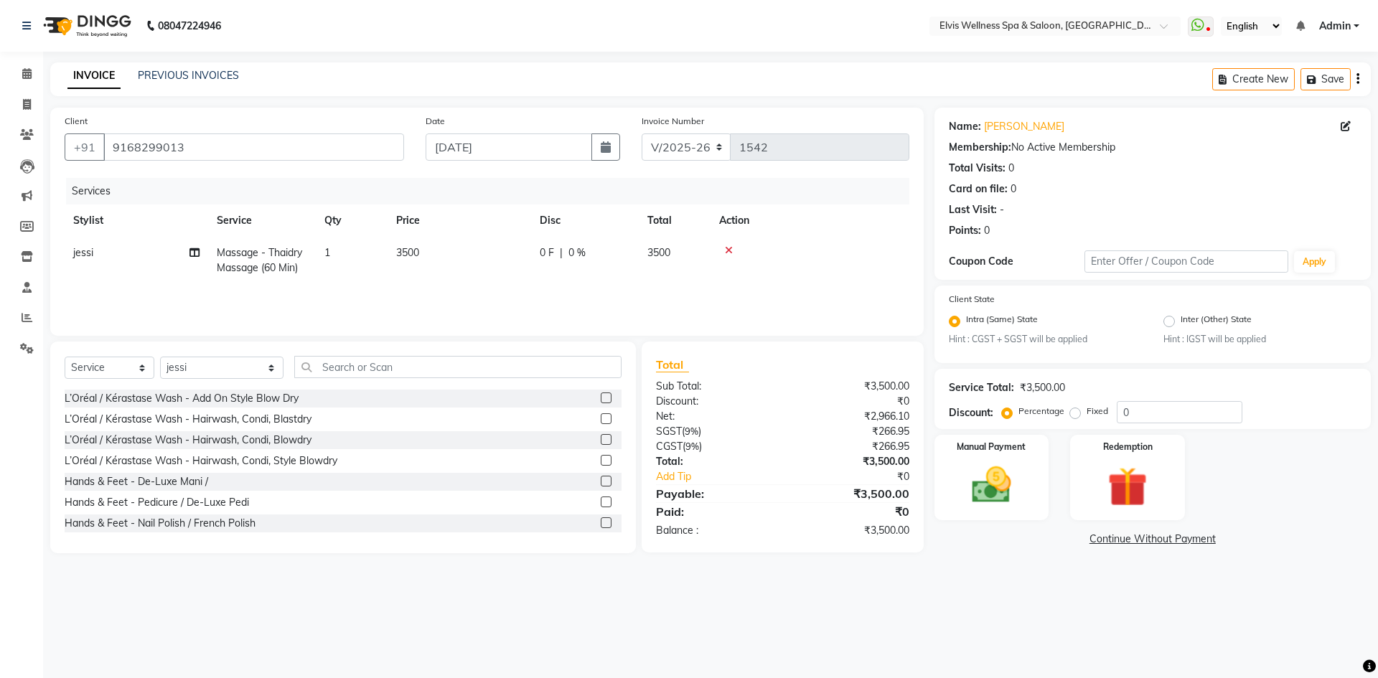
click at [405, 251] on span "3500" at bounding box center [407, 252] width 23 height 13
select select "79619"
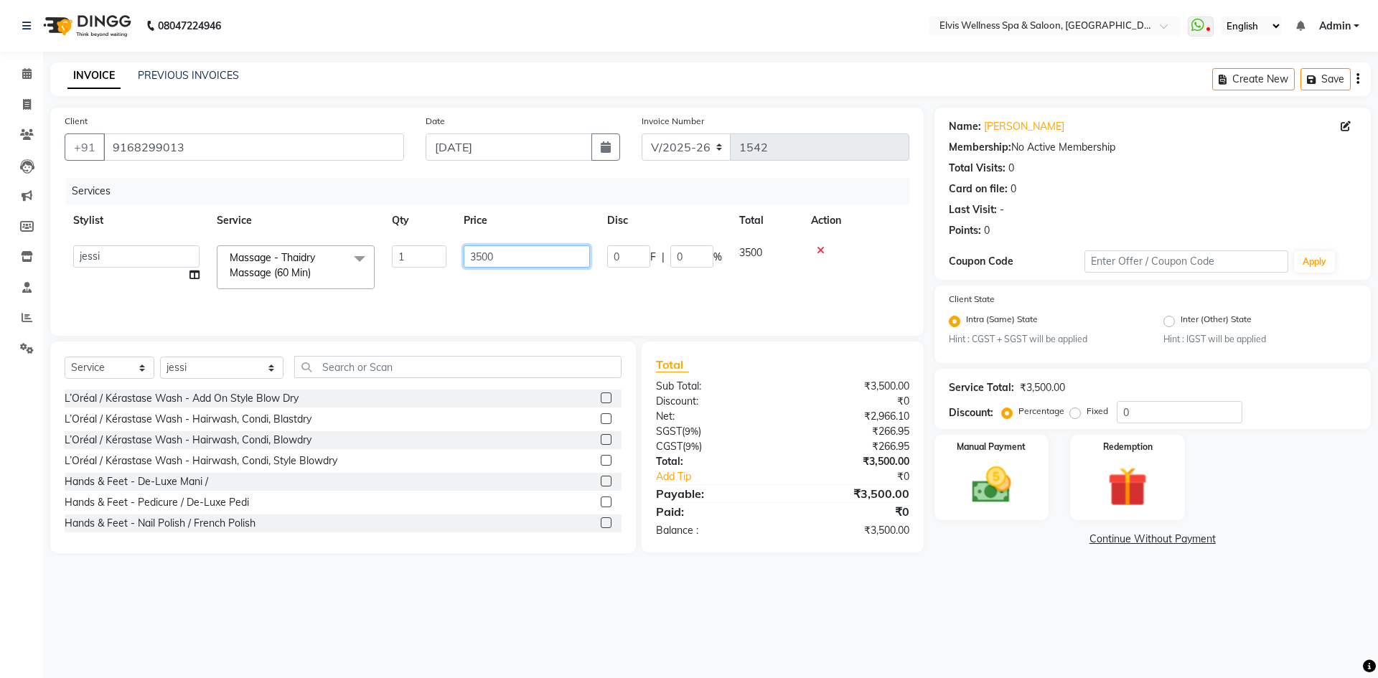
click at [482, 255] on input "3500" at bounding box center [527, 256] width 126 height 22
type input "2000"
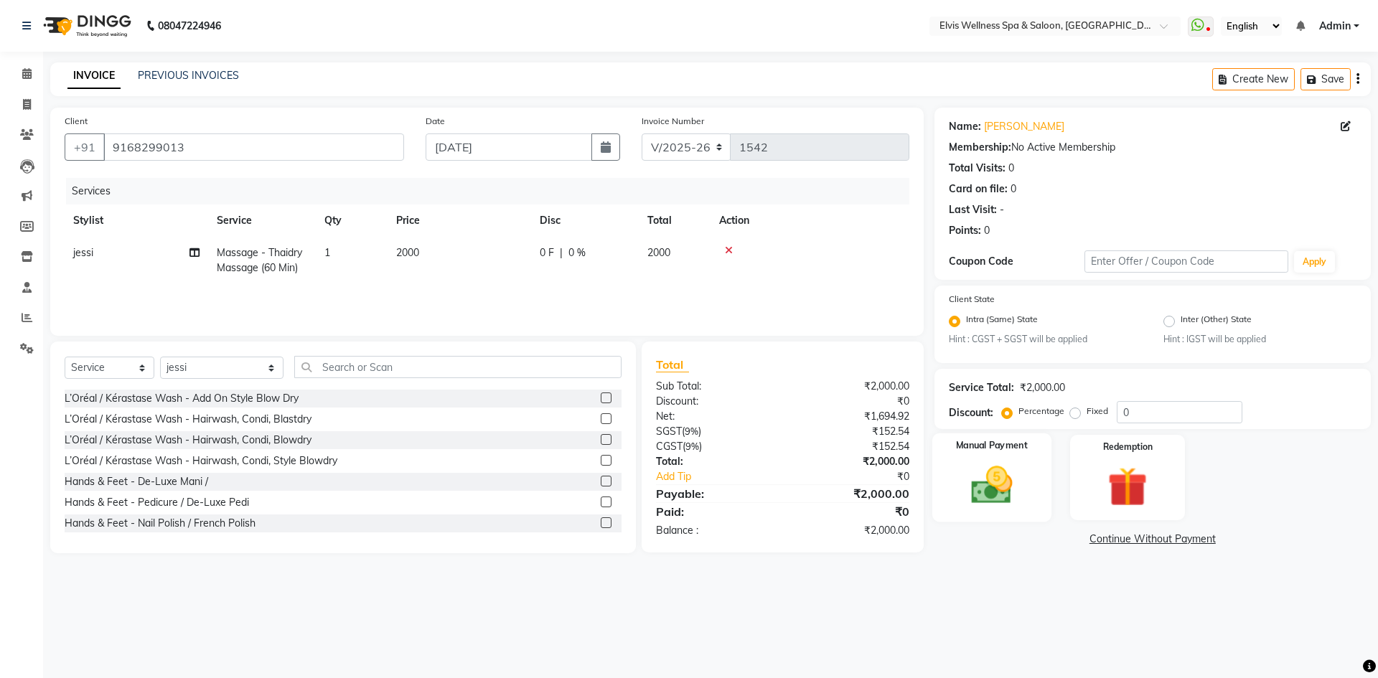
click at [1003, 471] on img at bounding box center [991, 485] width 67 height 47
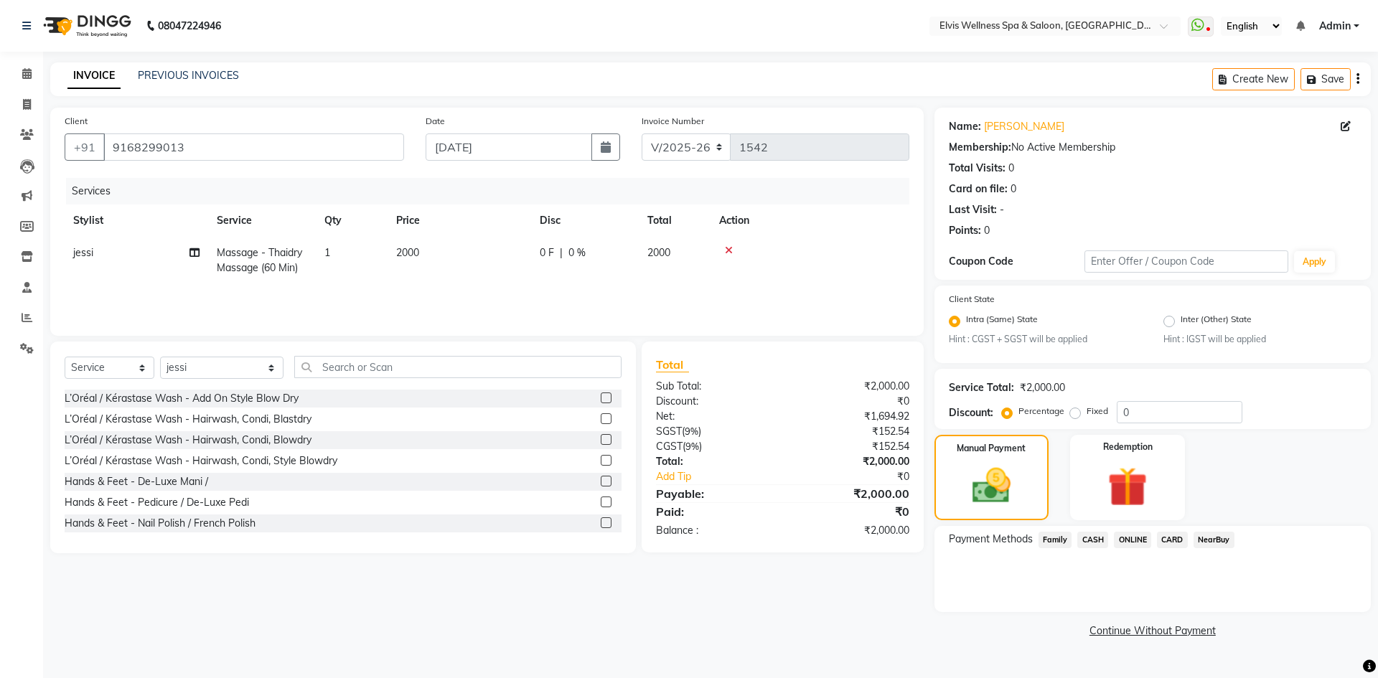
click at [1165, 540] on span "CARD" at bounding box center [1172, 540] width 31 height 17
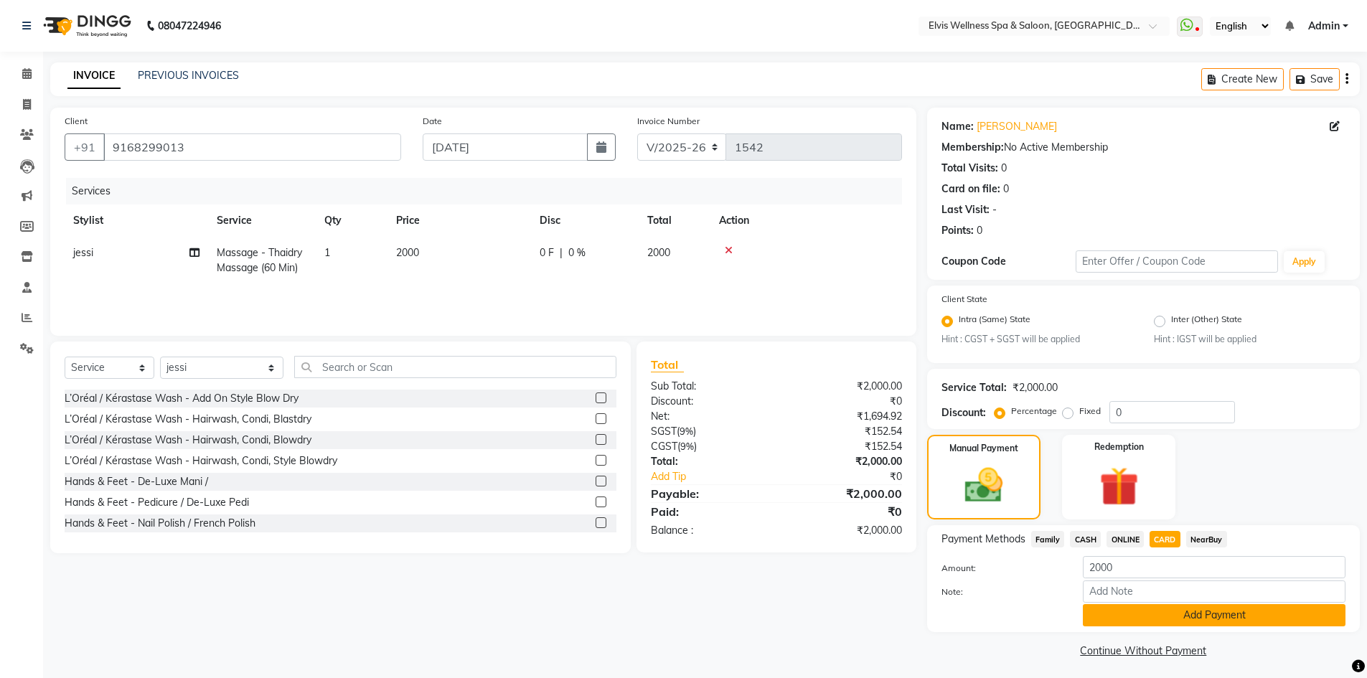
click at [1169, 614] on button "Add Payment" at bounding box center [1214, 615] width 263 height 22
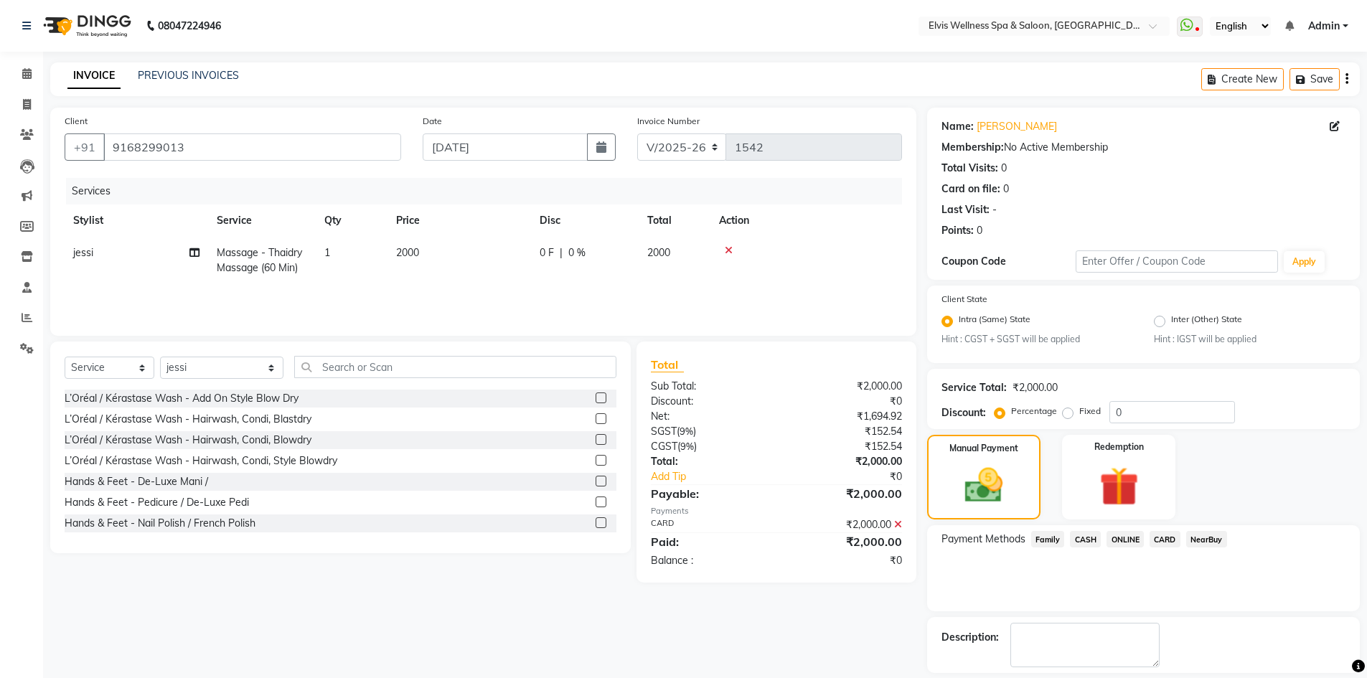
scroll to position [65, 0]
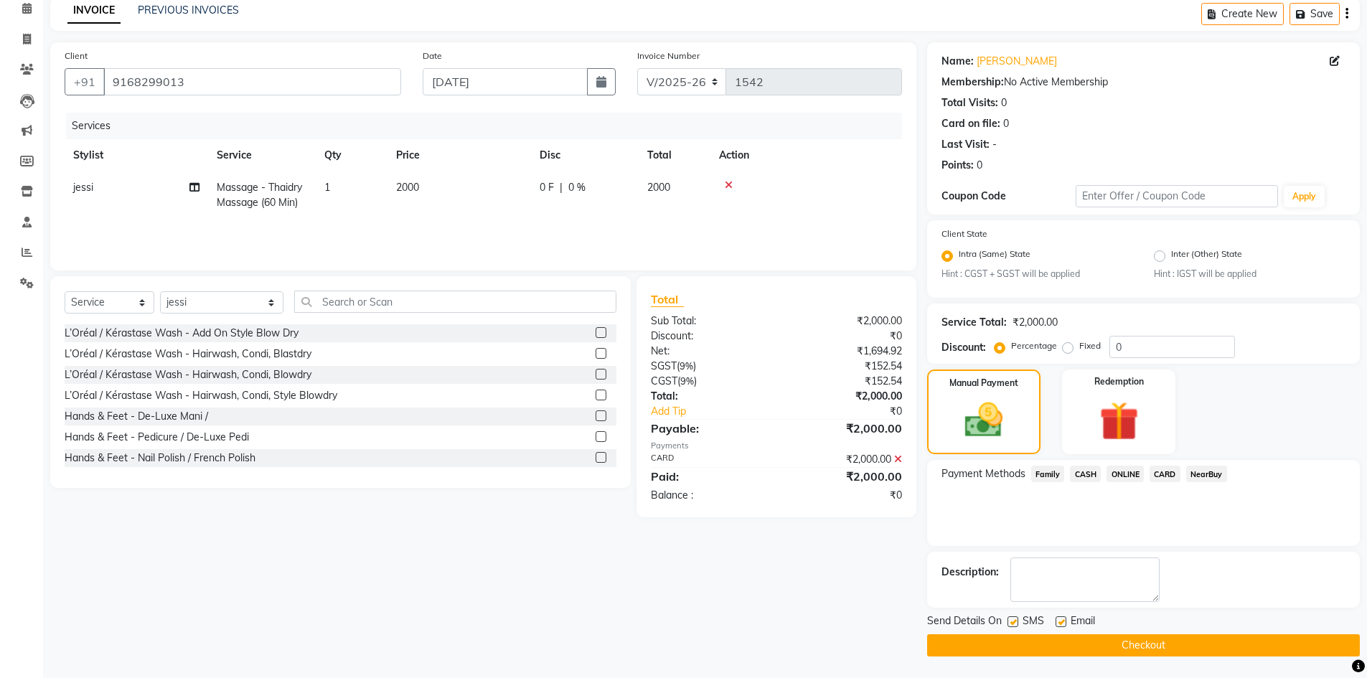
click at [1014, 624] on label at bounding box center [1013, 621] width 11 height 11
click at [1014, 624] on input "checkbox" at bounding box center [1012, 622] width 9 height 9
checkbox input "false"
click at [1109, 648] on button "Checkout" at bounding box center [1143, 645] width 433 height 22
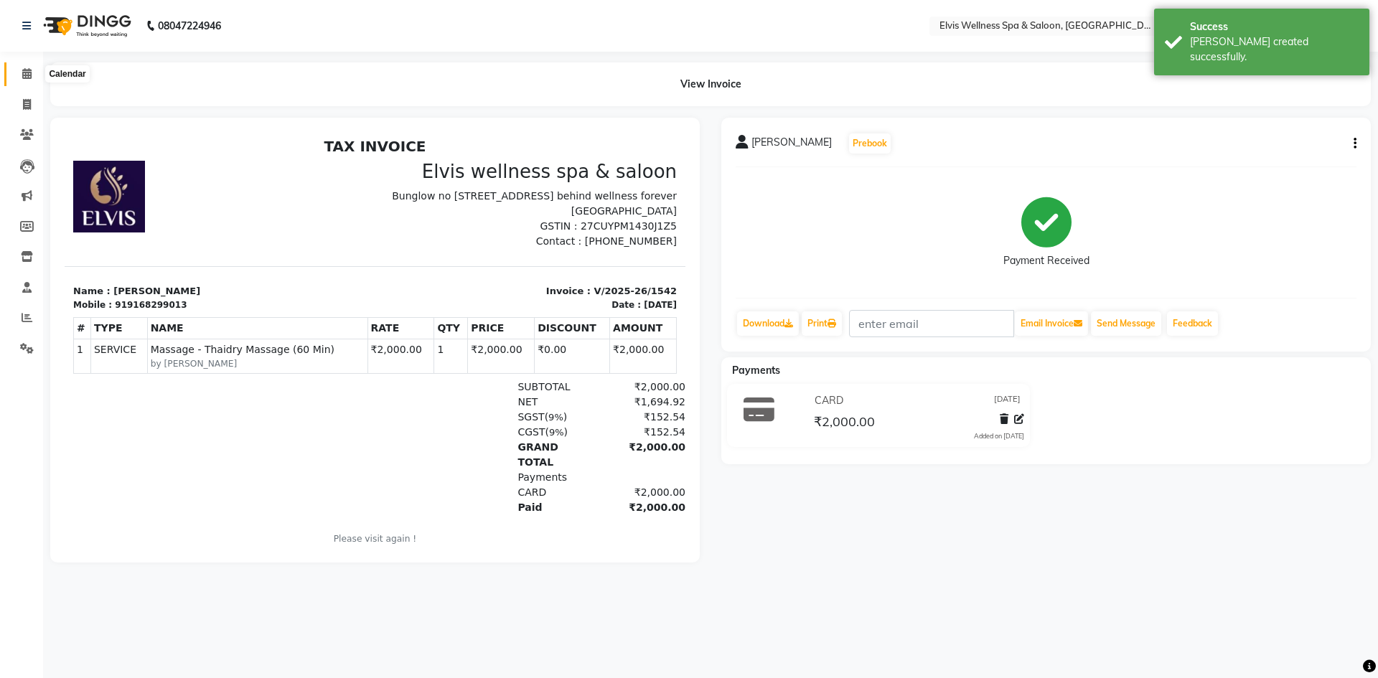
click at [27, 70] on icon at bounding box center [26, 73] width 9 height 11
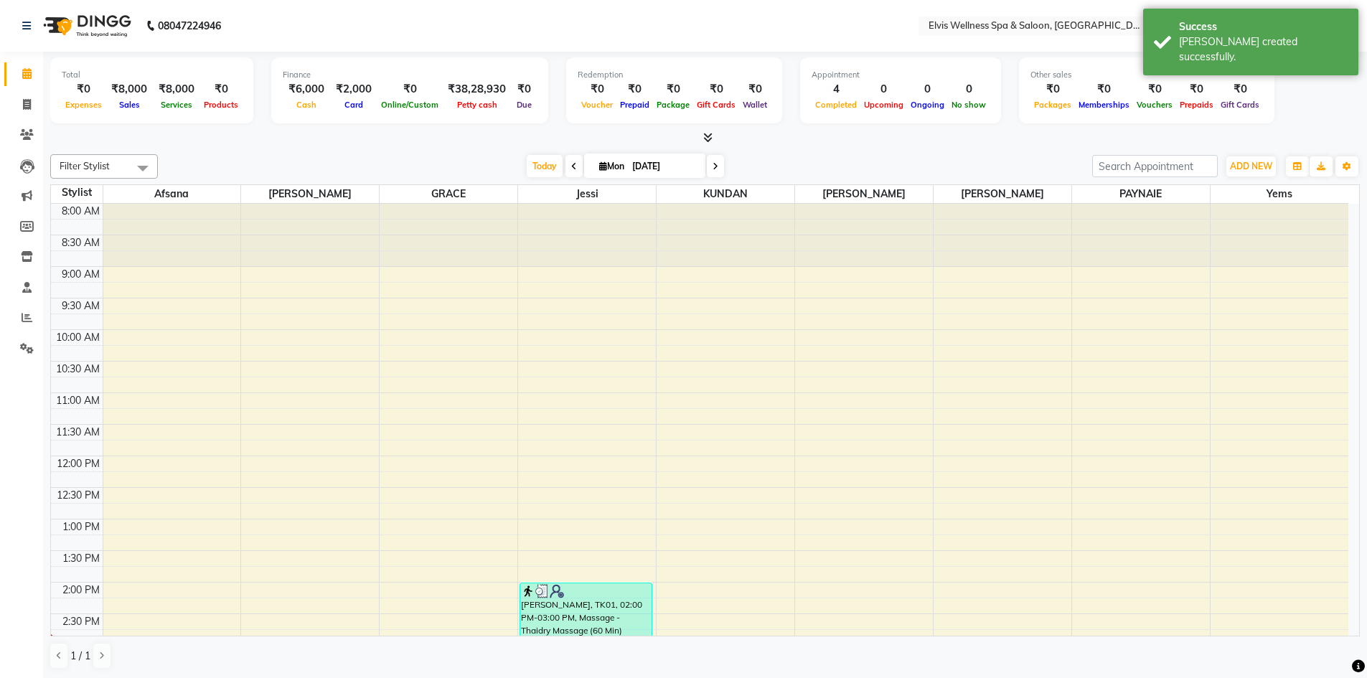
scroll to position [287, 0]
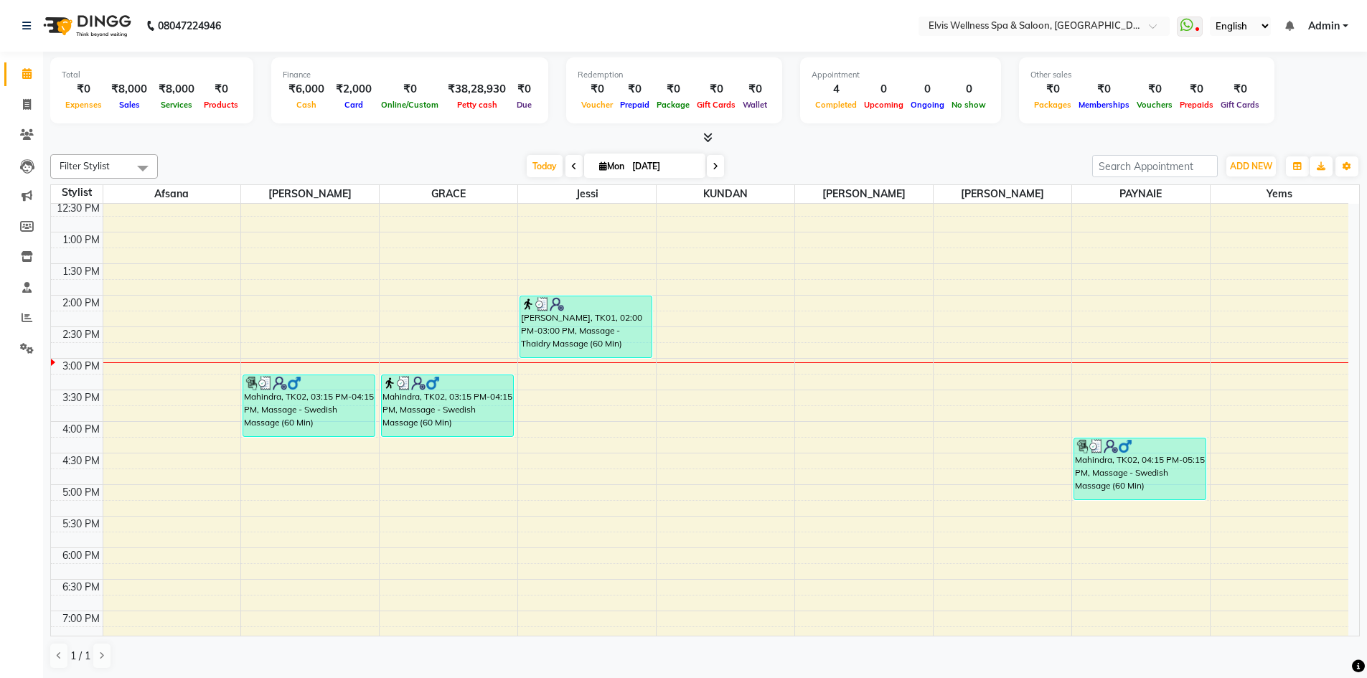
drag, startPoint x: 1144, startPoint y: 472, endPoint x: 1142, endPoint y: 387, distance: 85.4
click at [1142, 387] on div "8:00 AM 8:30 AM 9:00 AM 9:30 AM 10:00 AM 10:30 AM 11:00 AM 11:30 AM 12:00 PM 12…" at bounding box center [699, 390] width 1297 height 947
click at [267, 322] on div "8:00 AM 8:30 AM 9:00 AM 9:30 AM 10:00 AM 10:30 AM 11:00 AM 11:30 AM 12:00 PM 12…" at bounding box center [699, 390] width 1297 height 947
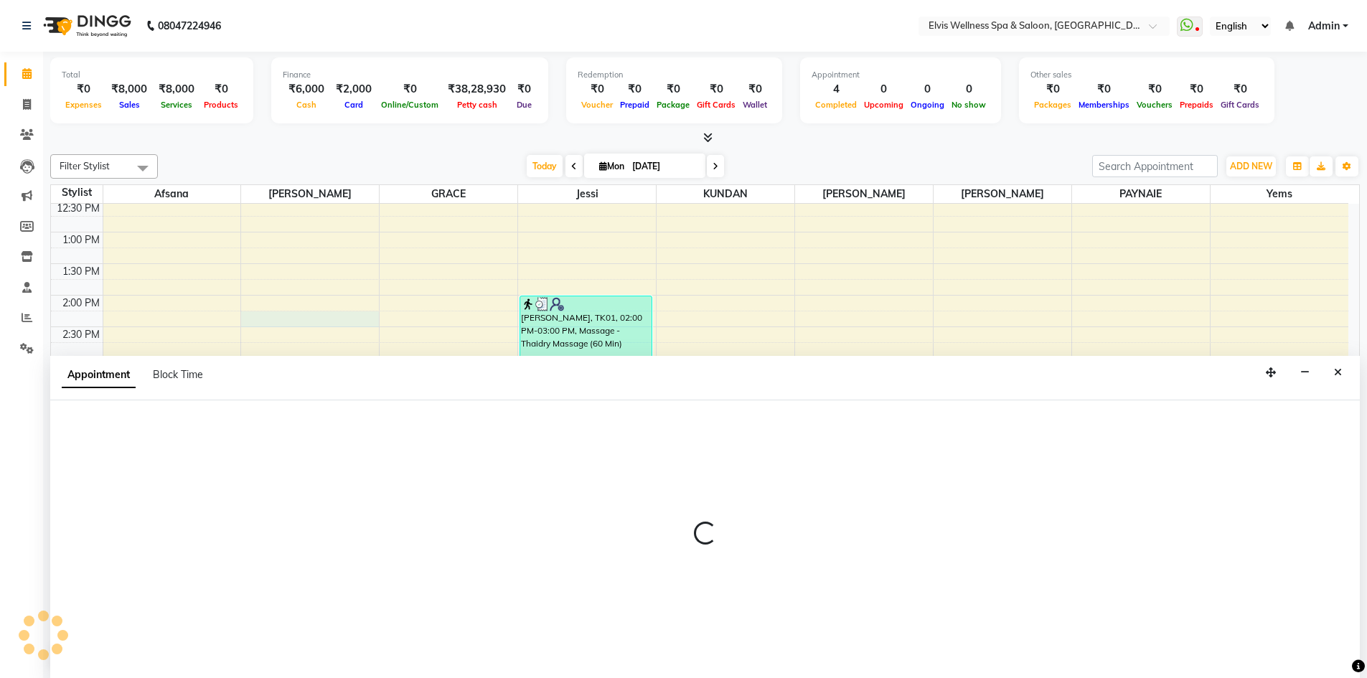
scroll to position [1, 0]
select select "32217"
select select "855"
select select "tentative"
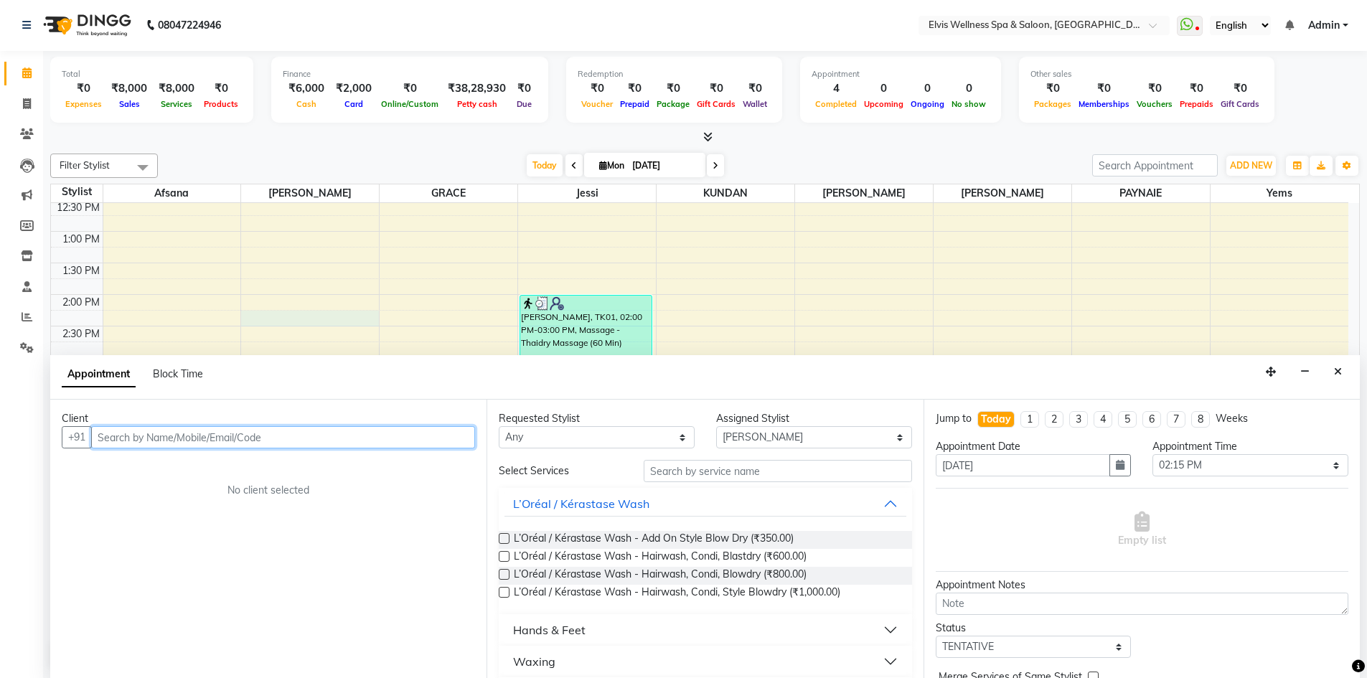
click at [291, 436] on input "text" at bounding box center [283, 437] width 384 height 22
paste input "9922879178"
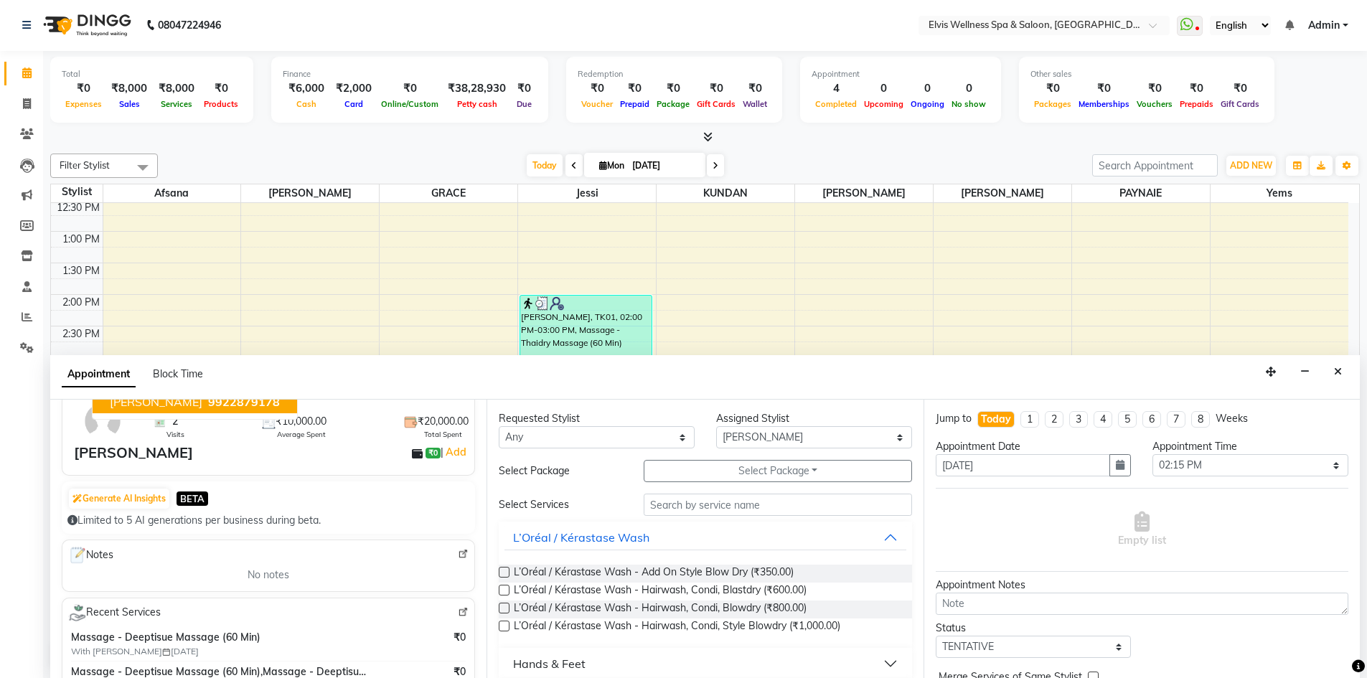
scroll to position [144, 0]
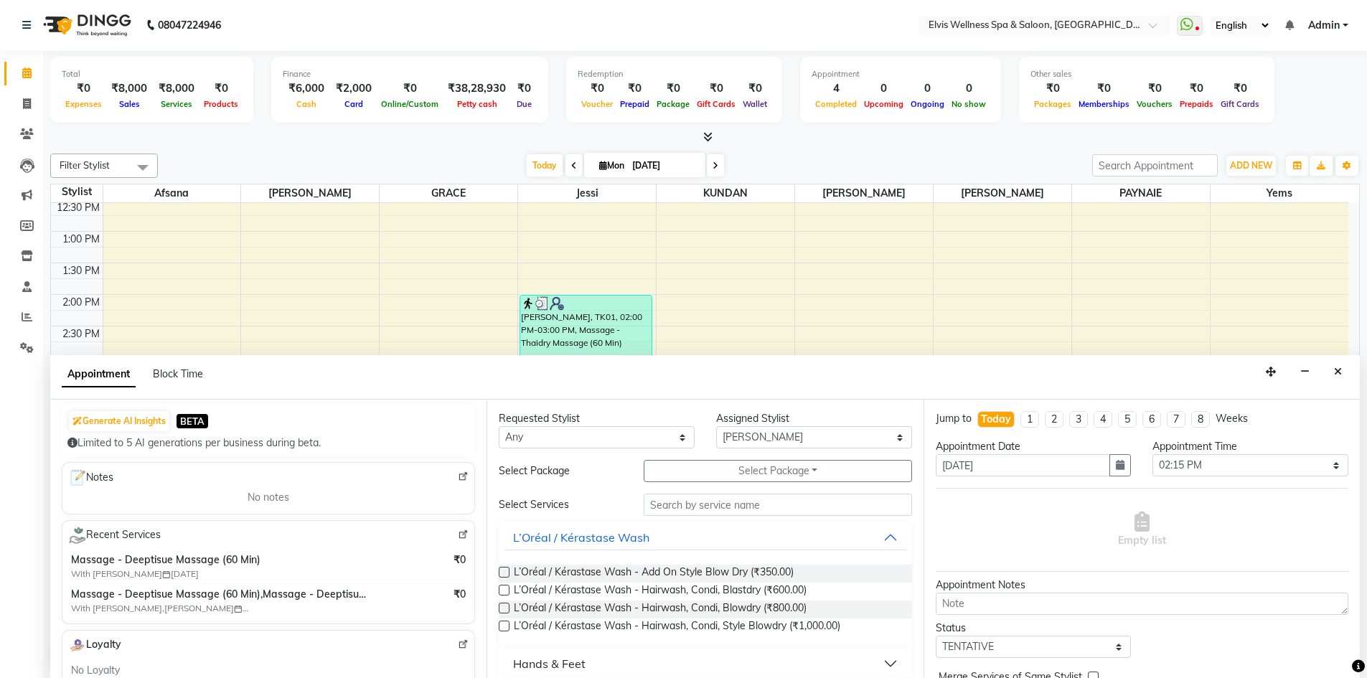
type input "9922879178"
click at [458, 531] on img at bounding box center [463, 535] width 11 height 11
click at [1337, 369] on icon "Close" at bounding box center [1338, 372] width 8 height 10
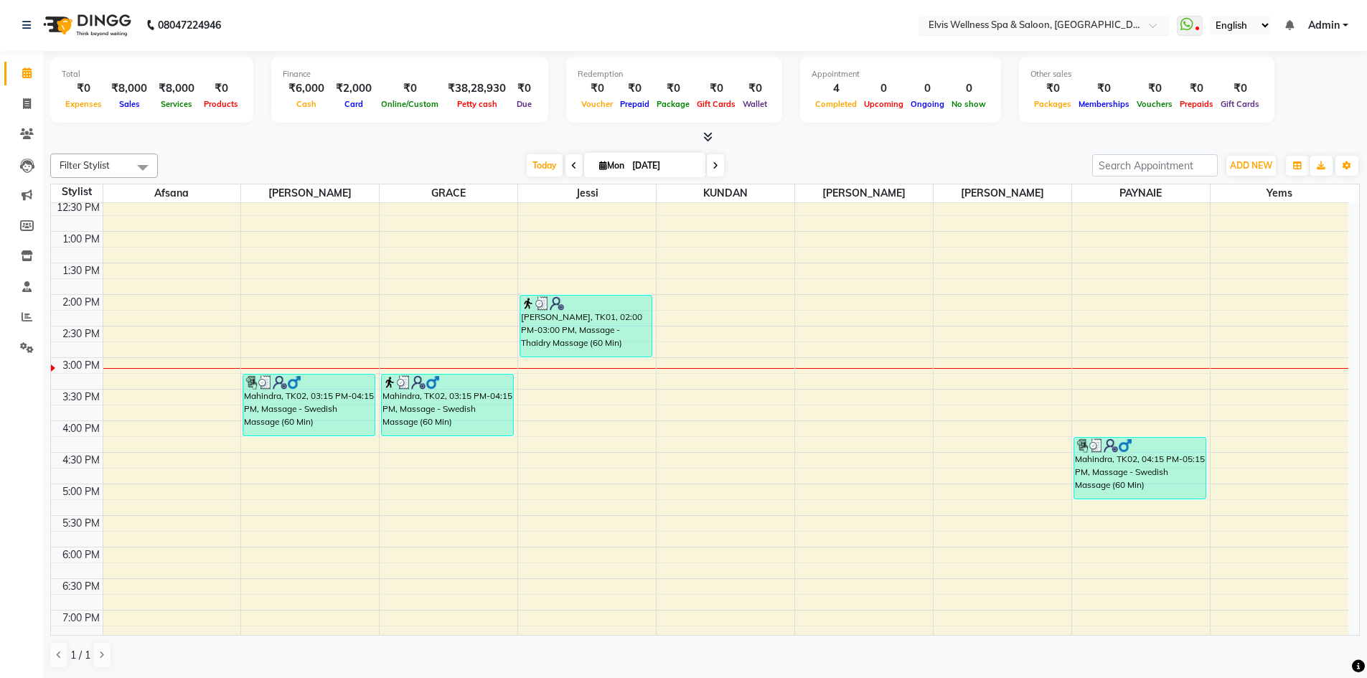
click at [1102, 21] on input "text" at bounding box center [1030, 26] width 208 height 14
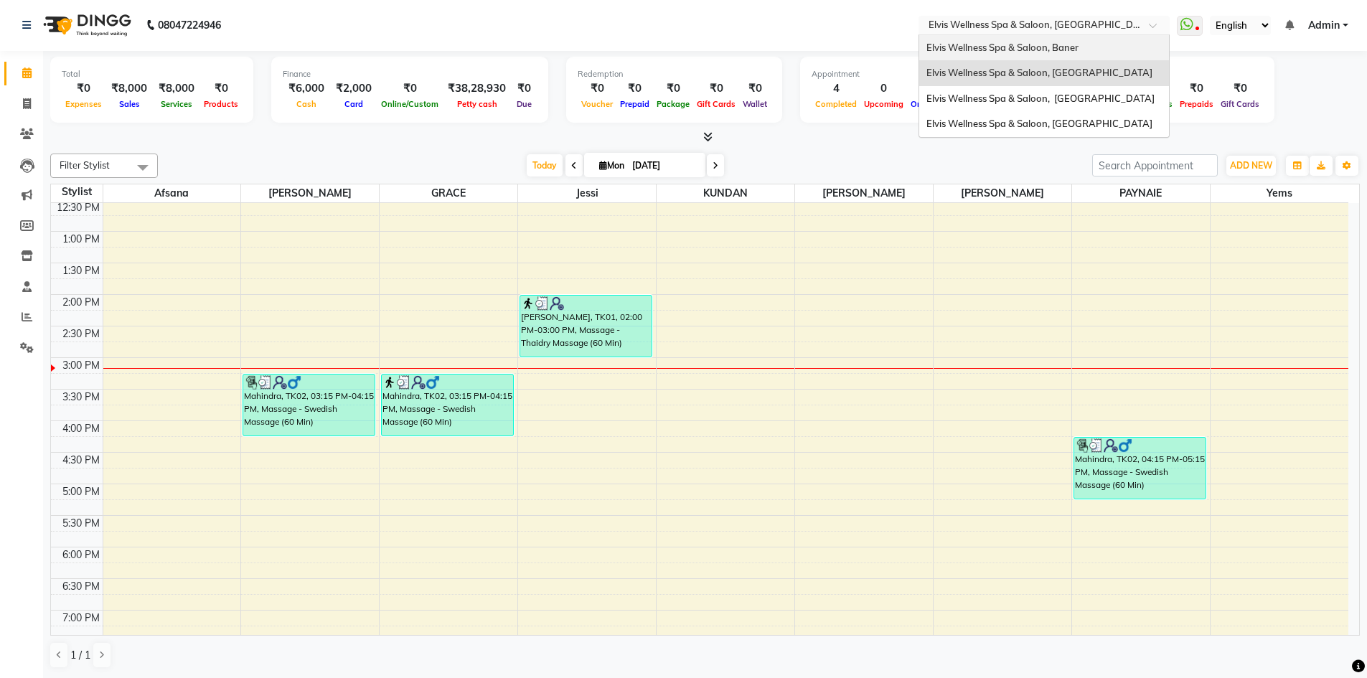
click at [1063, 44] on span "Elvis Wellness Spa & Saloon, Baner" at bounding box center [1002, 47] width 152 height 11
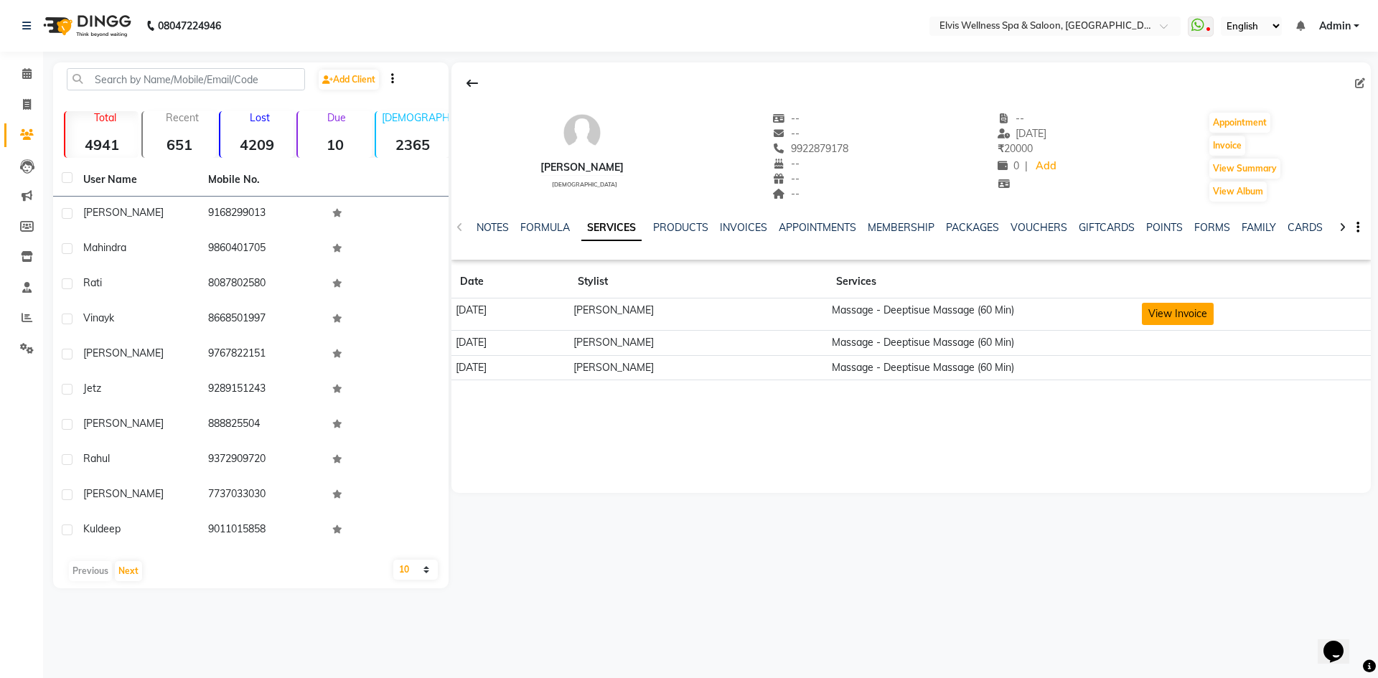
click at [1146, 314] on button "View Invoice" at bounding box center [1178, 314] width 72 height 22
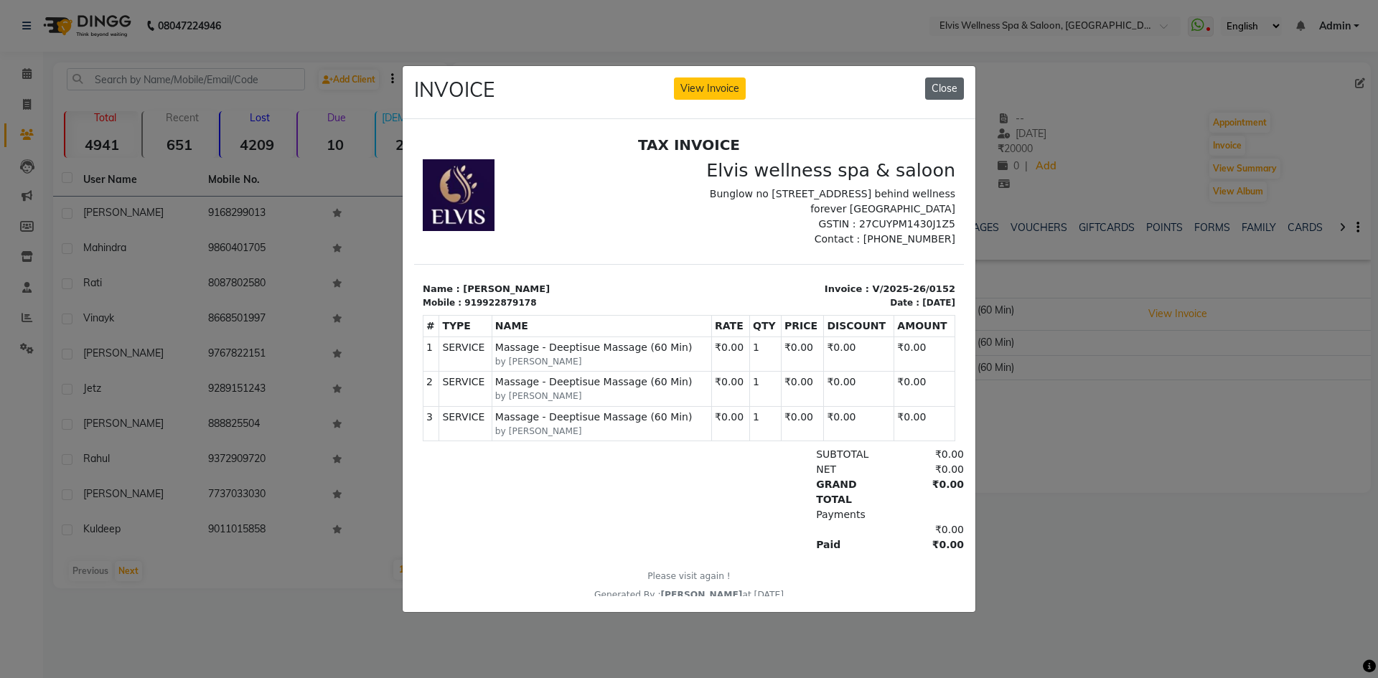
click at [947, 83] on button "Close" at bounding box center [944, 89] width 39 height 22
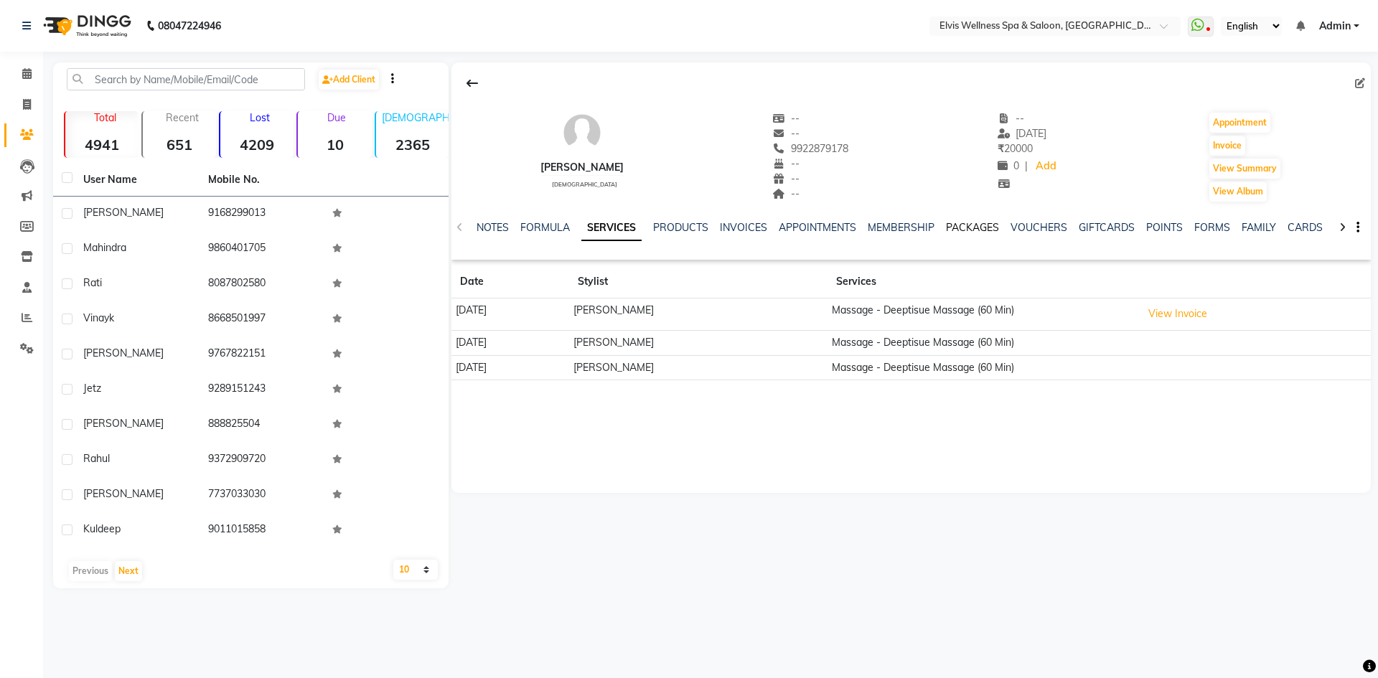
click at [977, 231] on link "PACKAGES" at bounding box center [972, 227] width 53 height 13
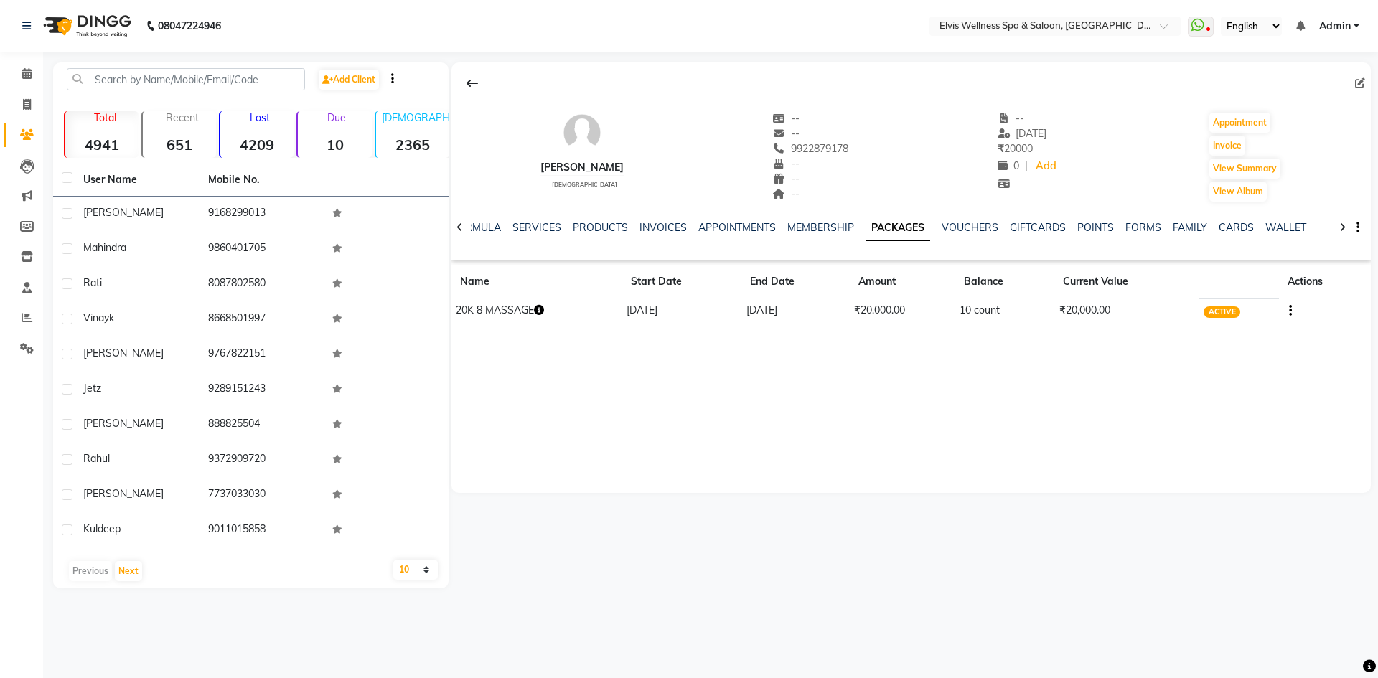
click at [1290, 311] on icon "button" at bounding box center [1290, 311] width 3 height 1
click at [1234, 391] on div "mahendra male -- -- 9922879178 -- -- -- -- 16-04-2025 ₹ 20000 0 | Add Appointme…" at bounding box center [910, 277] width 919 height 431
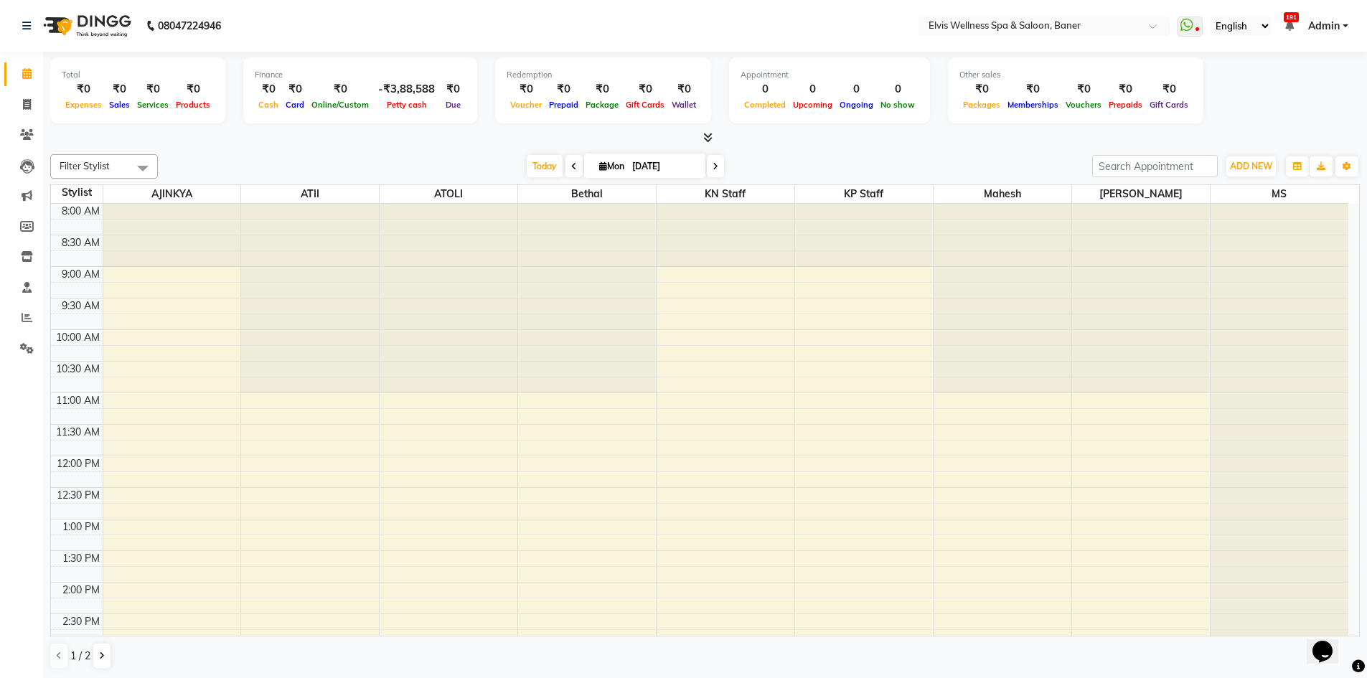
scroll to position [359, 0]
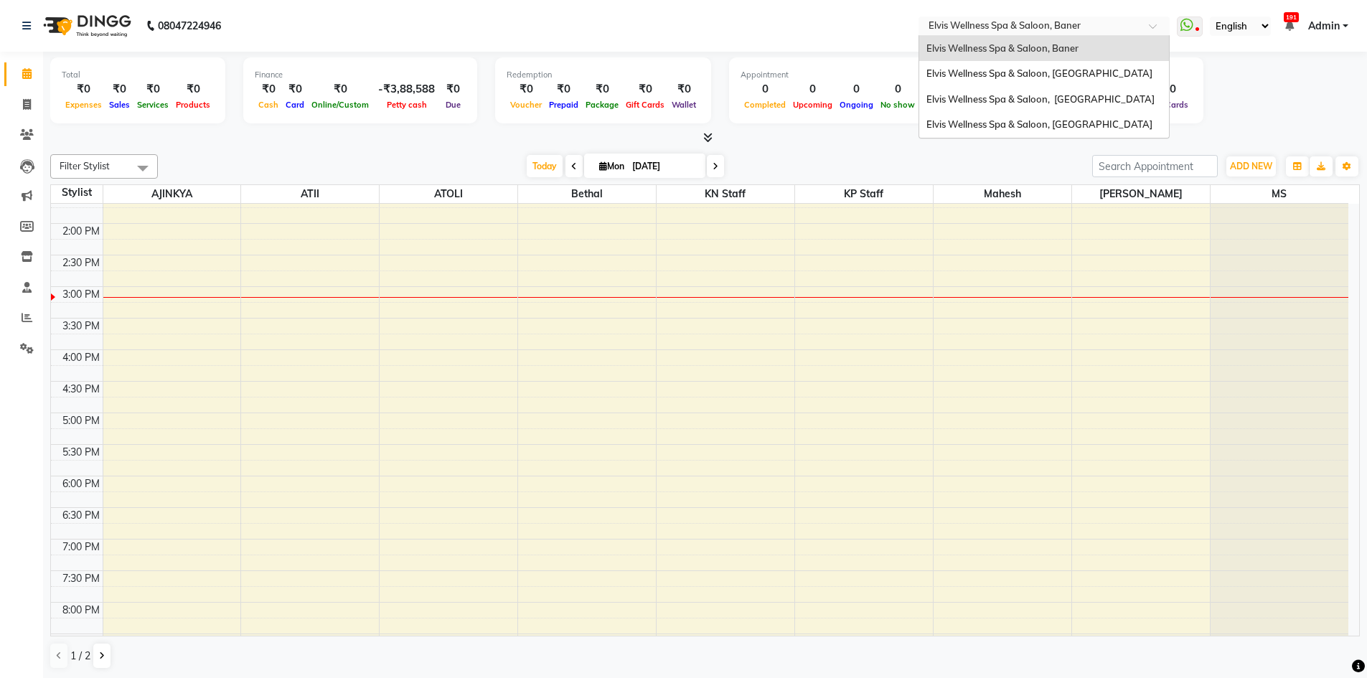
click at [1137, 27] on div at bounding box center [1044, 27] width 251 height 14
click at [1130, 95] on span "Elvis Wellness Spa & Saloon, [GEOGRAPHIC_DATA]" at bounding box center [1040, 98] width 228 height 11
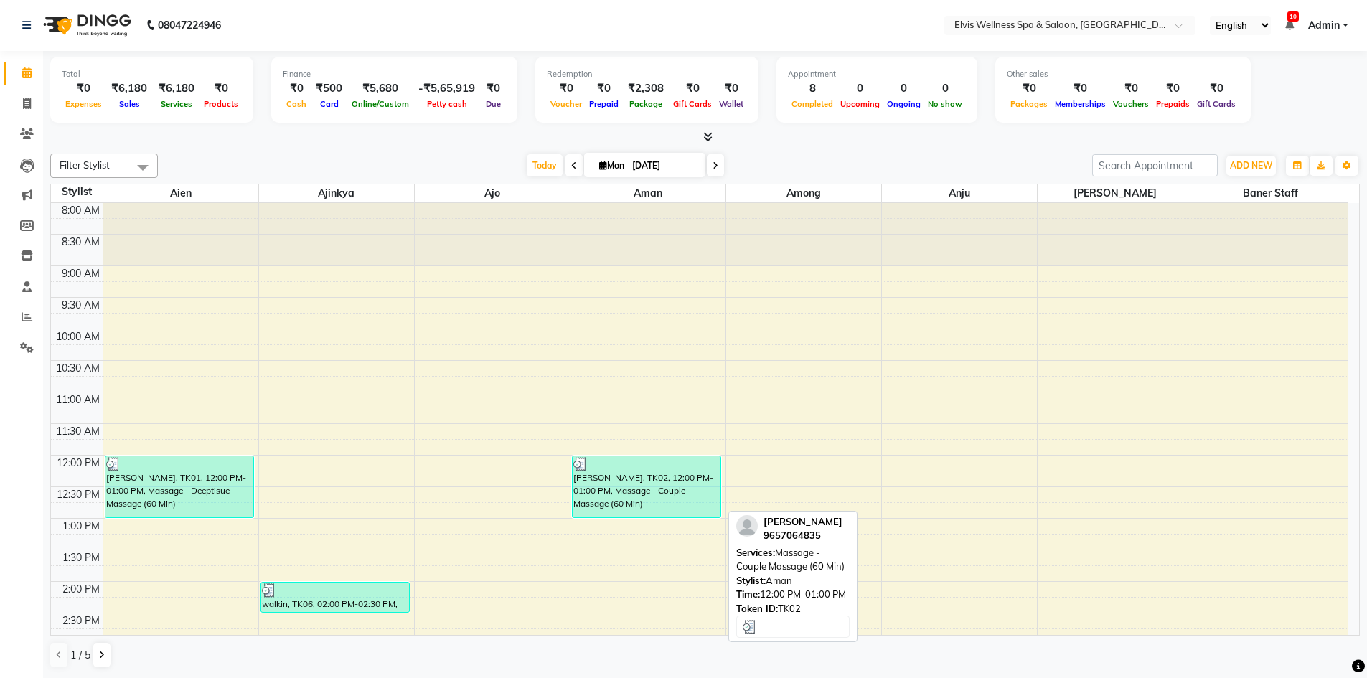
click at [657, 493] on div "judith Abraham, TK02, 12:00 PM-01:00 PM, Massage - Couple Massage (60 Min)" at bounding box center [647, 486] width 149 height 61
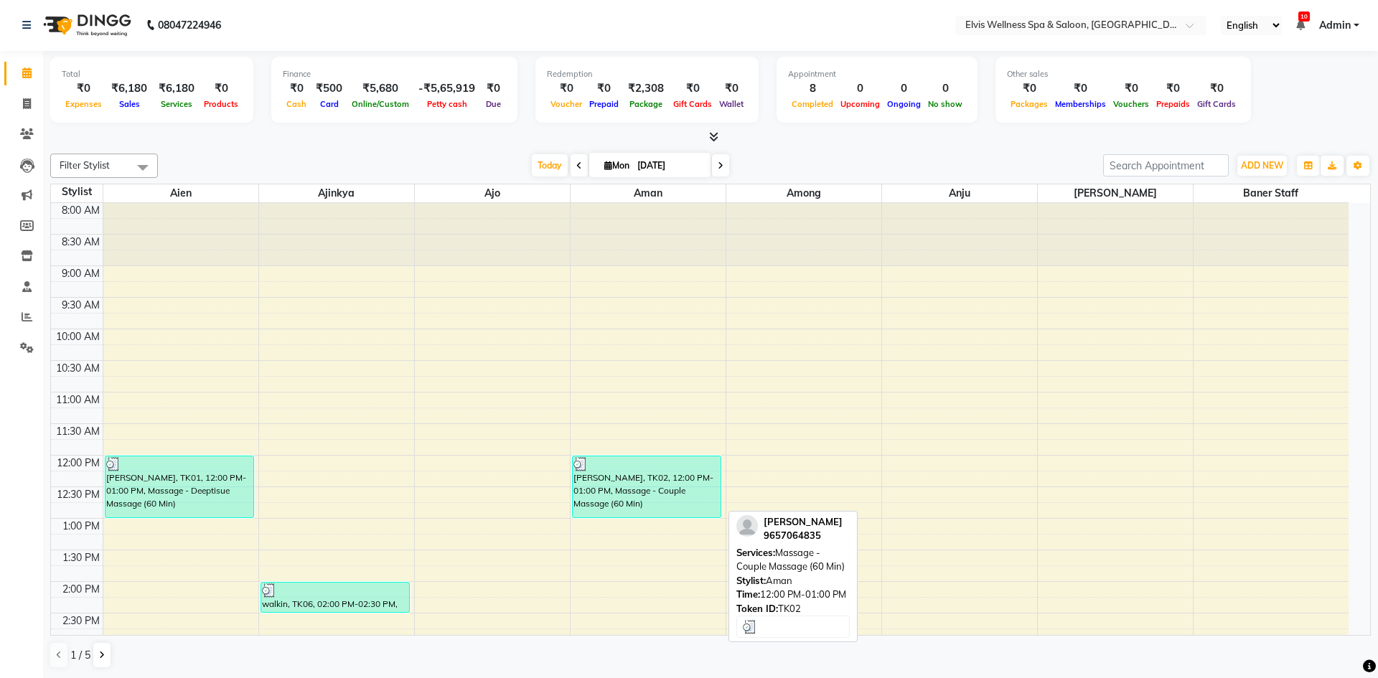
select select "3"
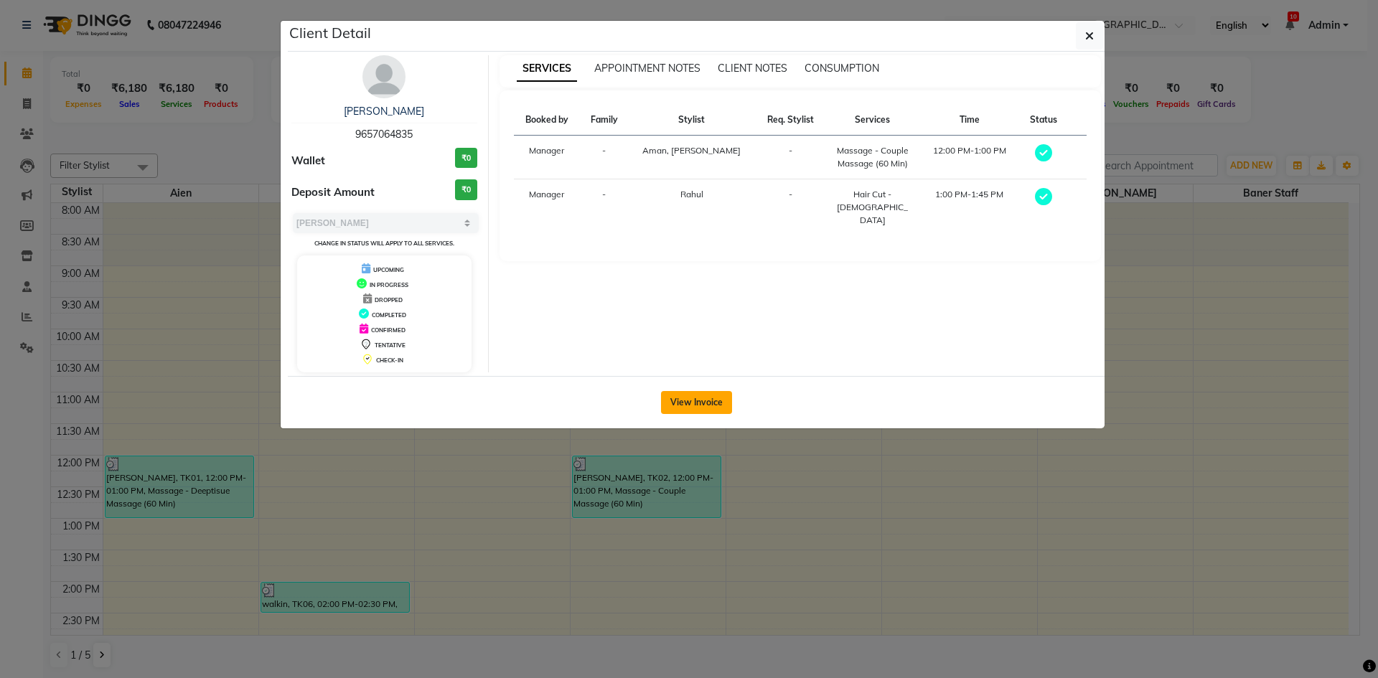
click at [698, 400] on button "View Invoice" at bounding box center [696, 402] width 71 height 23
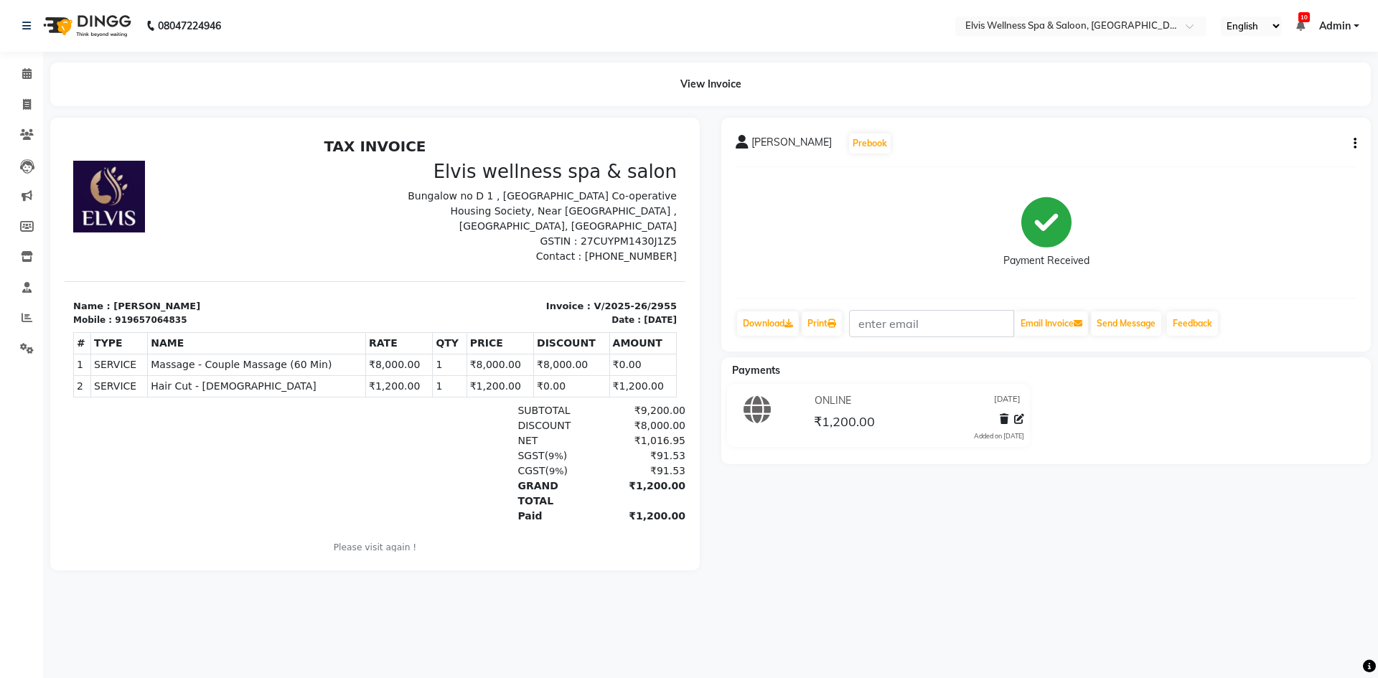
click at [853, 522] on div "judith Abraham Prebook Payment Received Download Print Email Invoice Send Messa…" at bounding box center [1045, 344] width 671 height 453
click at [22, 72] on icon at bounding box center [26, 73] width 9 height 11
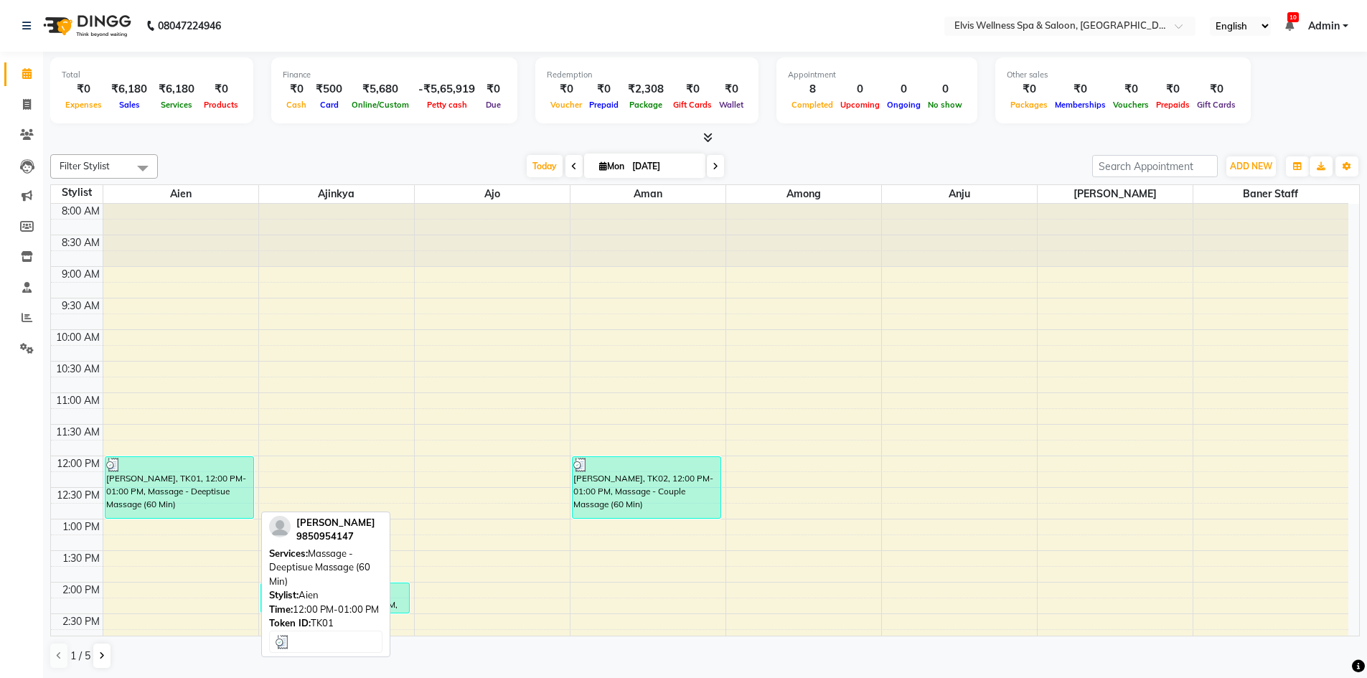
click at [190, 487] on div "Parvindar Singh, TK01, 12:00 PM-01:00 PM, Massage - Deeptisue Massage (60 Min)" at bounding box center [179, 487] width 149 height 61
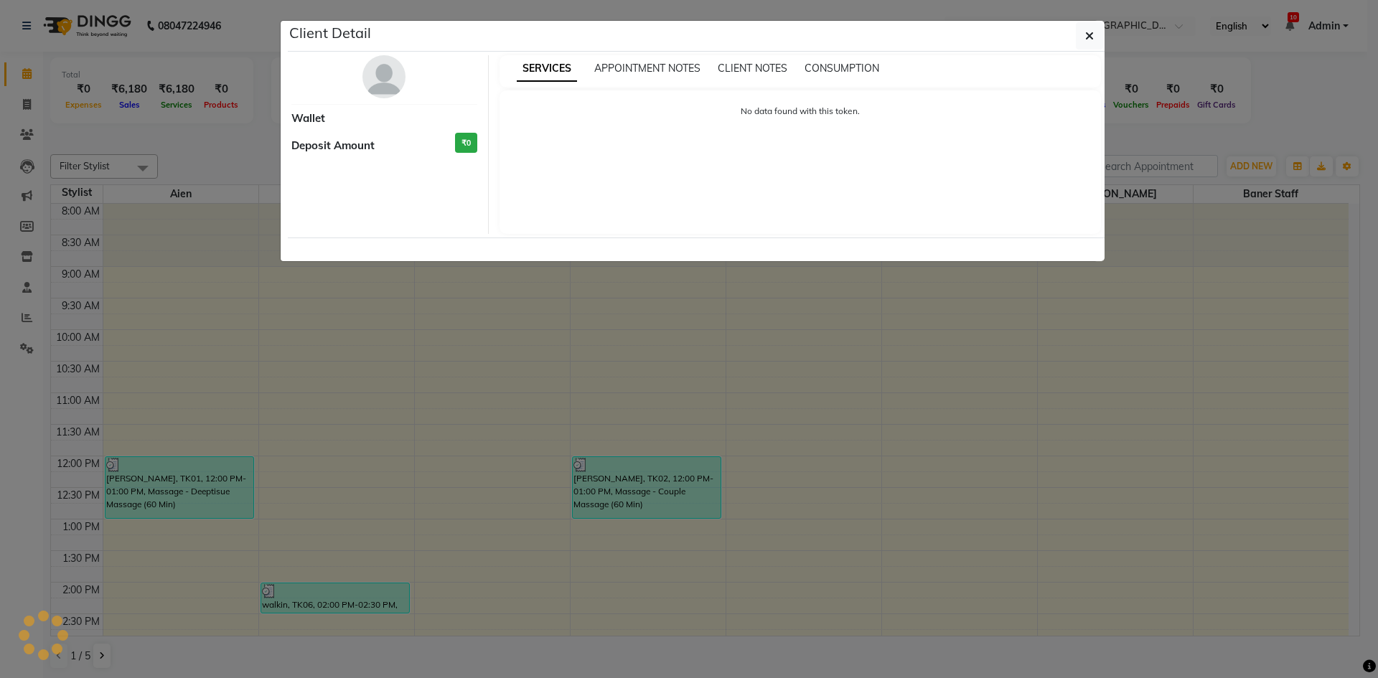
select select "3"
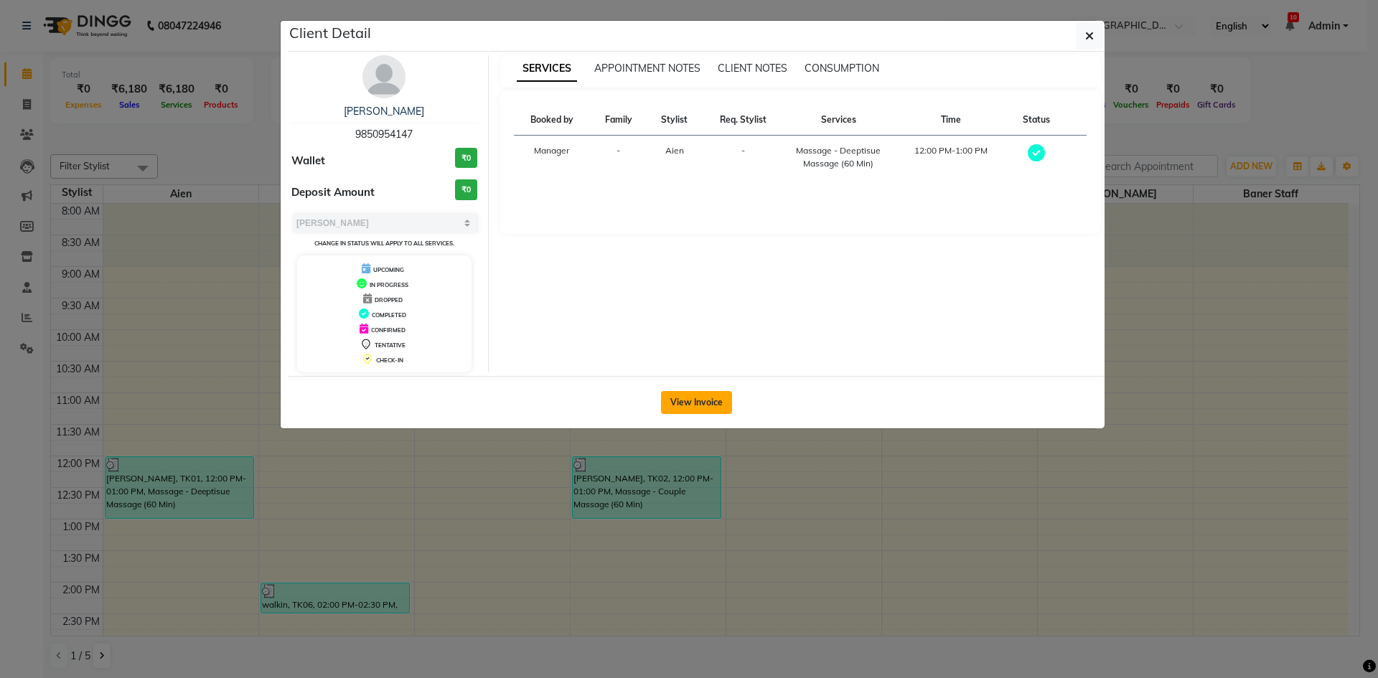
click at [695, 405] on button "View Invoice" at bounding box center [696, 402] width 71 height 23
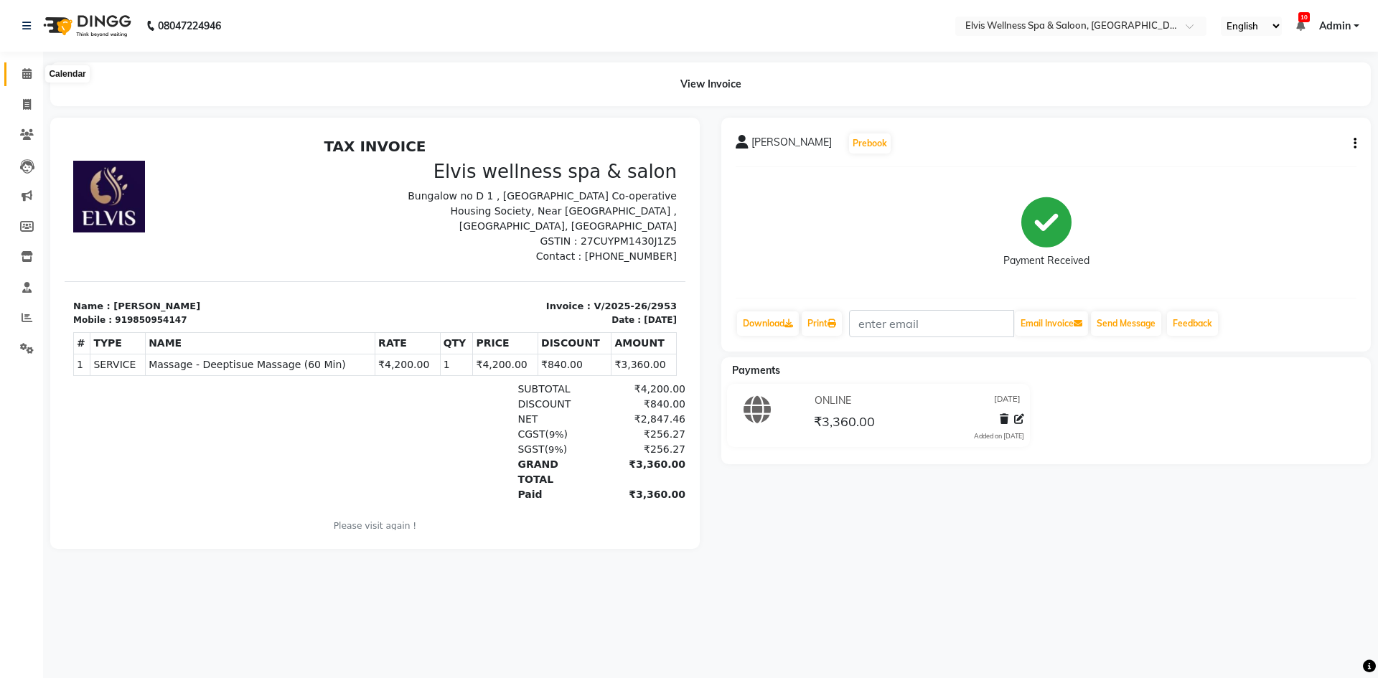
click at [31, 79] on span at bounding box center [26, 74] width 25 height 17
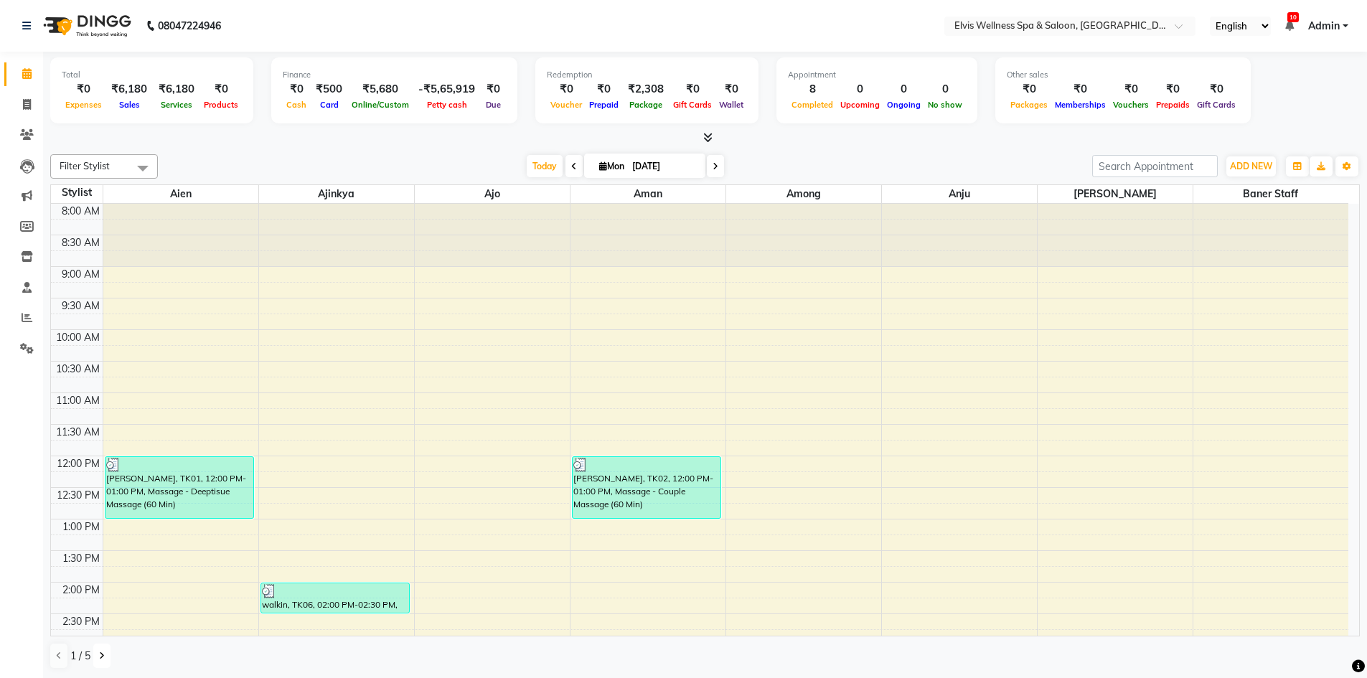
click at [104, 654] on icon at bounding box center [102, 656] width 6 height 9
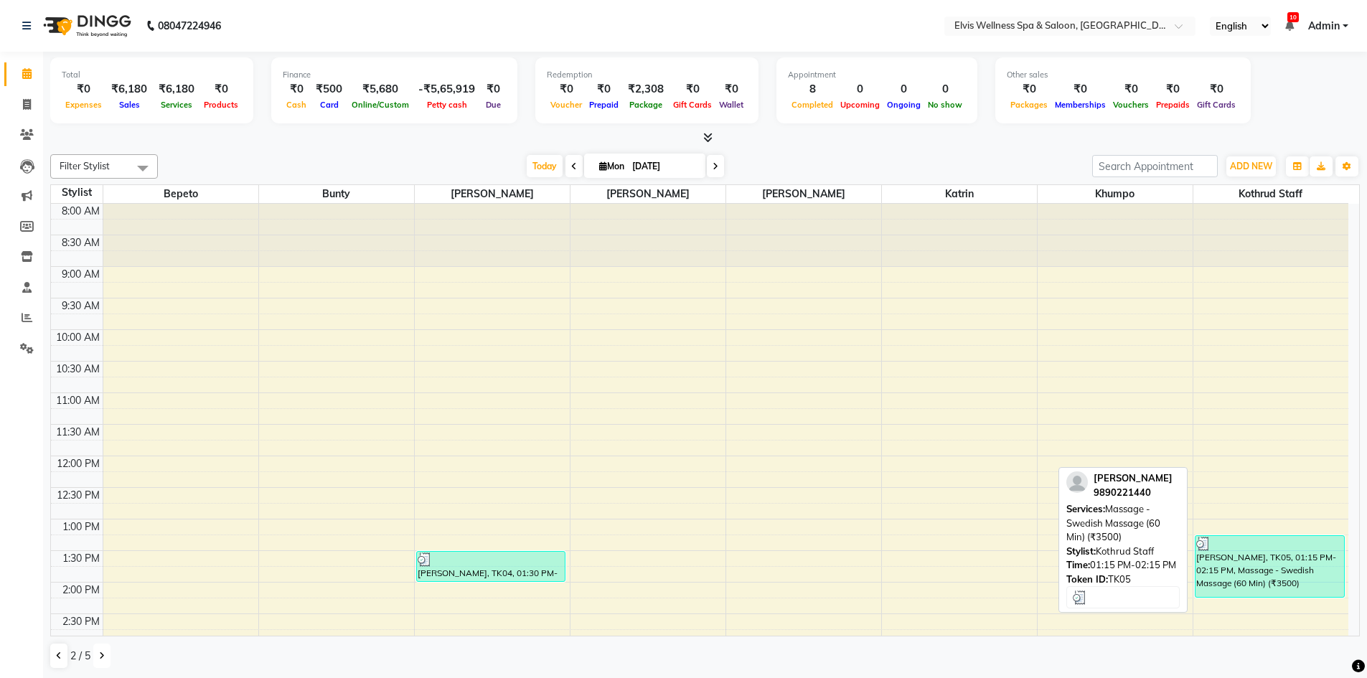
click at [1302, 578] on div "Rahul Ranawat, TK05, 01:15 PM-02:15 PM, Massage - Swedish Massage (60 Min) (₹35…" at bounding box center [1270, 566] width 149 height 61
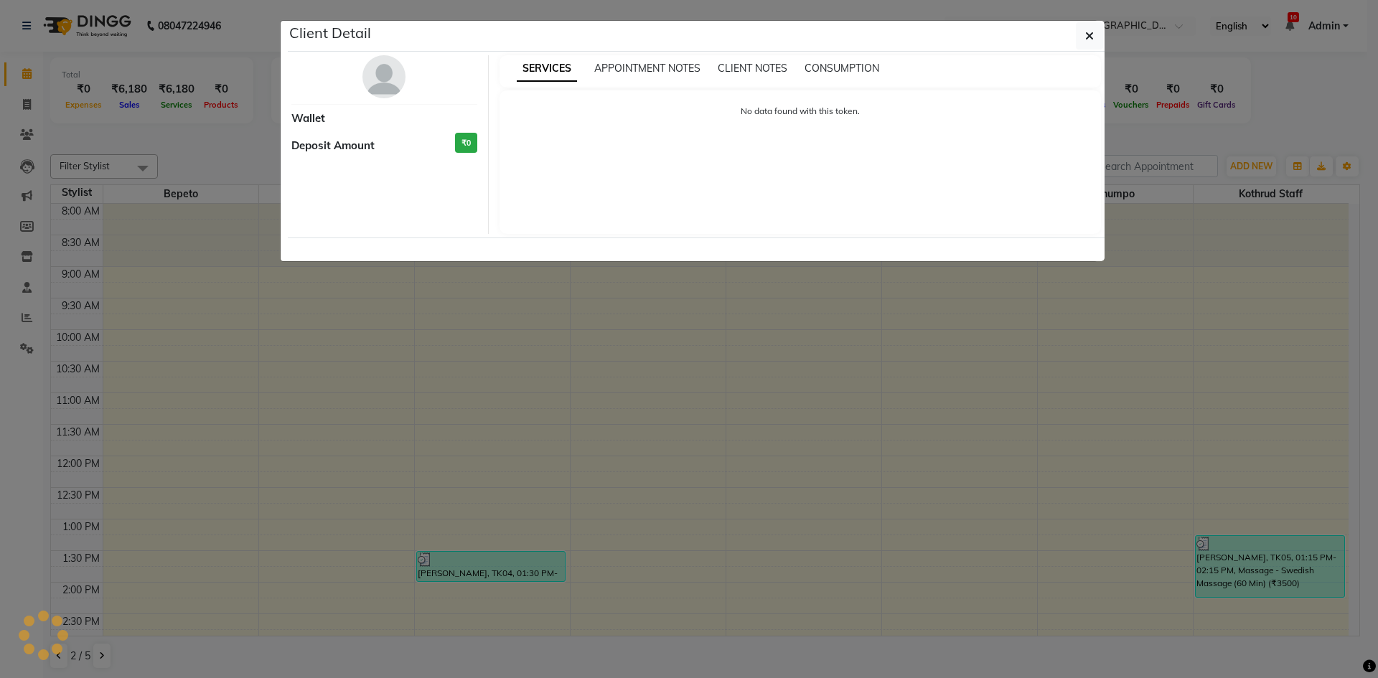
select select "3"
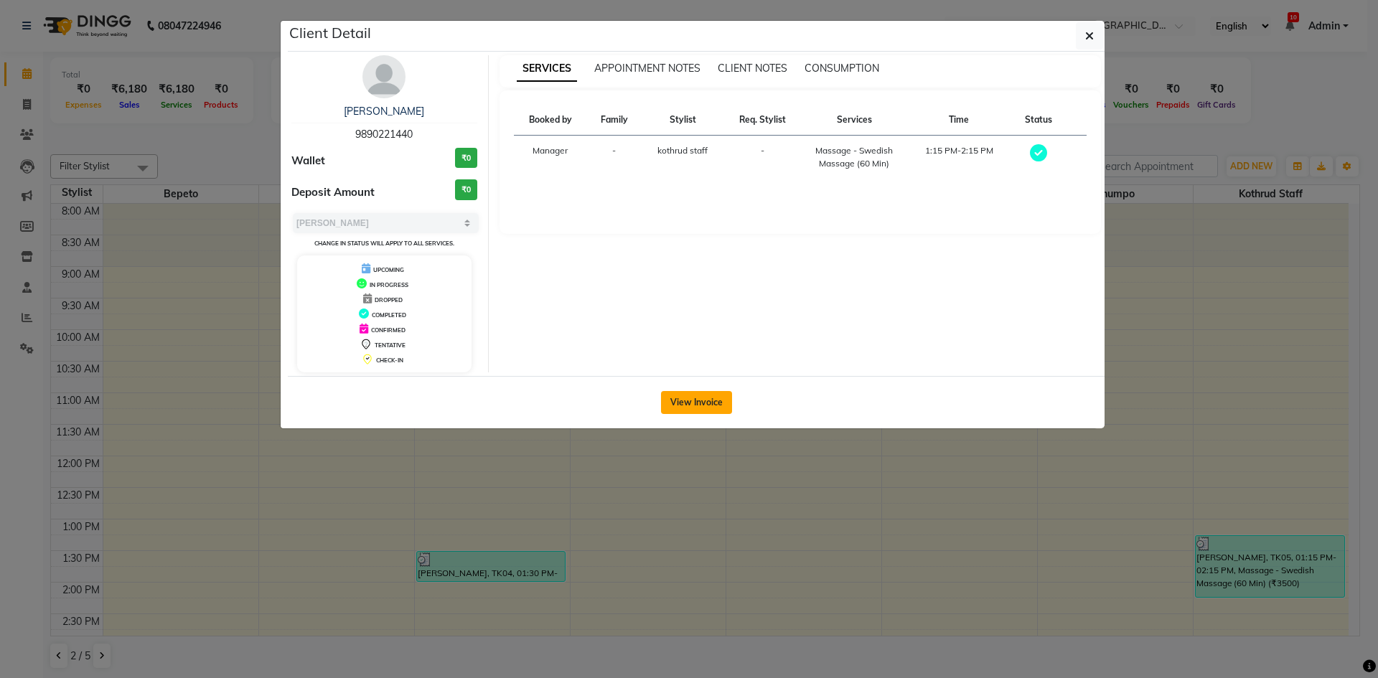
click at [685, 404] on button "View Invoice" at bounding box center [696, 402] width 71 height 23
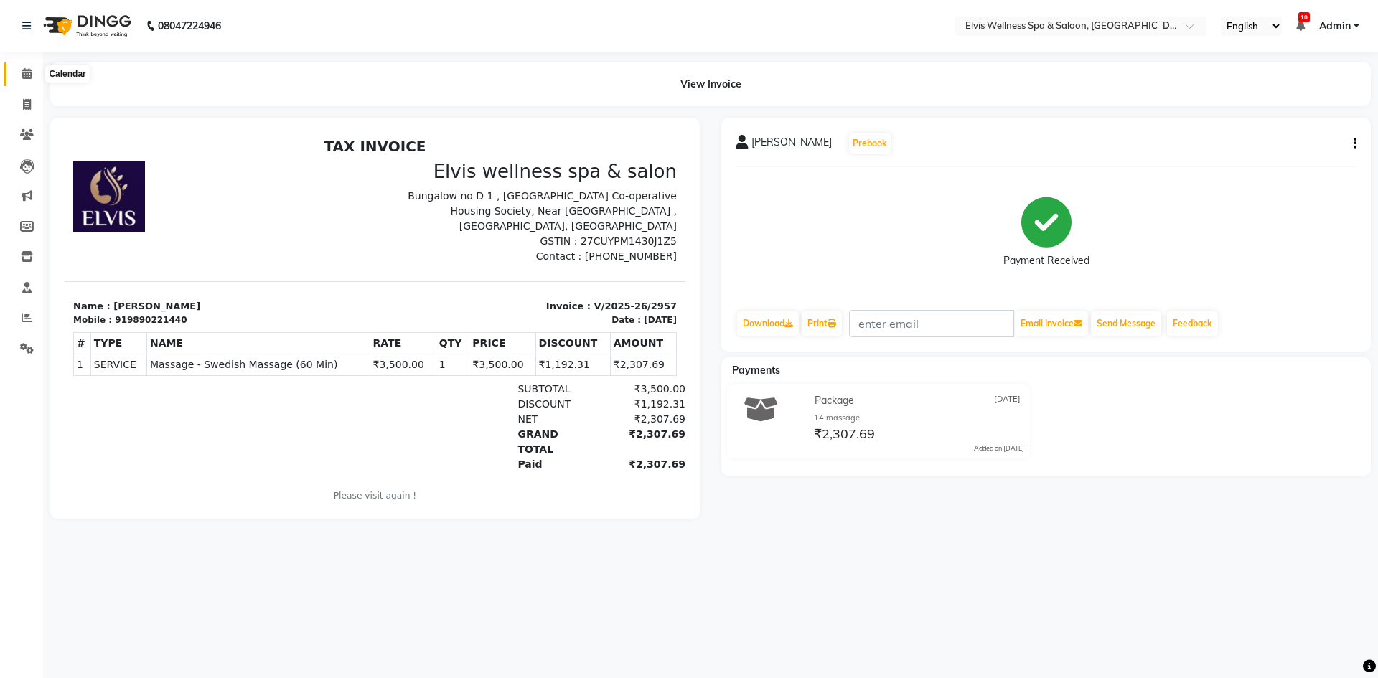
click at [19, 72] on span at bounding box center [26, 74] width 25 height 17
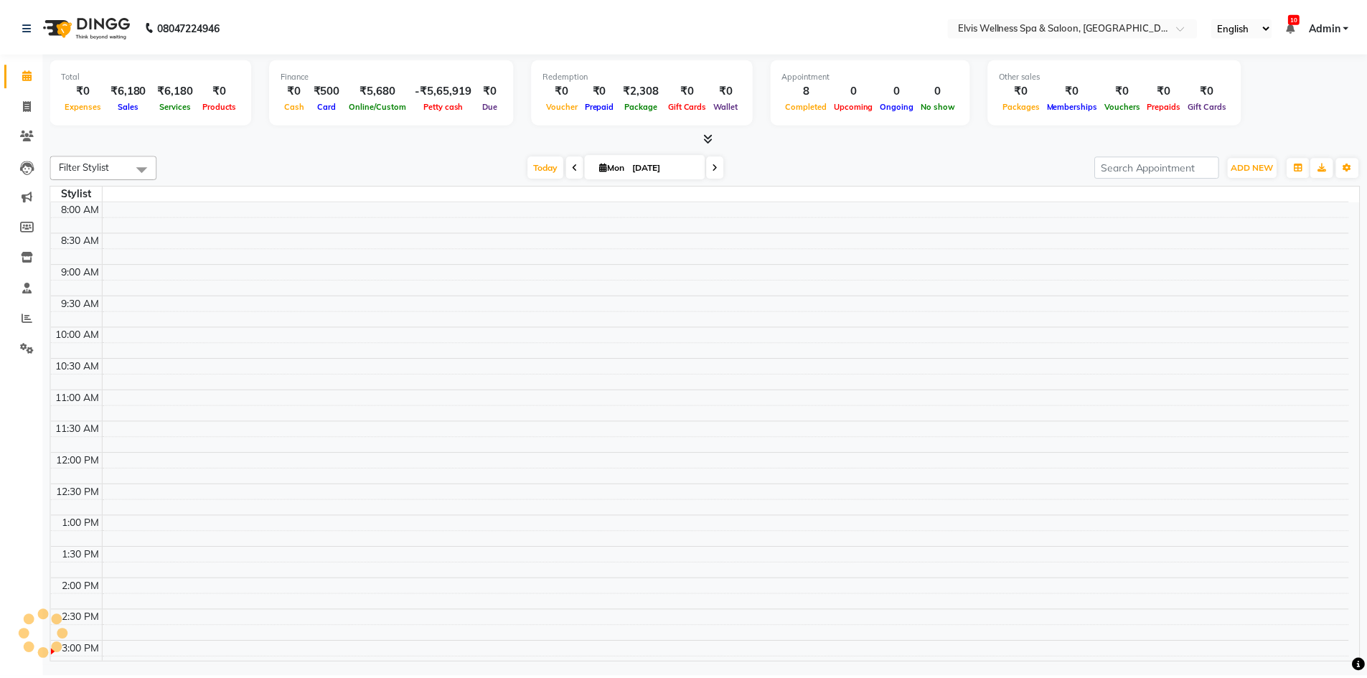
scroll to position [424, 0]
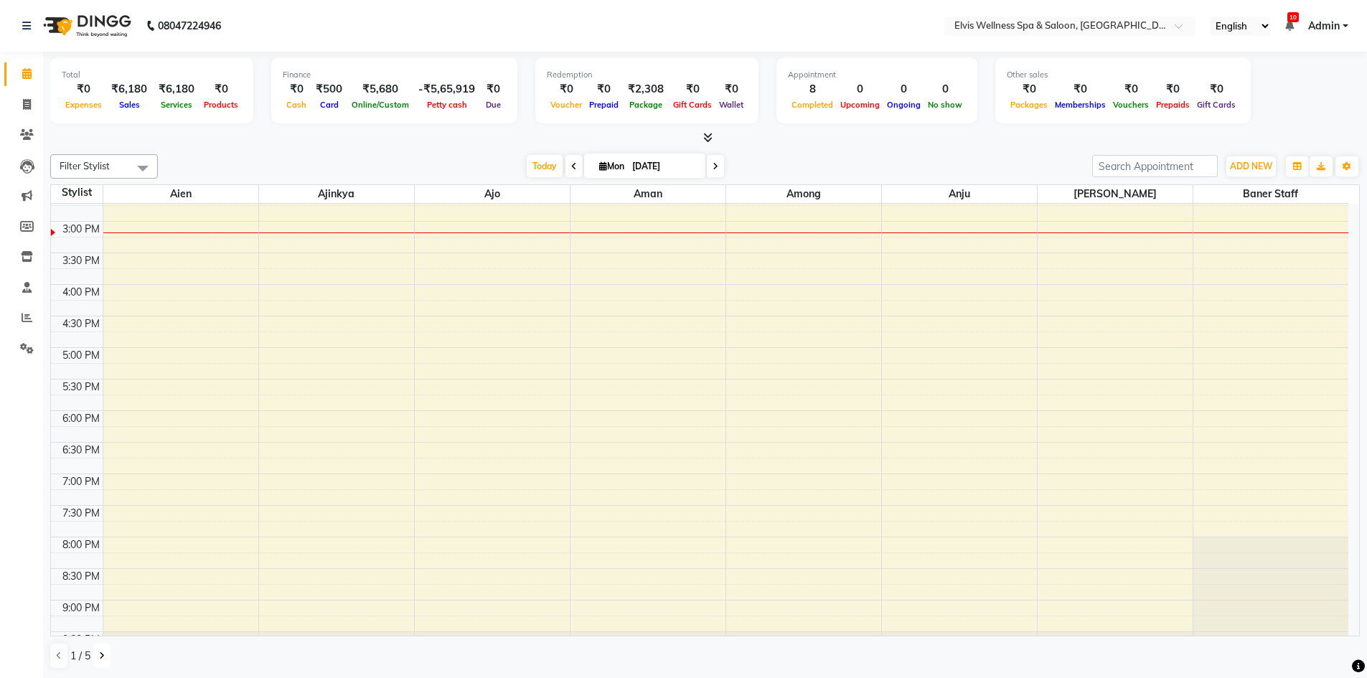
click at [99, 660] on icon at bounding box center [102, 656] width 6 height 9
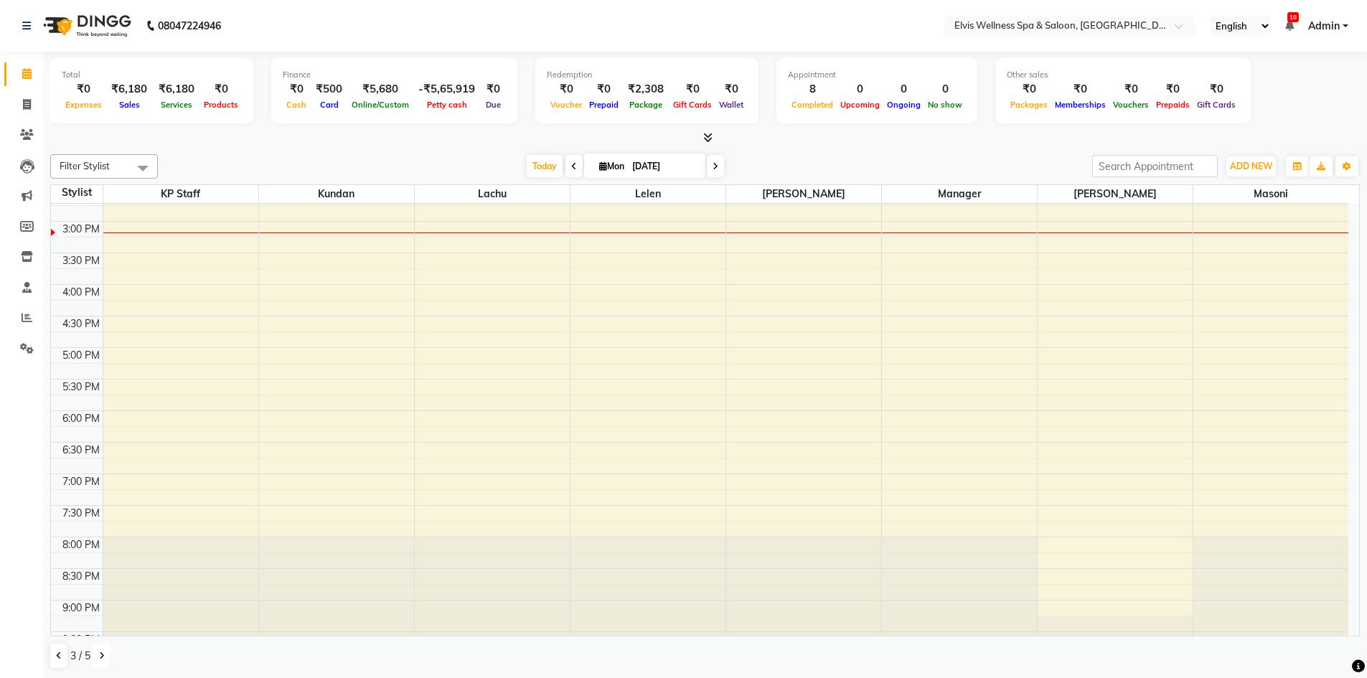
click at [99, 660] on icon at bounding box center [102, 656] width 6 height 9
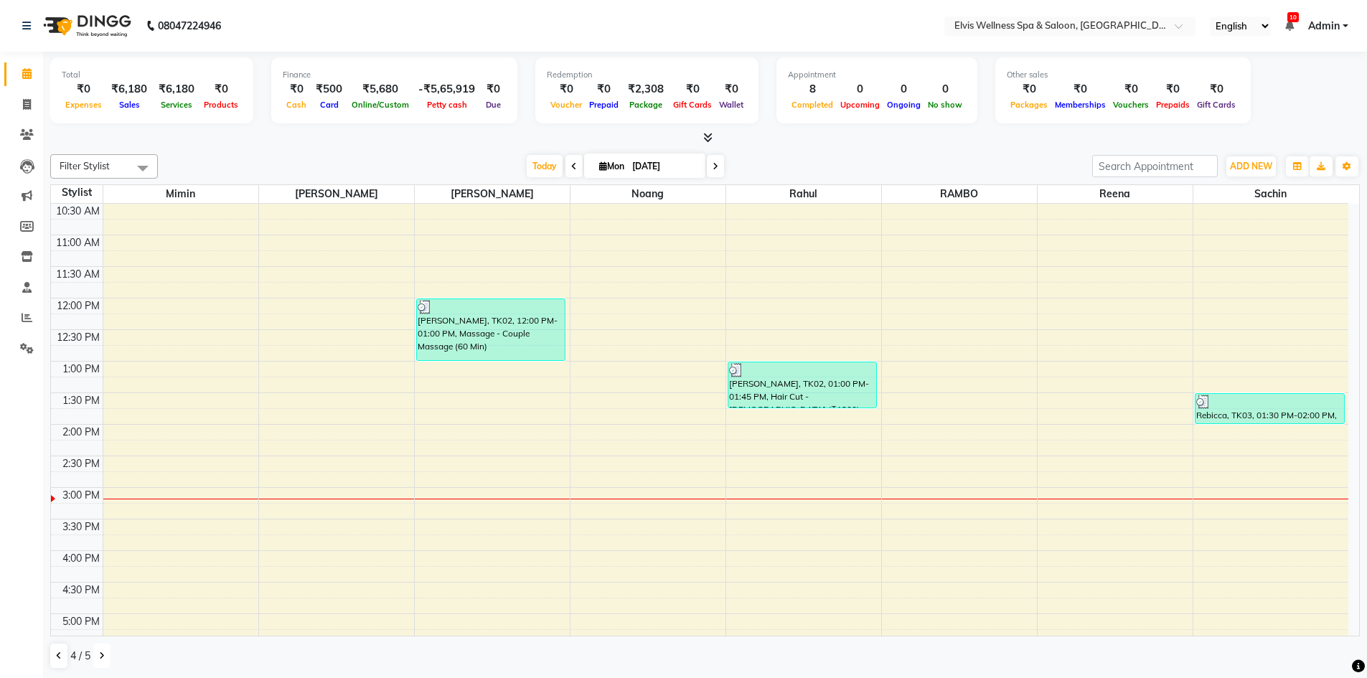
scroll to position [65, 0]
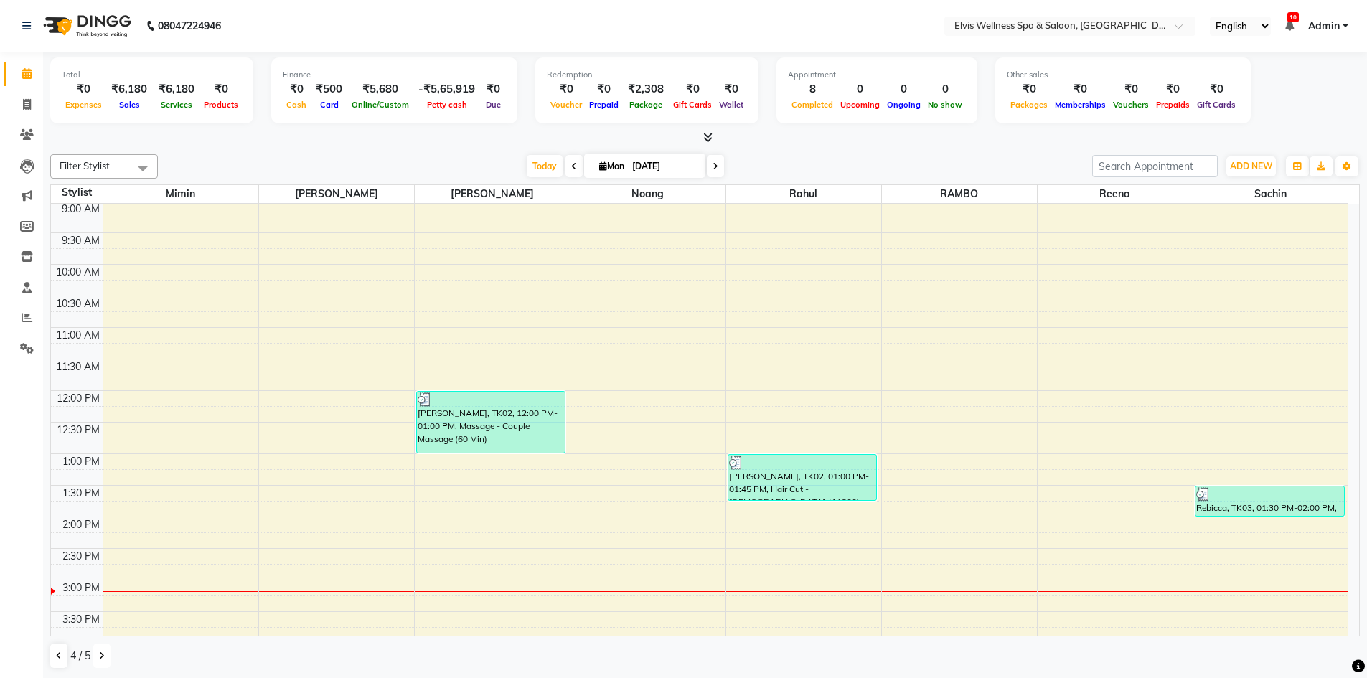
click at [101, 652] on icon at bounding box center [102, 656] width 6 height 9
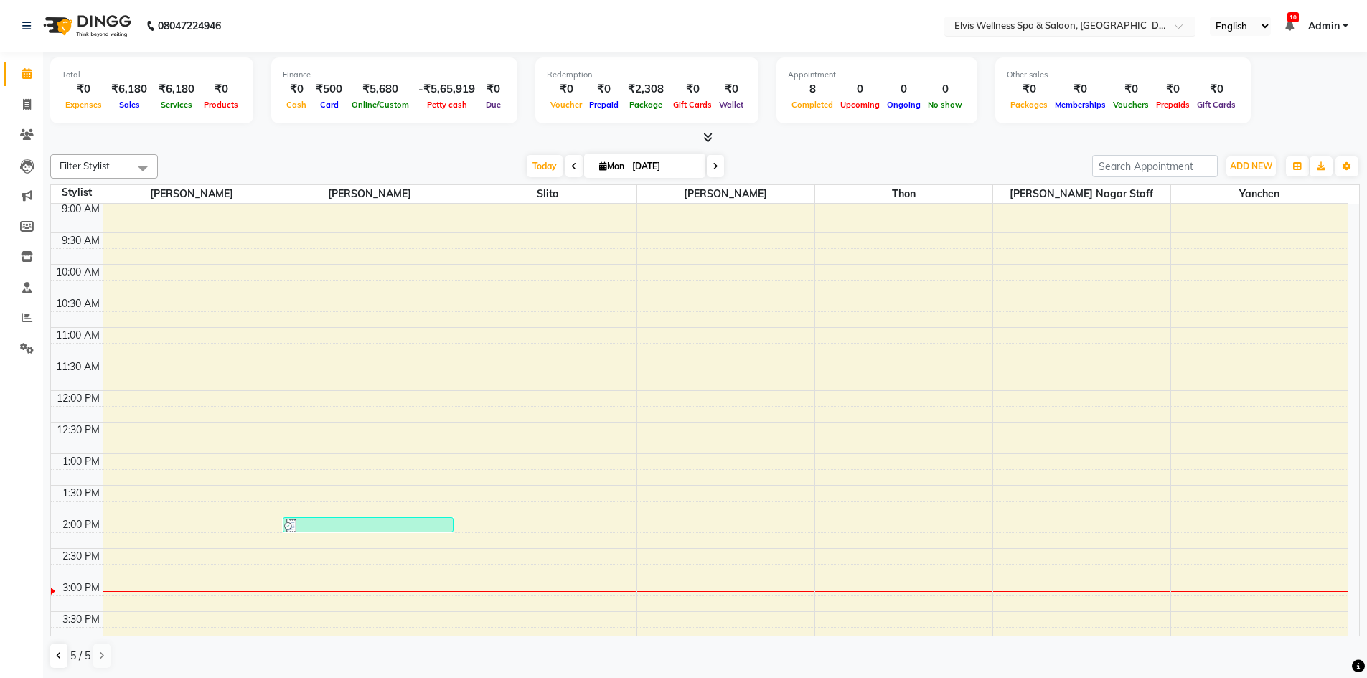
click at [1180, 26] on span at bounding box center [1184, 30] width 18 height 14
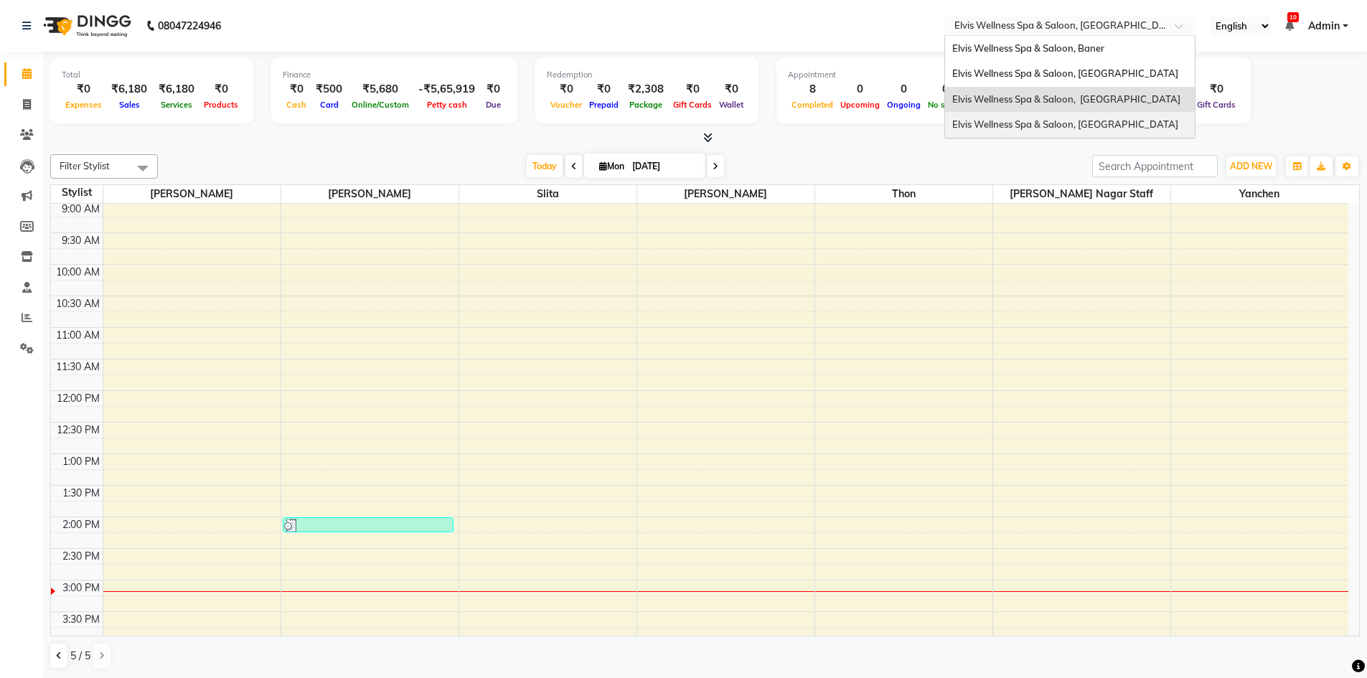
click at [1104, 130] on span "Elvis Wellness Spa & Saloon, Lohegaon" at bounding box center [1065, 123] width 226 height 11
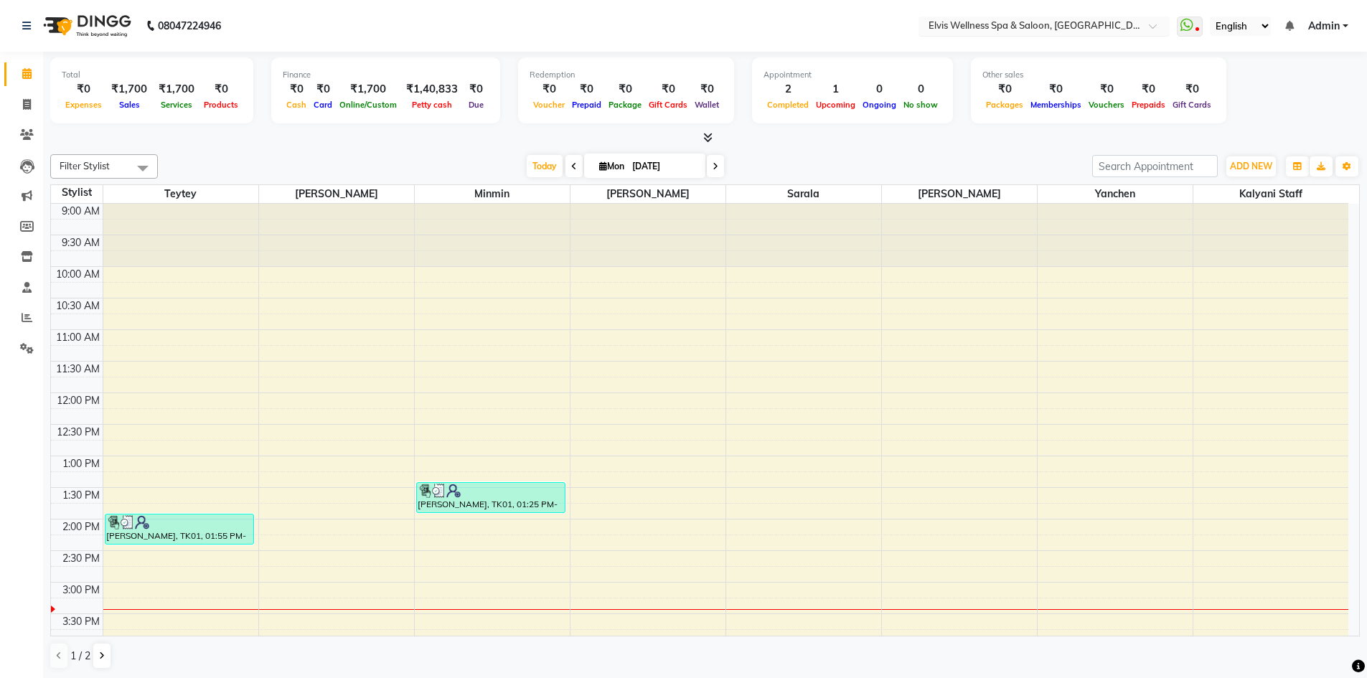
click at [1153, 27] on span at bounding box center [1158, 30] width 18 height 14
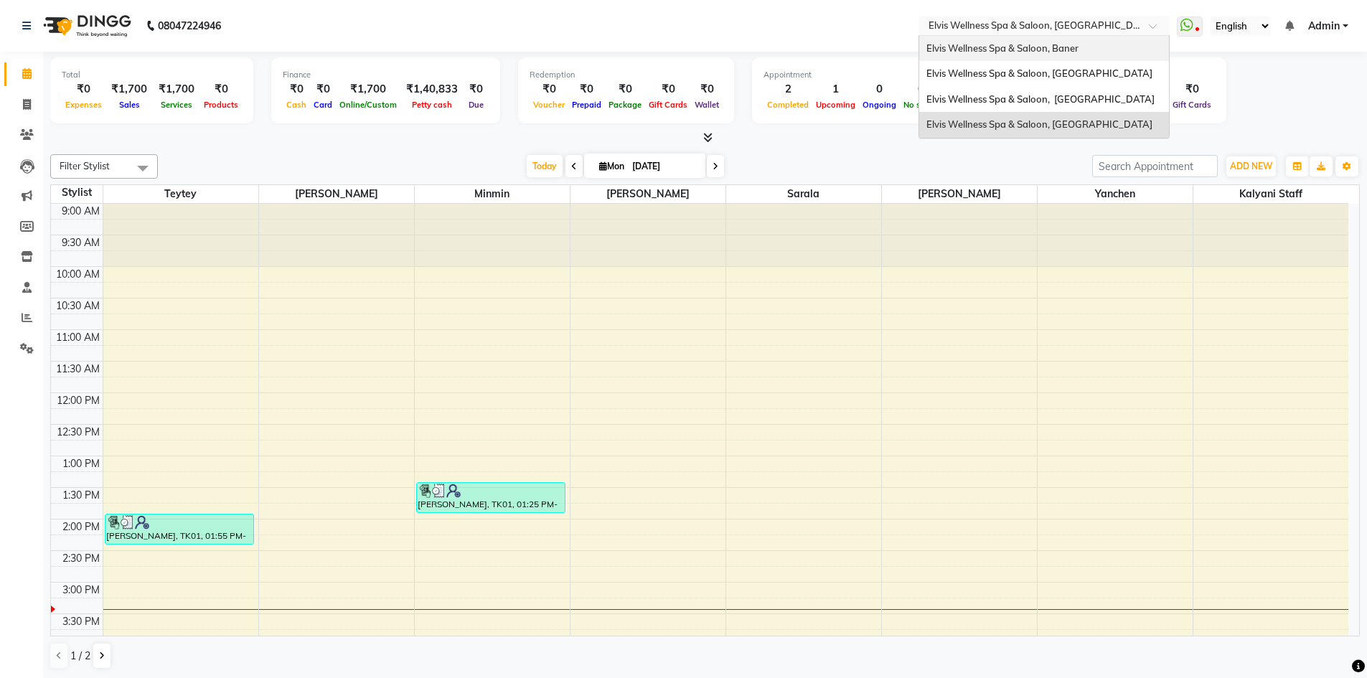
click at [1059, 45] on span "Elvis Wellness Spa & Saloon, Baner" at bounding box center [1002, 47] width 152 height 11
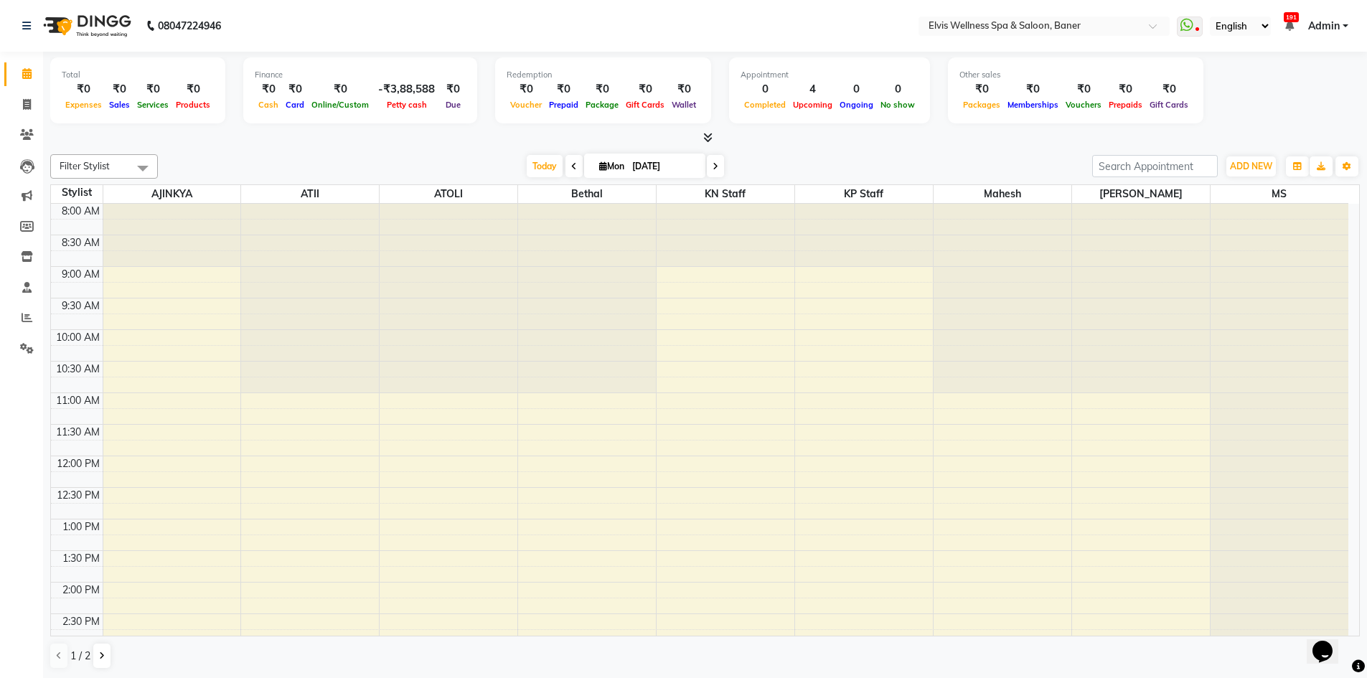
scroll to position [359, 0]
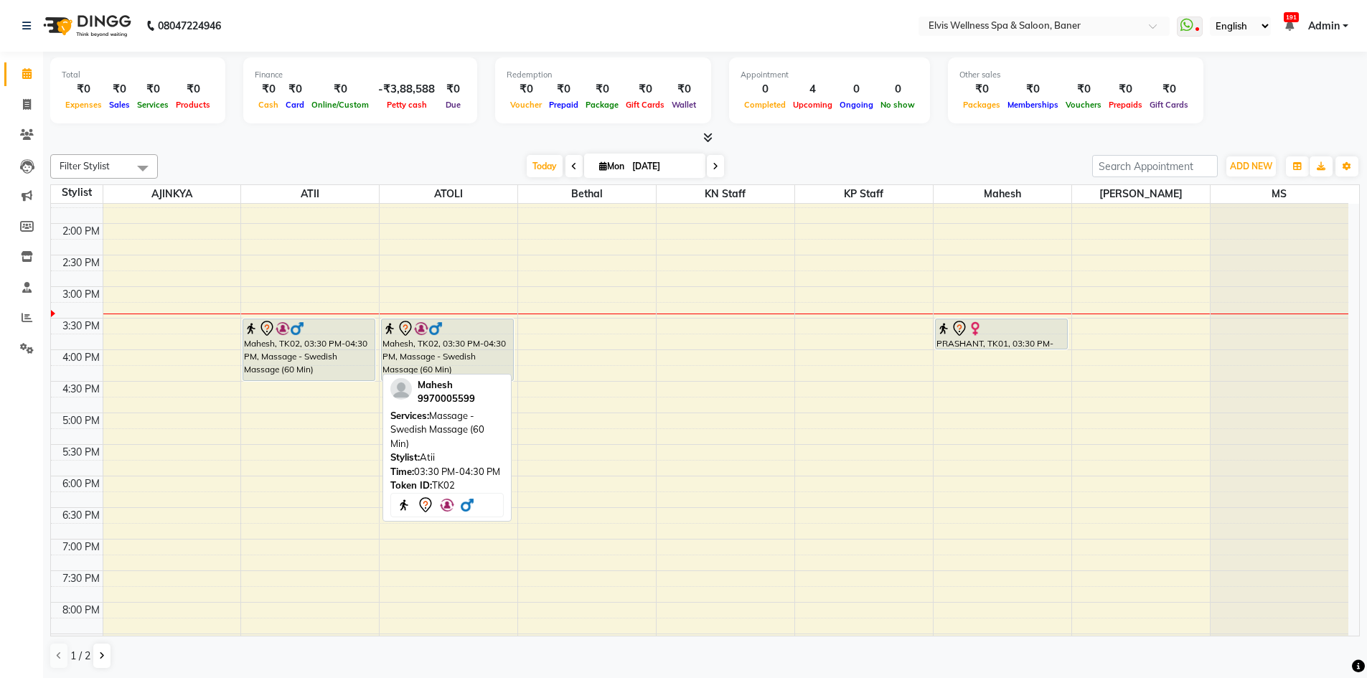
click at [294, 360] on div "Mahesh, TK02, 03:30 PM-04:30 PM, Massage - Swedish Massage (60 Min)" at bounding box center [308, 349] width 131 height 61
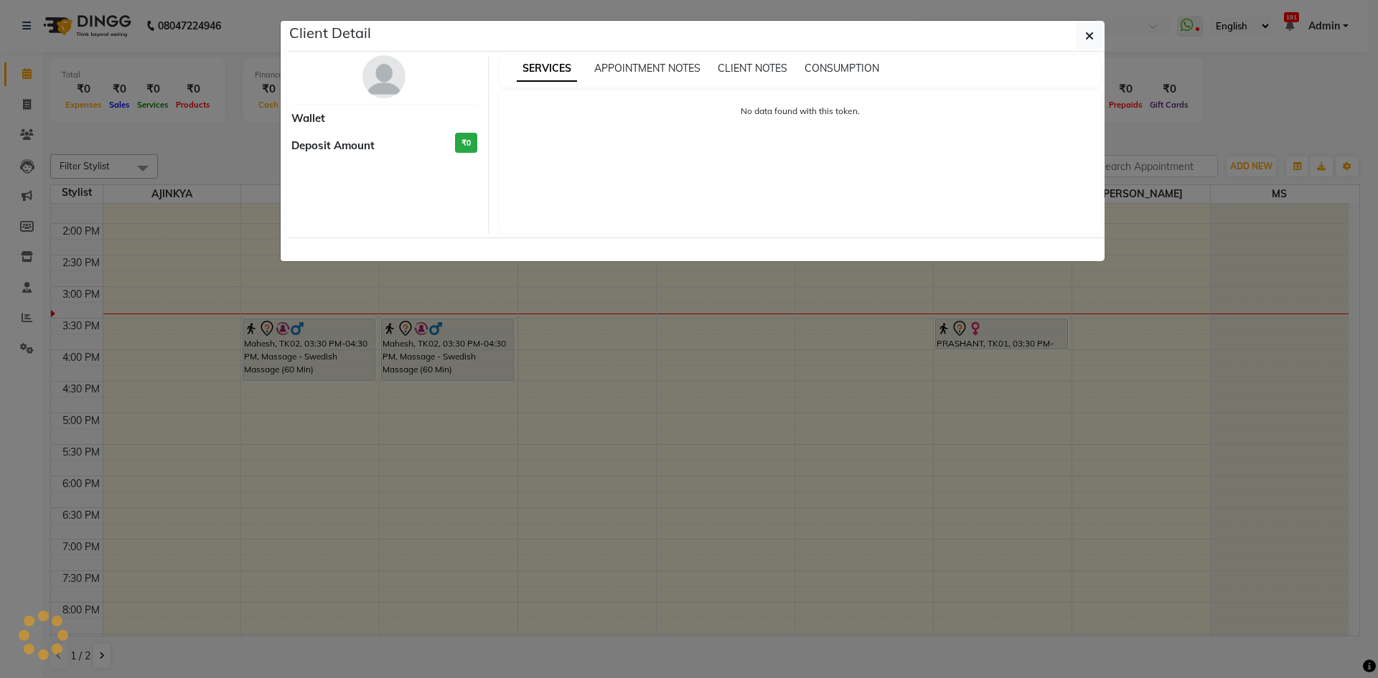
select select "7"
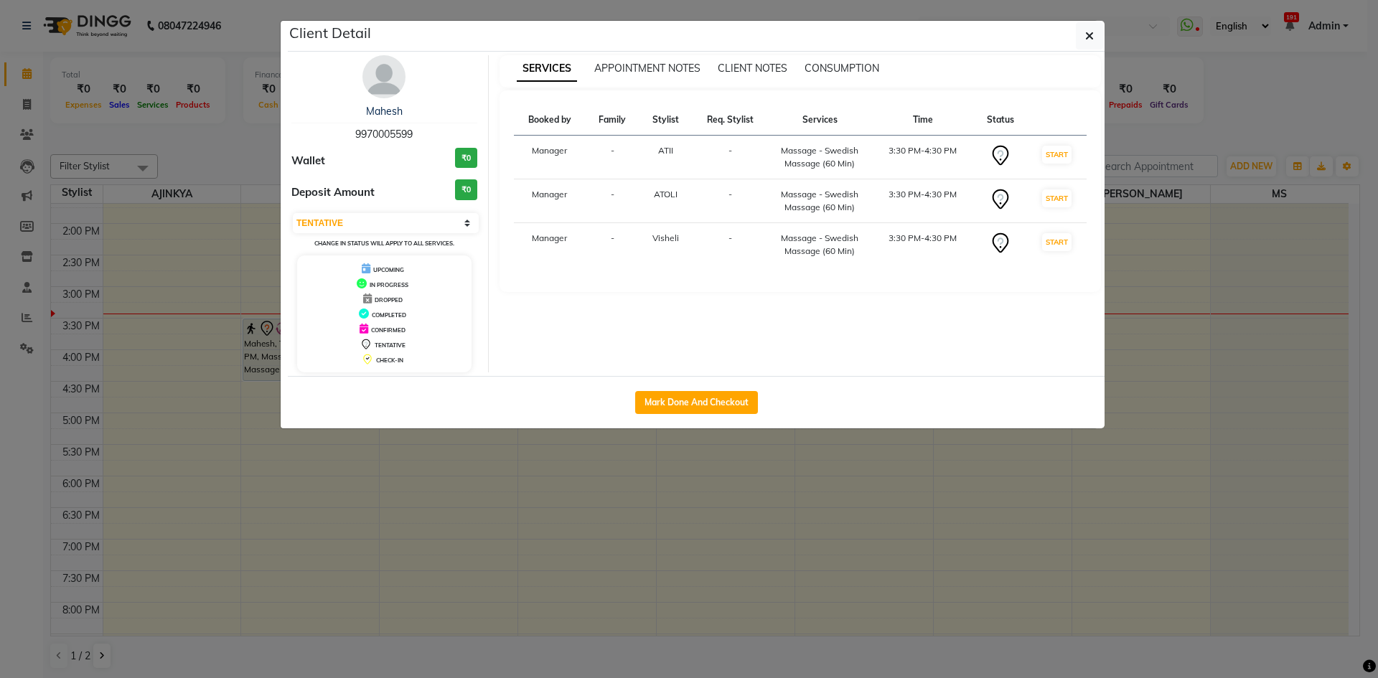
click at [970, 576] on ngb-modal-window "Client Detail Mahesh 9970005599 Wallet ₹0 Deposit Amount ₹0 Select IN SERVICE C…" at bounding box center [689, 339] width 1378 height 678
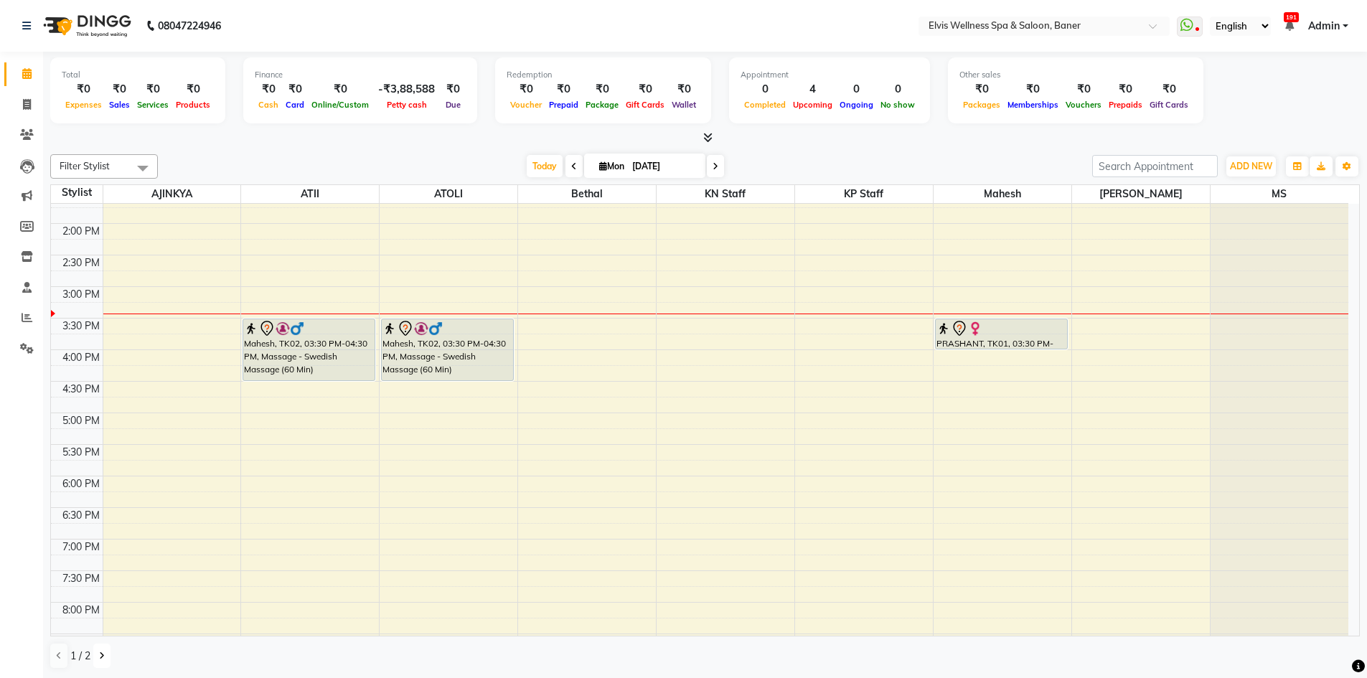
click at [100, 662] on button at bounding box center [101, 656] width 17 height 24
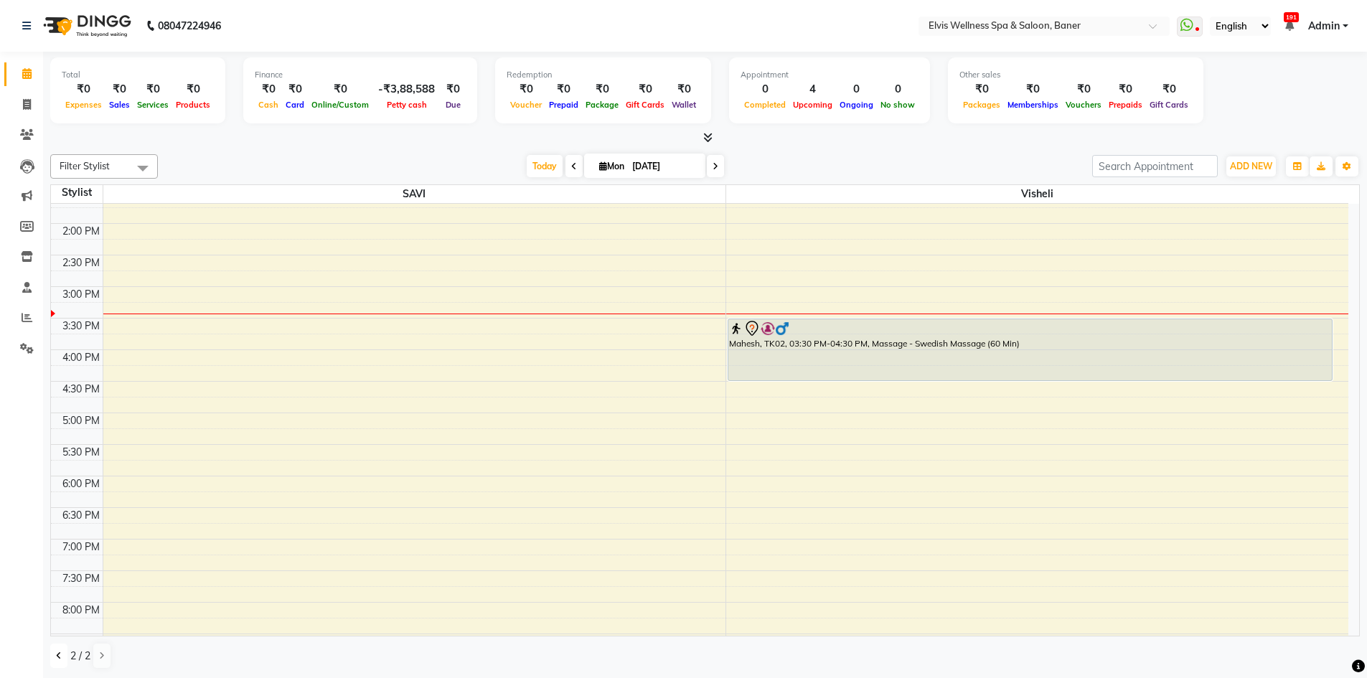
click at [56, 654] on icon at bounding box center [59, 656] width 6 height 9
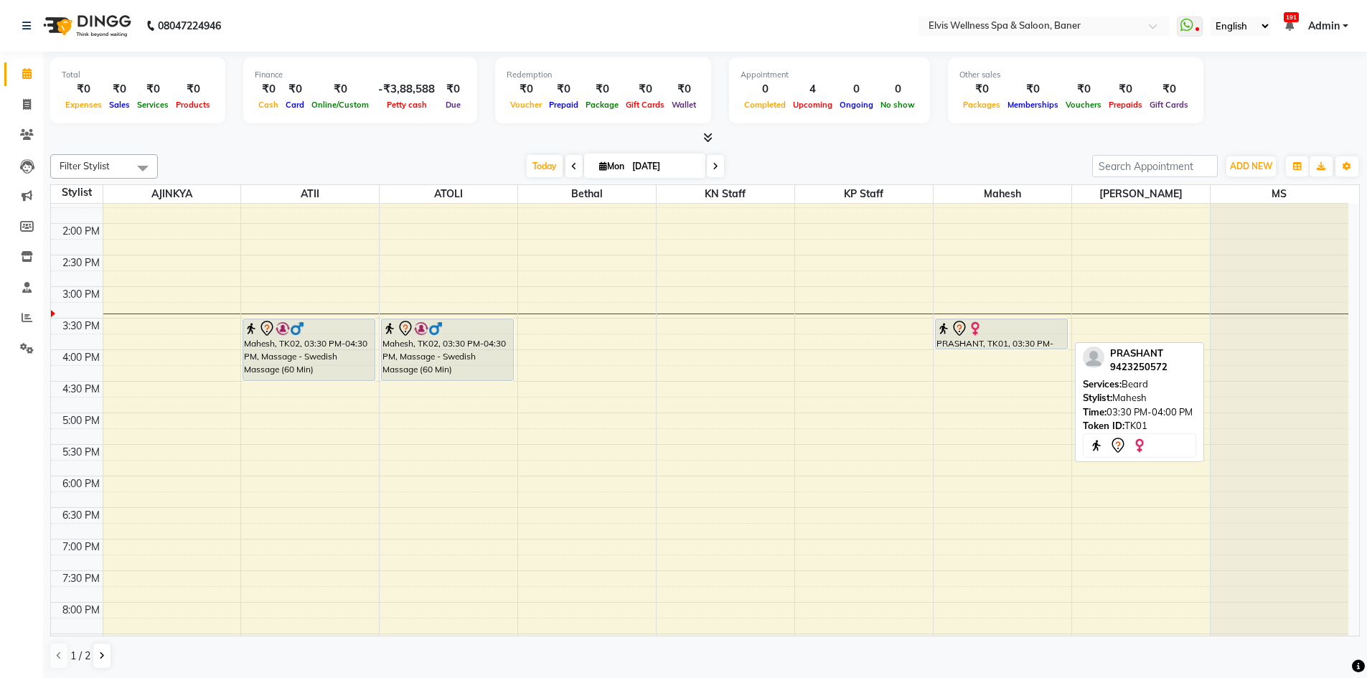
click at [1051, 332] on div at bounding box center [1002, 328] width 130 height 17
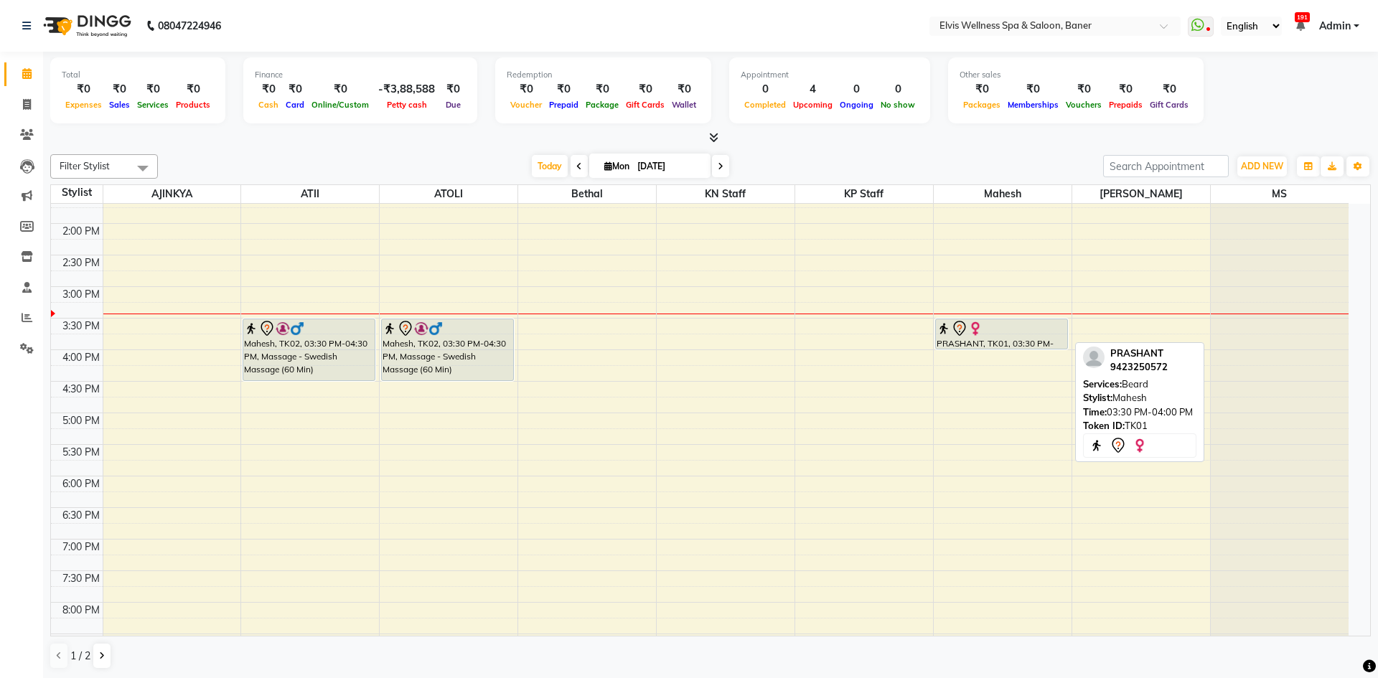
select select "7"
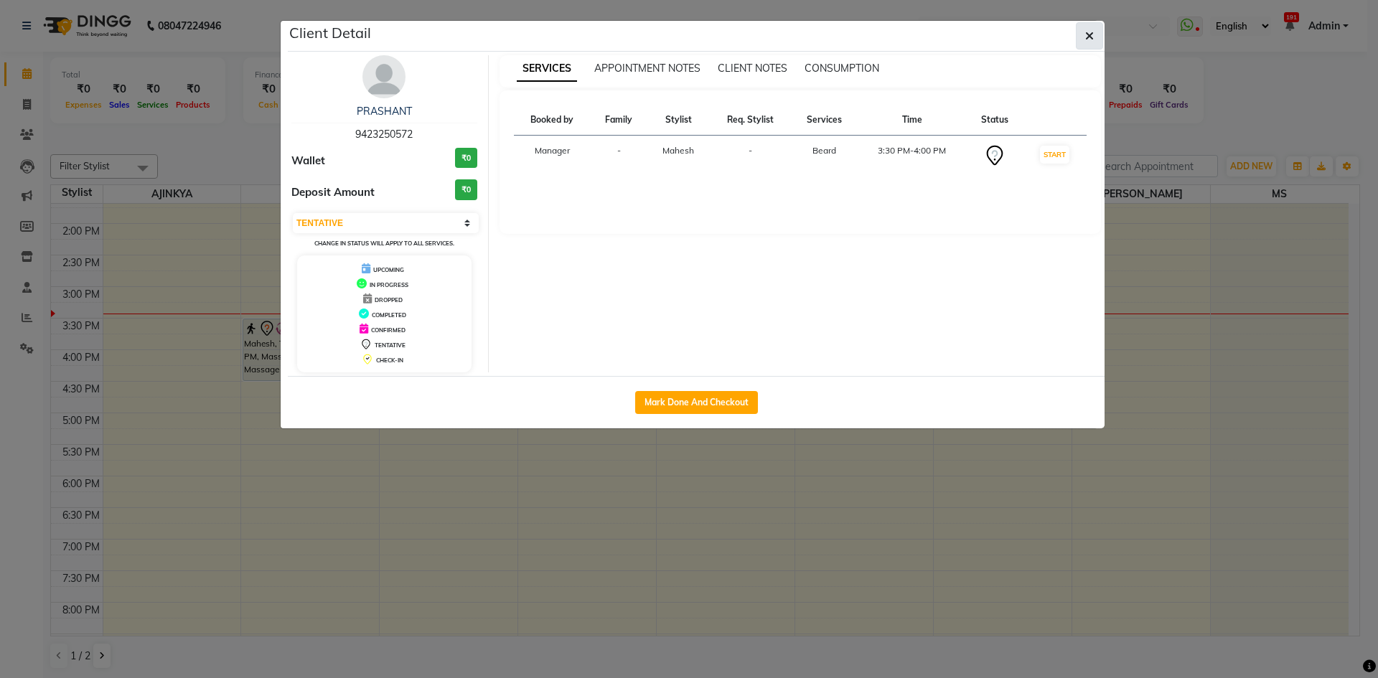
click at [1094, 36] on button "button" at bounding box center [1089, 35] width 27 height 27
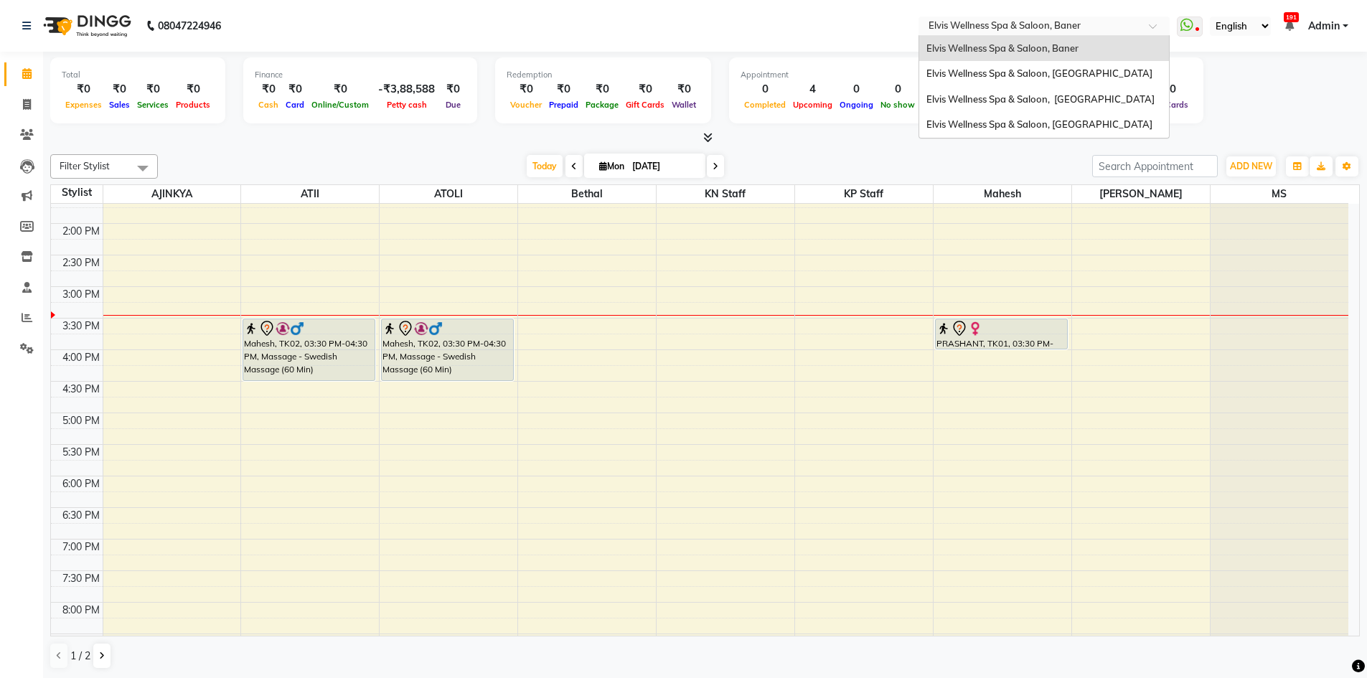
click at [1142, 28] on div at bounding box center [1044, 27] width 251 height 14
click at [1086, 67] on div "Elvis Wellness Spa & Saloon, [GEOGRAPHIC_DATA]" at bounding box center [1044, 74] width 250 height 26
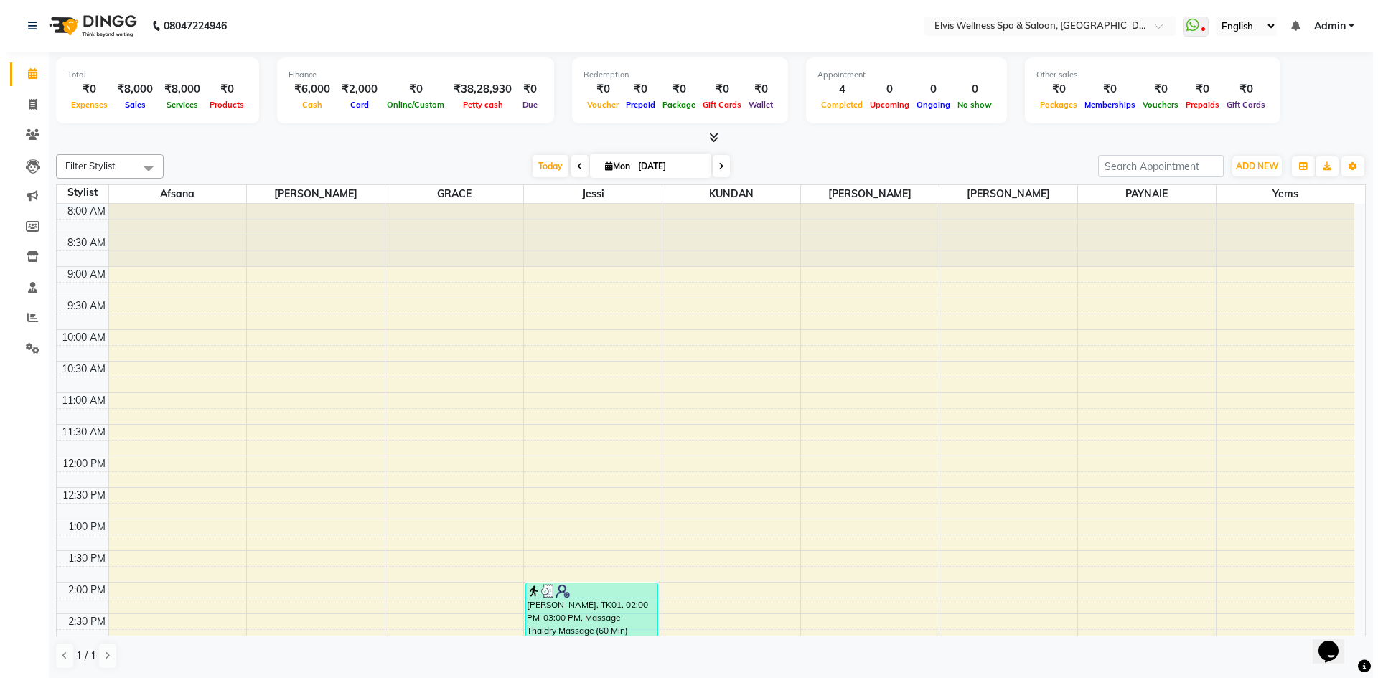
scroll to position [287, 0]
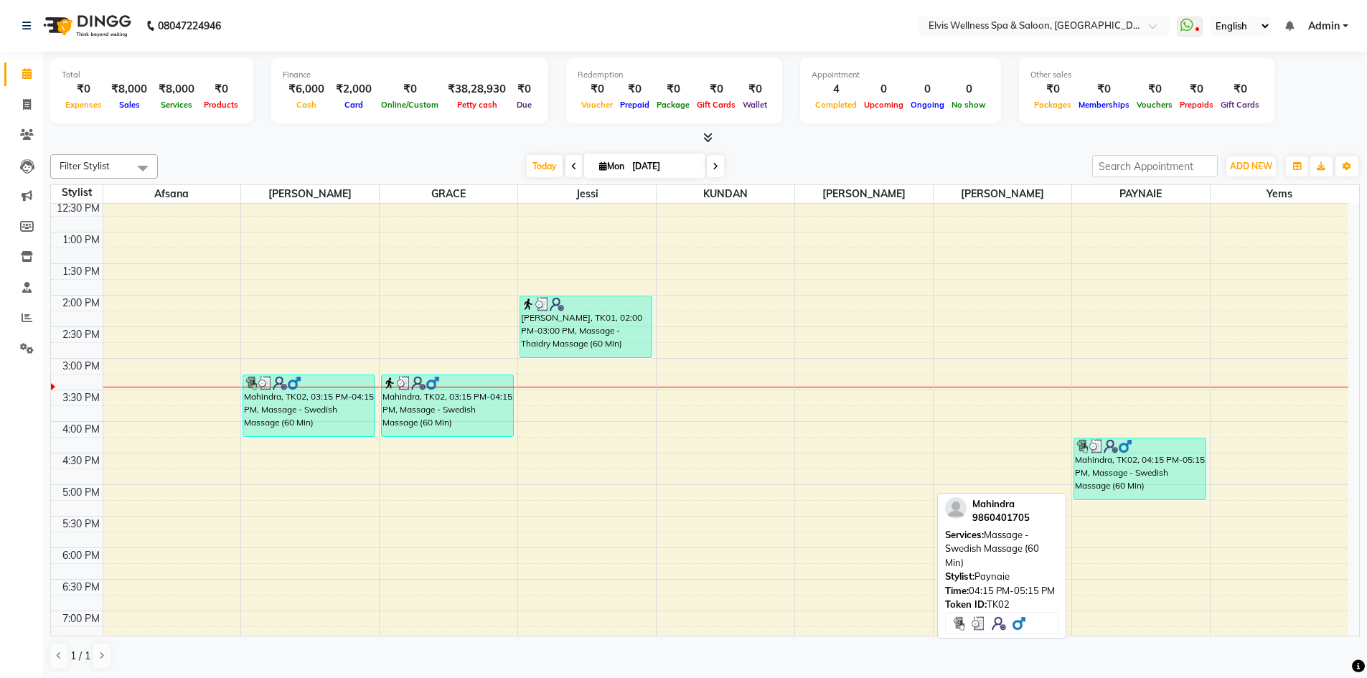
click at [1153, 487] on div "Mahindra, TK02, 04:15 PM-05:15 PM, Massage - Swedish Massage (60 Min)" at bounding box center [1139, 468] width 131 height 61
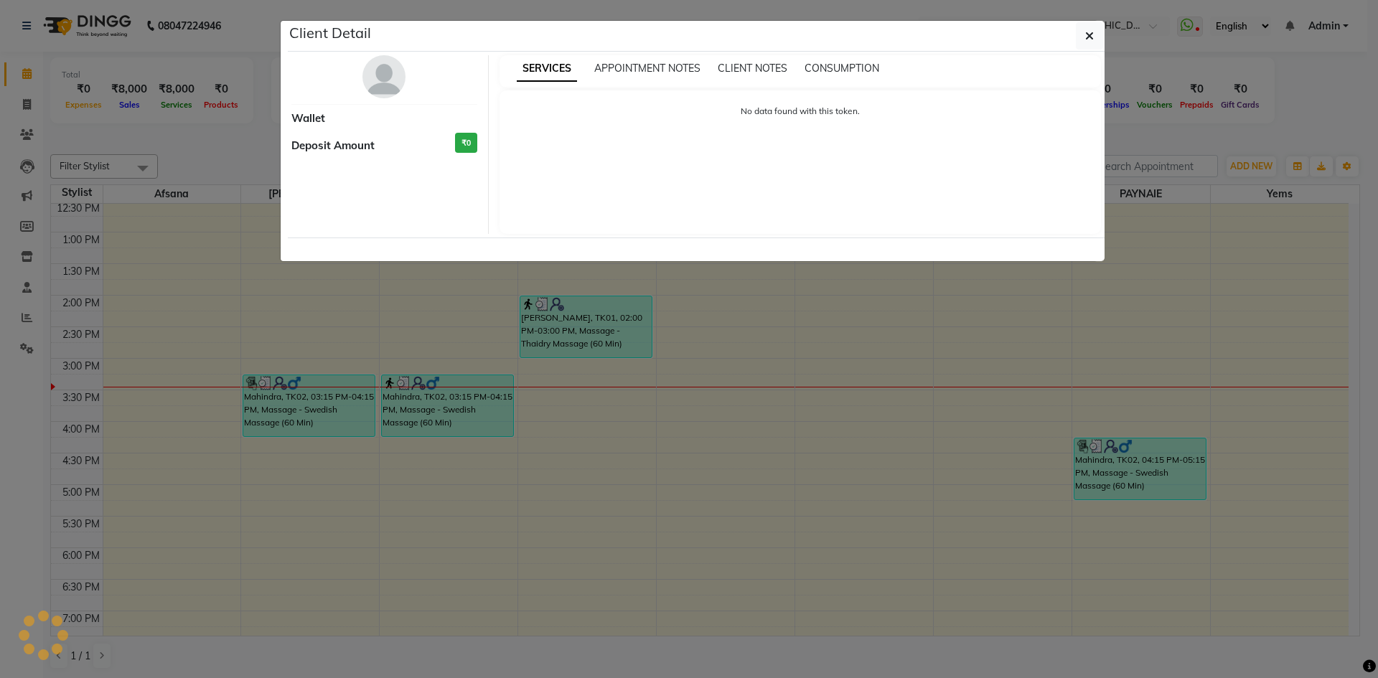
select select "3"
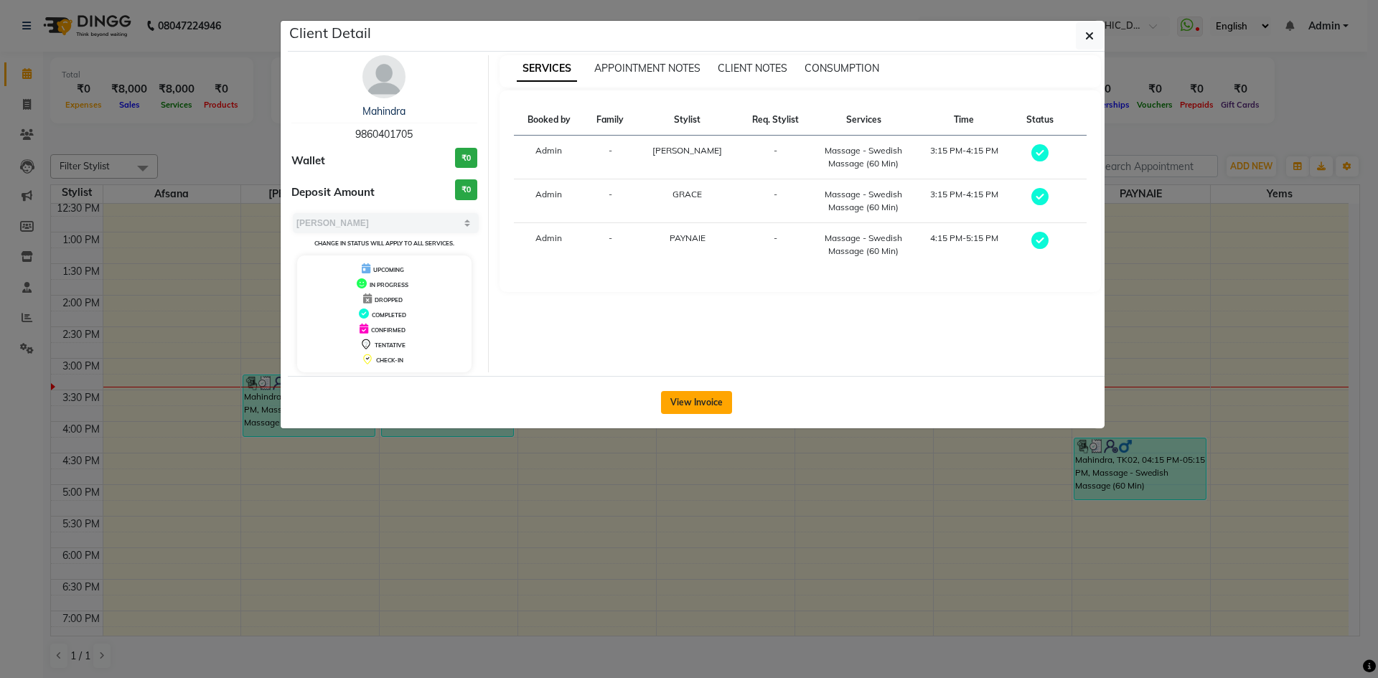
click at [681, 404] on button "View Invoice" at bounding box center [696, 402] width 71 height 23
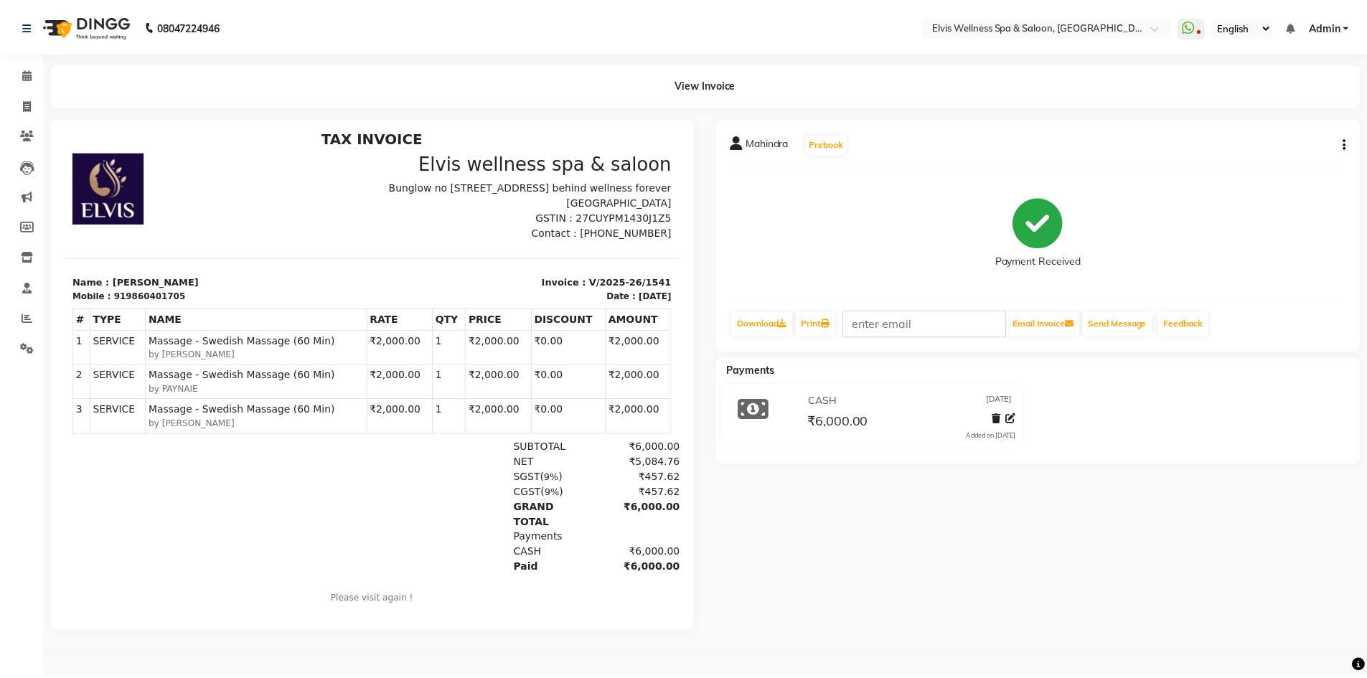
scroll to position [11, 0]
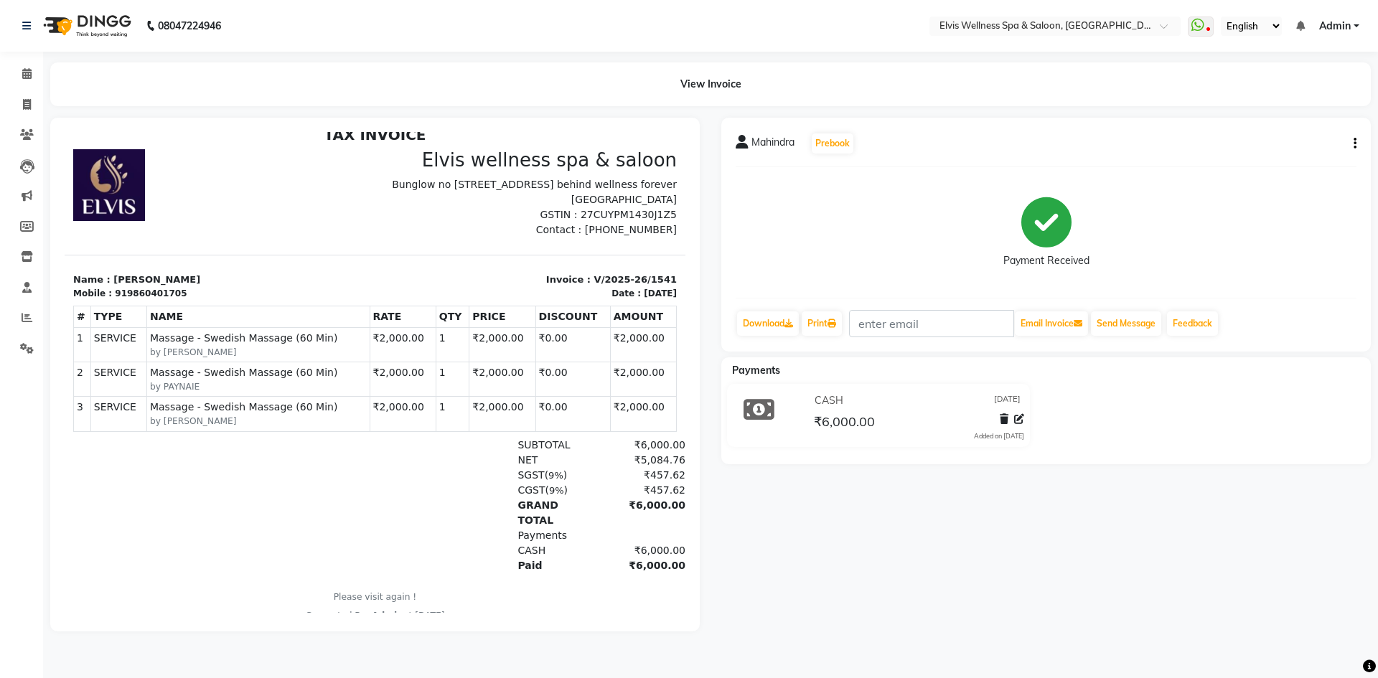
click at [926, 529] on div "Mahindra Prebook Payment Received Download Print Email Invoice Send Message Fee…" at bounding box center [1045, 375] width 671 height 514
click at [35, 72] on span at bounding box center [26, 74] width 25 height 17
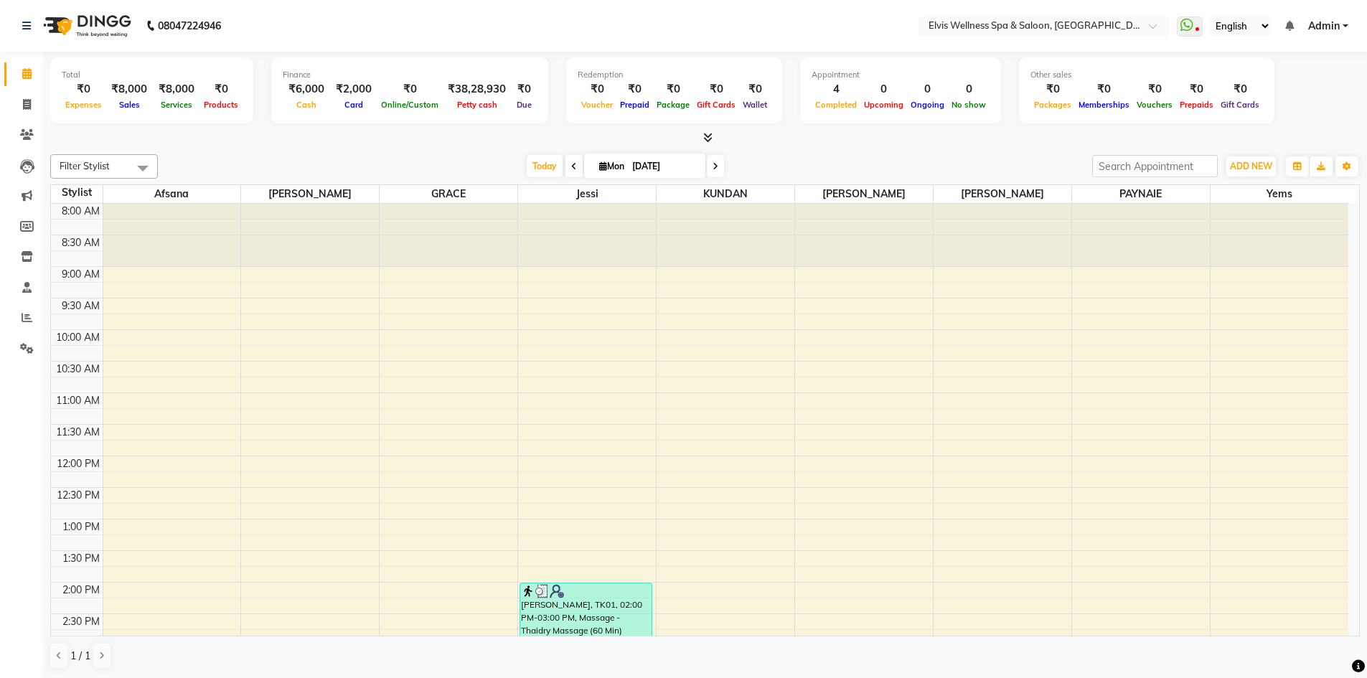
scroll to position [502, 0]
